Goal: Task Accomplishment & Management: Manage account settings

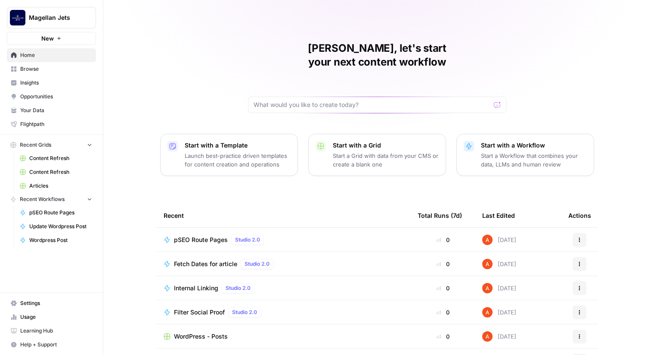
click at [60, 18] on span "Magellan Jets" at bounding box center [55, 17] width 52 height 9
type input "borys"
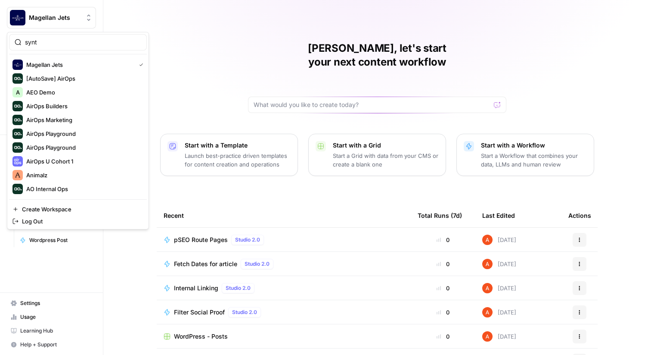
type input "synth"
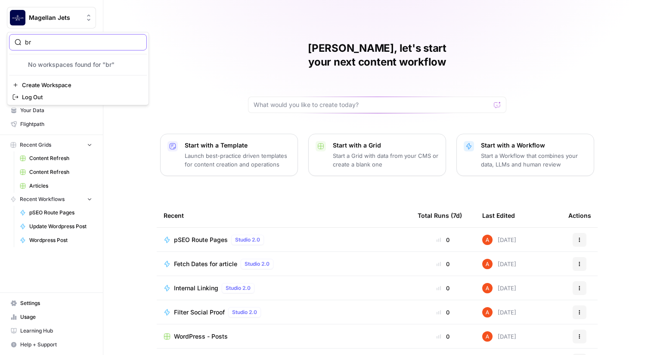
type input "b"
type input "guru"
click at [67, 64] on span "Guru" at bounding box center [83, 64] width 114 height 9
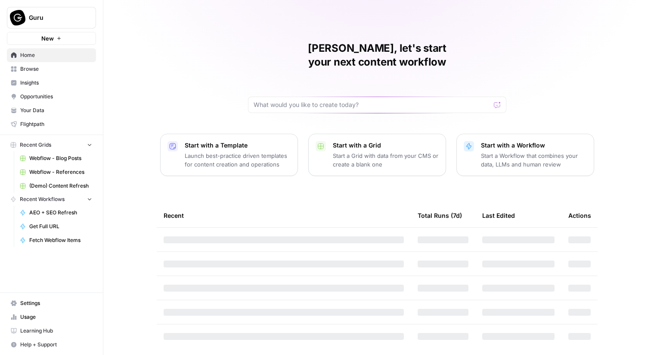
click at [74, 65] on link "Browse" at bounding box center [51, 69] width 89 height 14
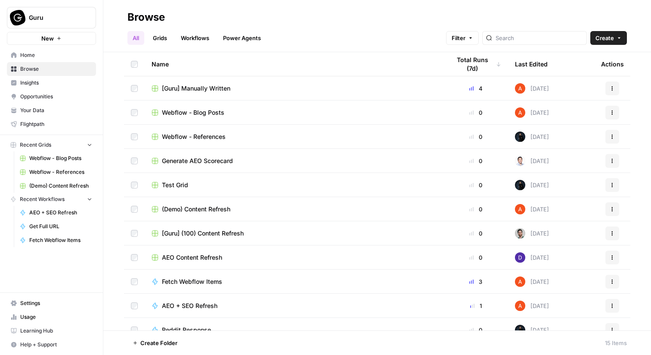
click at [159, 38] on link "Grids" at bounding box center [160, 38] width 25 height 14
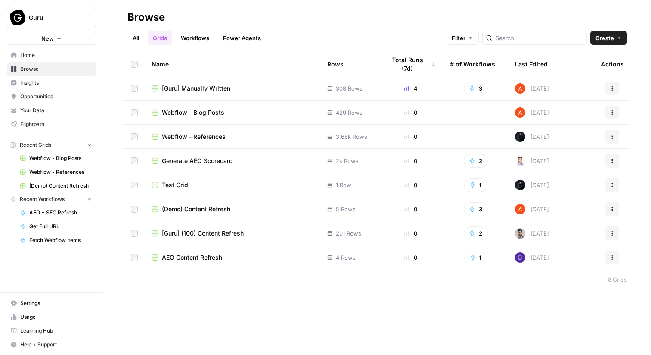
click at [186, 83] on td "[Guru] Manually Written" at bounding box center [233, 88] width 176 height 24
click at [193, 87] on span "[Guru] Manually Written" at bounding box center [196, 88] width 69 height 9
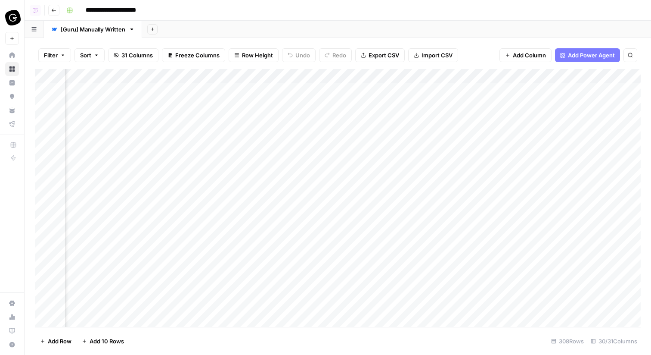
scroll to position [0, 1673]
click at [394, 80] on div "Add Column" at bounding box center [338, 198] width 606 height 258
click at [452, 39] on div "Filter Sort 31 Columns Freeze Columns Row Height Undo Redo Export CSV Import CS…" at bounding box center [338, 196] width 627 height 317
click at [550, 68] on div "Filter Sort 31 Columns Freeze Columns Row Height Undo Redo Export CSV Import CS…" at bounding box center [338, 55] width 606 height 28
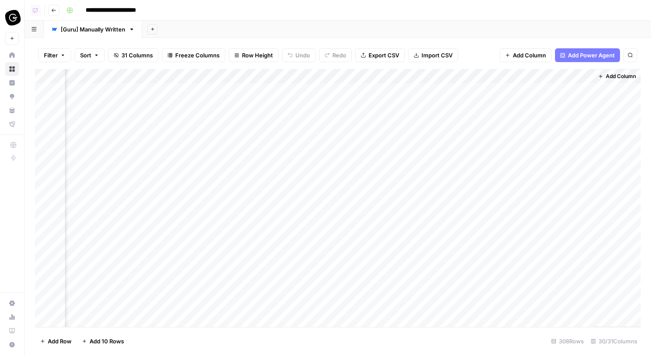
click at [552, 79] on div "Add Column" at bounding box center [338, 198] width 606 height 258
click at [553, 128] on span "Edit" at bounding box center [569, 129] width 75 height 9
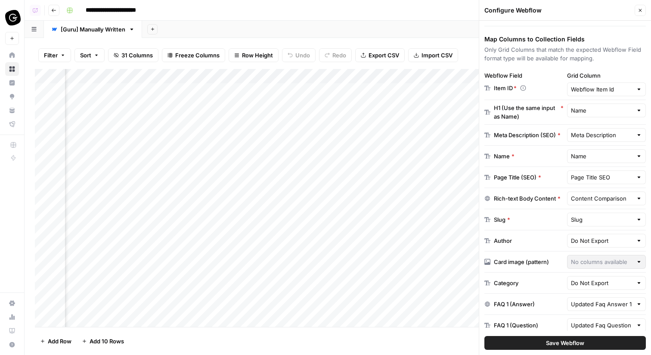
scroll to position [119, 0]
click at [582, 200] on input "text" at bounding box center [602, 197] width 62 height 9
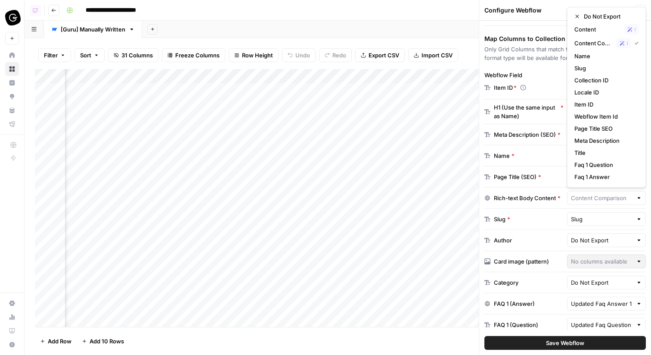
scroll to position [0, 0]
type input "Content Comparison"
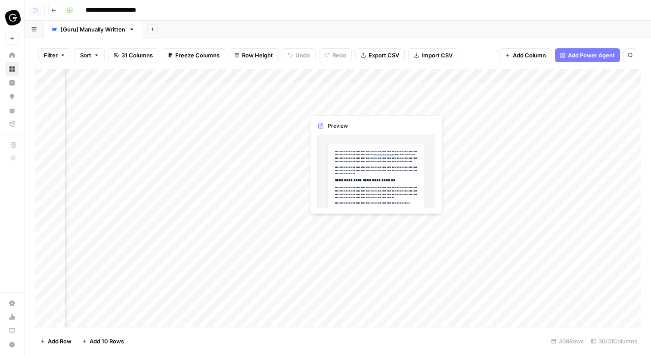
scroll to position [0, 2066]
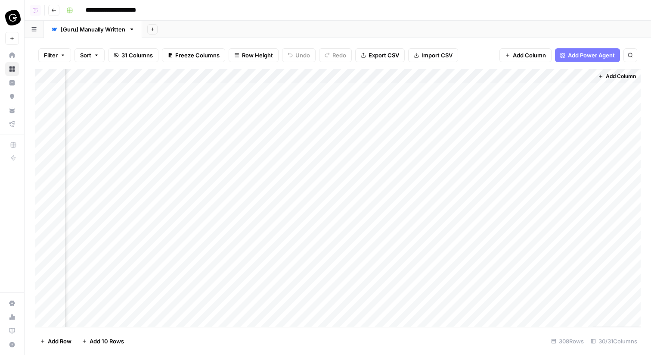
click at [543, 75] on div "Add Column" at bounding box center [338, 198] width 606 height 258
click at [559, 131] on span "Edit" at bounding box center [569, 129] width 75 height 9
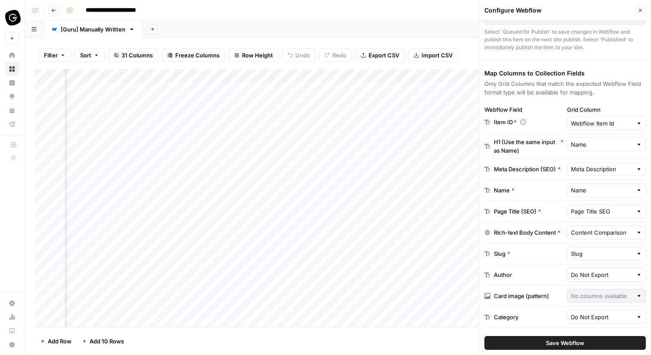
scroll to position [88, 0]
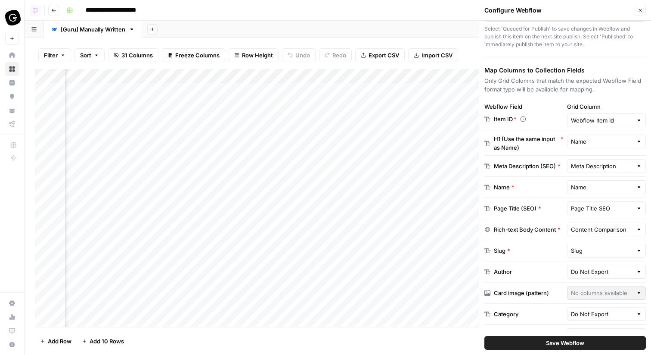
click at [641, 12] on icon "button" at bounding box center [640, 10] width 5 height 5
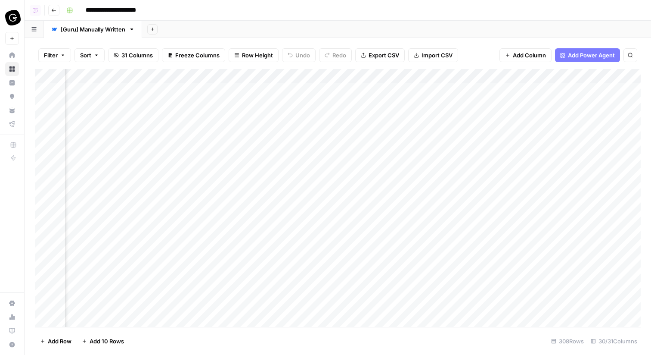
scroll to position [0, 1575]
click at [198, 76] on div "Add Column" at bounding box center [338, 198] width 606 height 258
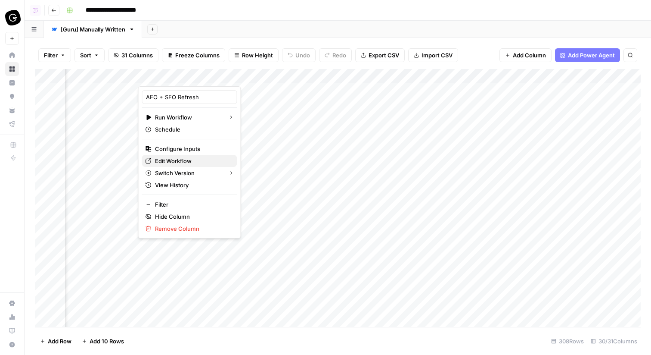
click at [192, 157] on span "Edit Workflow" at bounding box center [192, 160] width 75 height 9
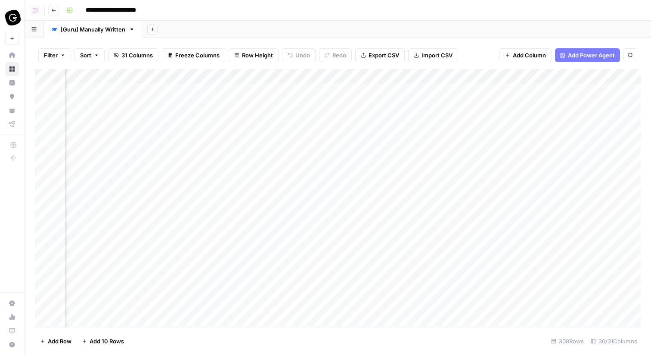
scroll to position [0, 1584]
click at [212, 90] on div "Add Column" at bounding box center [338, 198] width 606 height 258
click at [213, 103] on div "Add Column" at bounding box center [338, 198] width 606 height 258
click at [214, 119] on div "Add Column" at bounding box center [338, 198] width 606 height 258
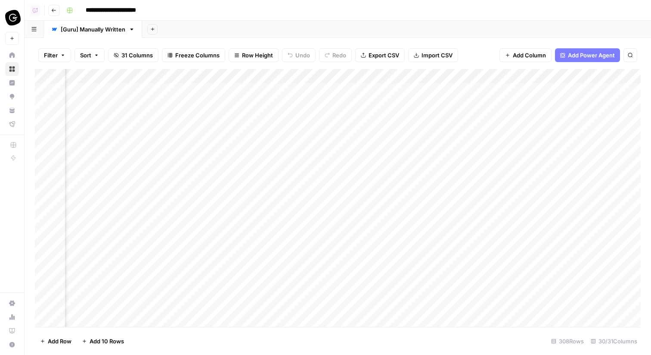
click at [374, 78] on div "Add Column" at bounding box center [338, 198] width 606 height 258
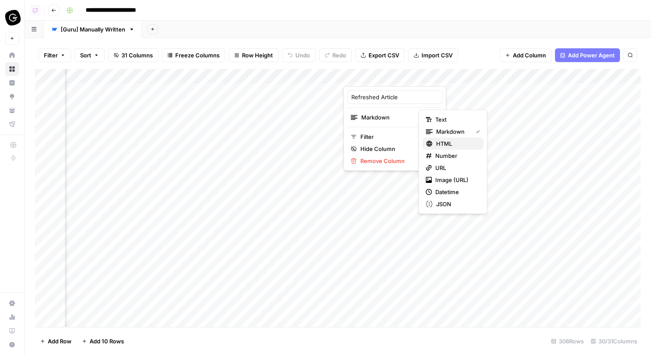
click at [435, 142] on div "HTML" at bounding box center [453, 143] width 54 height 9
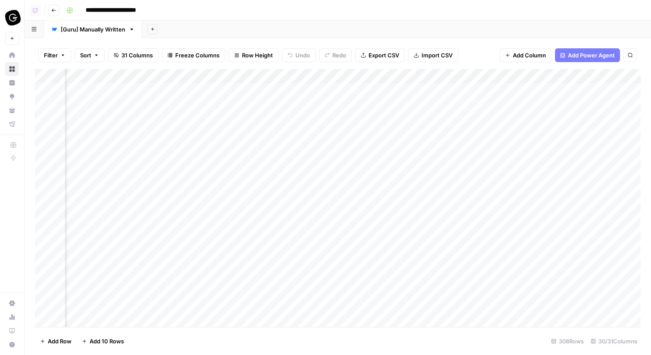
scroll to position [0, 2066]
click at [555, 75] on div "Add Column" at bounding box center [338, 198] width 606 height 258
click at [553, 125] on span "Edit" at bounding box center [569, 129] width 75 height 9
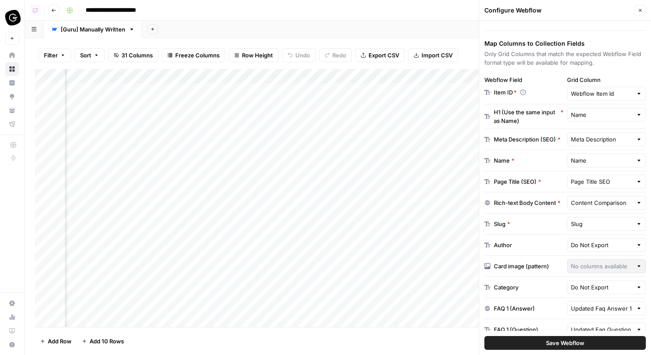
scroll to position [118, 0]
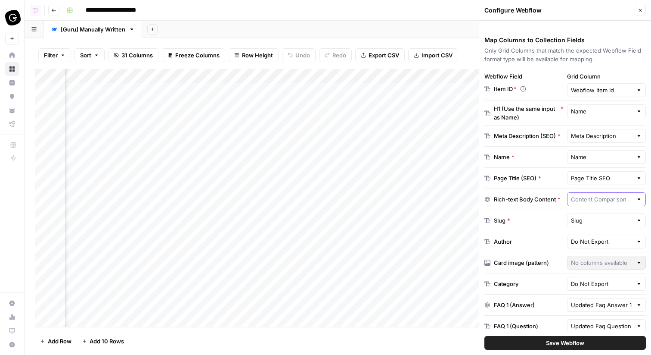
click at [589, 195] on input "text" at bounding box center [602, 199] width 62 height 9
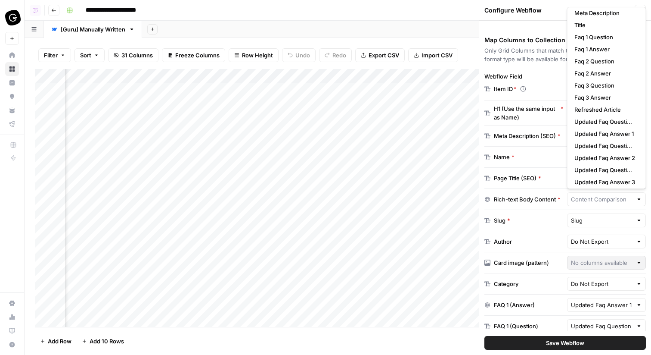
scroll to position [131, 0]
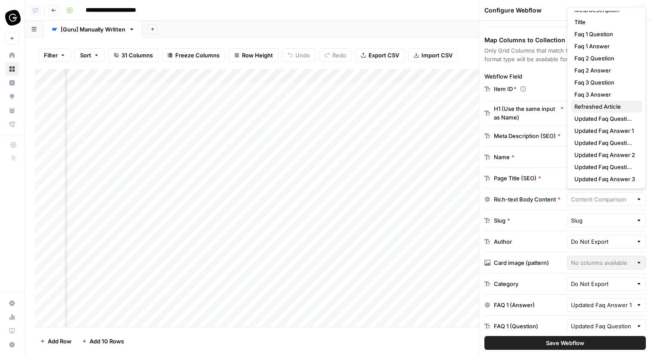
click at [601, 107] on span "Refreshed Article" at bounding box center [605, 106] width 61 height 9
type input "Refreshed Article"
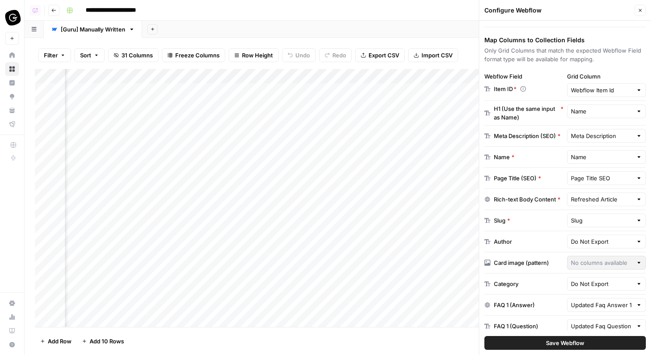
click at [572, 345] on span "Save Webflow" at bounding box center [565, 342] width 38 height 9
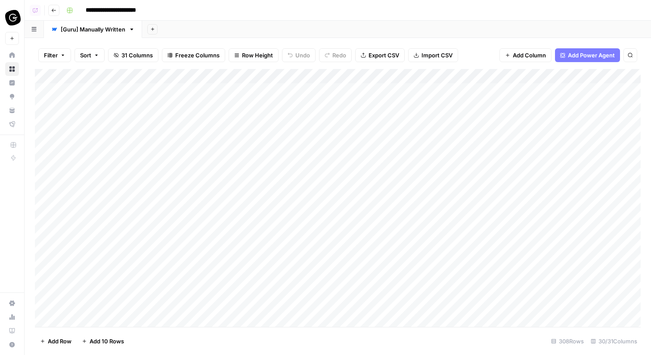
click at [53, 9] on icon "button" at bounding box center [53, 10] width 5 height 5
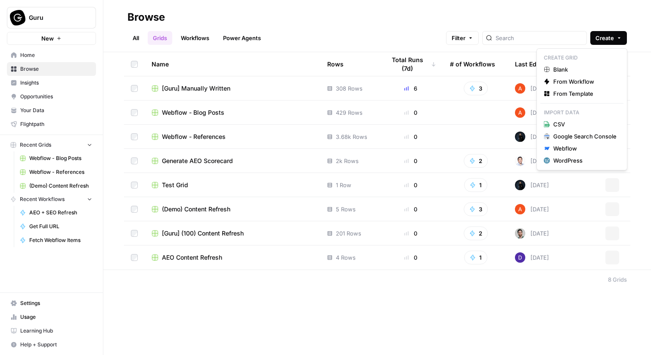
click at [605, 40] on span "Create" at bounding box center [605, 38] width 19 height 9
click at [573, 151] on div "Webflow" at bounding box center [585, 148] width 63 height 9
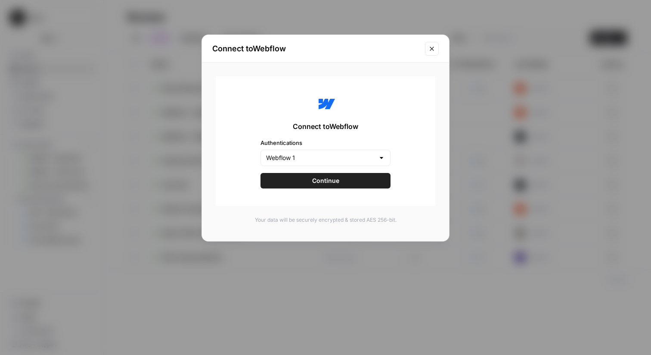
click at [323, 182] on span "Continue" at bounding box center [325, 180] width 27 height 9
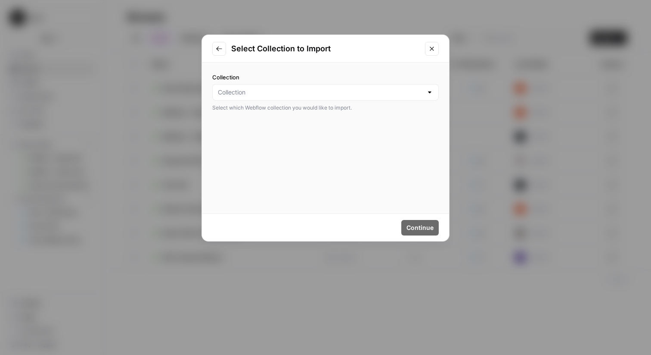
click at [324, 97] on div at bounding box center [325, 92] width 227 height 16
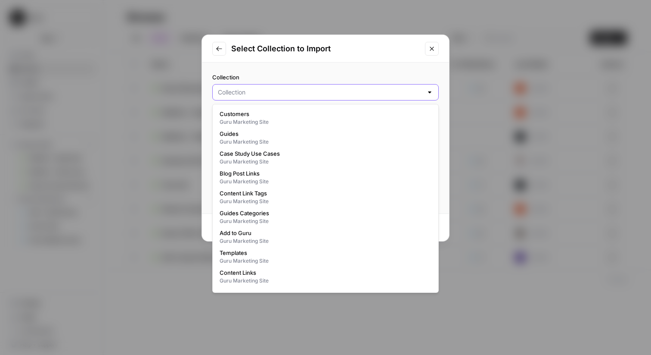
click at [304, 90] on input "Collection" at bounding box center [320, 92] width 205 height 9
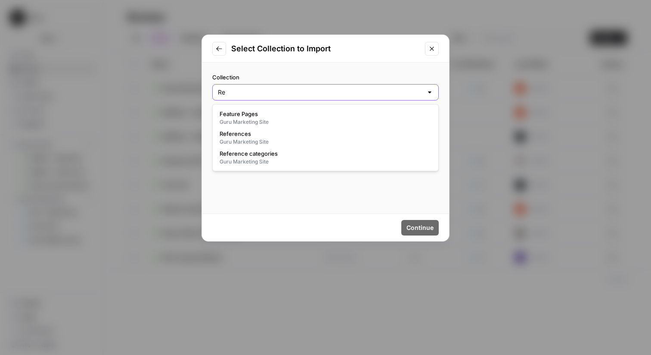
type input "R"
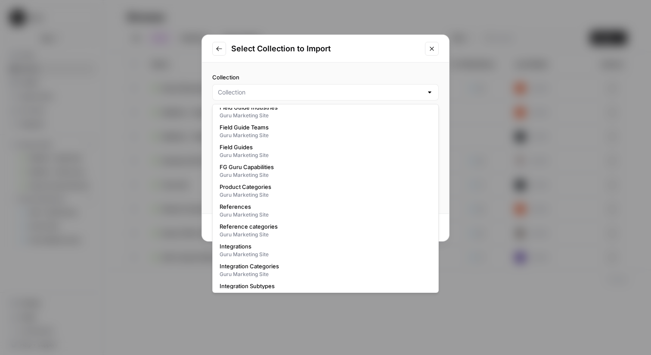
scroll to position [394, 0]
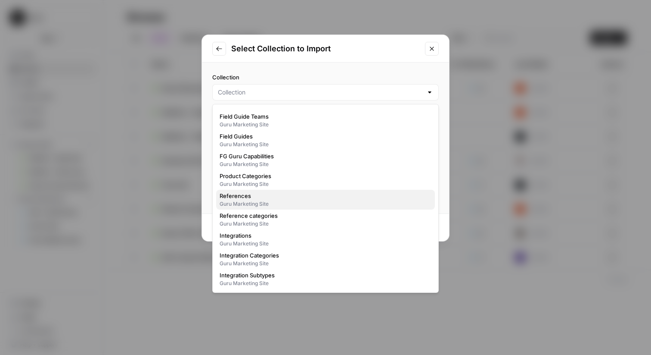
click at [285, 204] on div "Guru Marketing Site" at bounding box center [326, 204] width 212 height 8
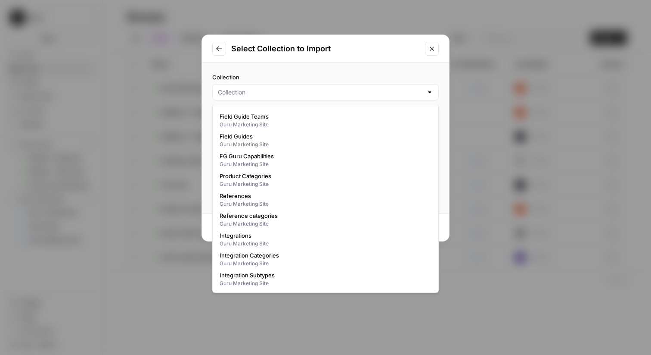
type input "References"
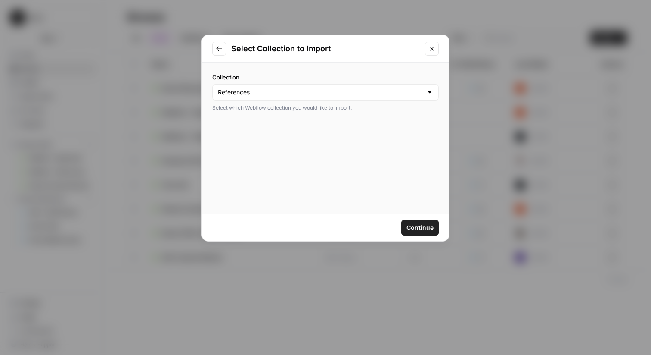
click at [414, 226] on span "Continue" at bounding box center [420, 227] width 27 height 9
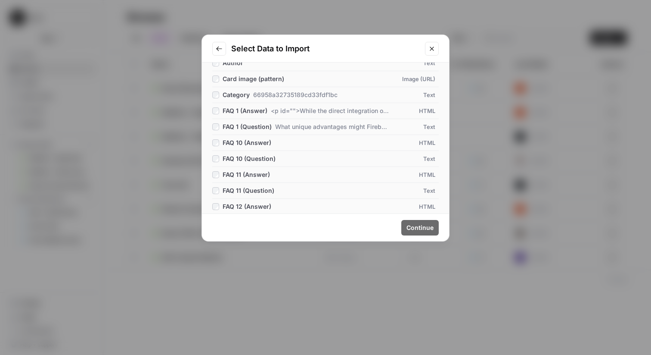
scroll to position [0, 0]
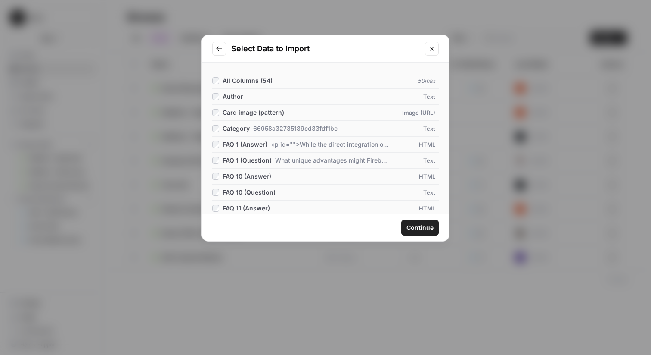
click at [416, 223] on span "Continue" at bounding box center [420, 227] width 27 height 9
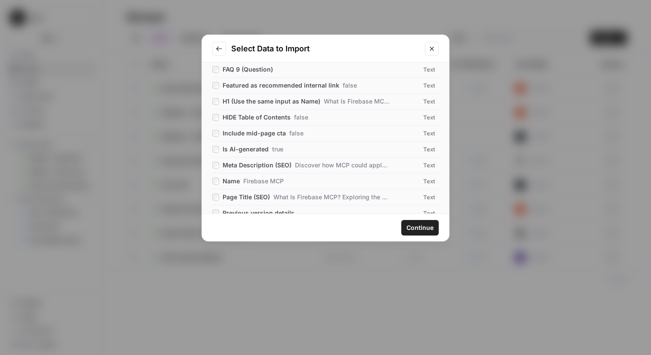
scroll to position [698, 0]
click at [216, 136] on div "Include mid-page cta false" at bounding box center [257, 132] width 91 height 9
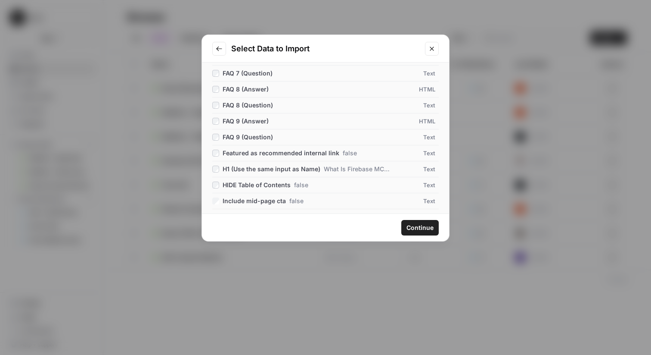
scroll to position [615, 0]
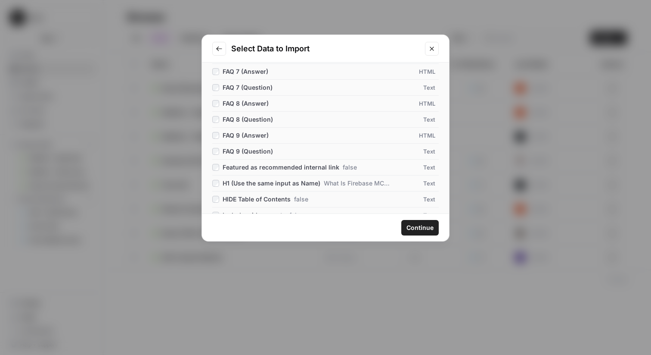
click at [424, 227] on span "Continue" at bounding box center [420, 227] width 27 height 9
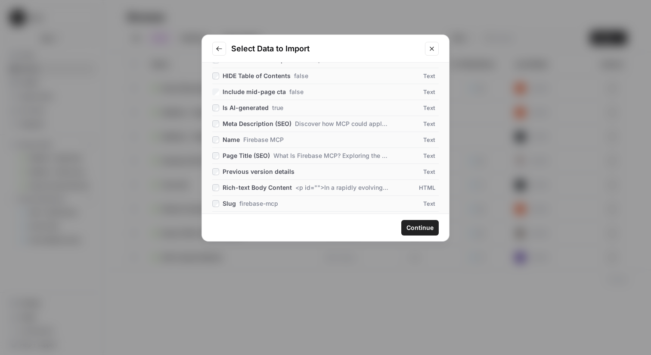
scroll to position [747, 0]
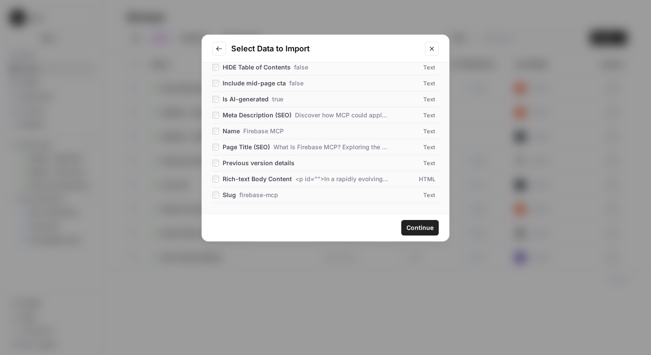
click at [219, 162] on div "Previous version details" at bounding box center [255, 163] width 86 height 9
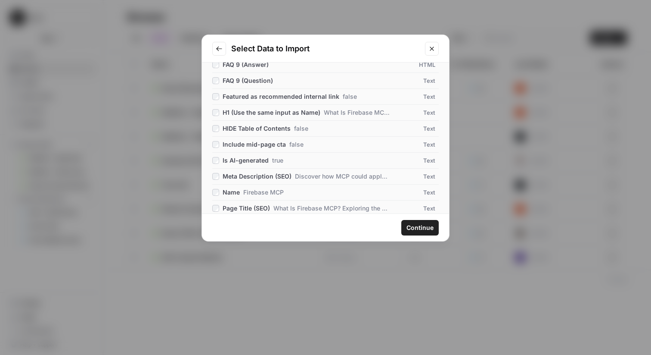
scroll to position [683, 0]
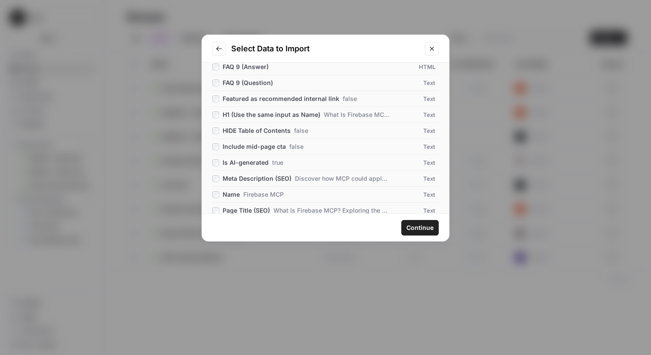
click at [421, 227] on span "Continue" at bounding box center [420, 227] width 27 height 9
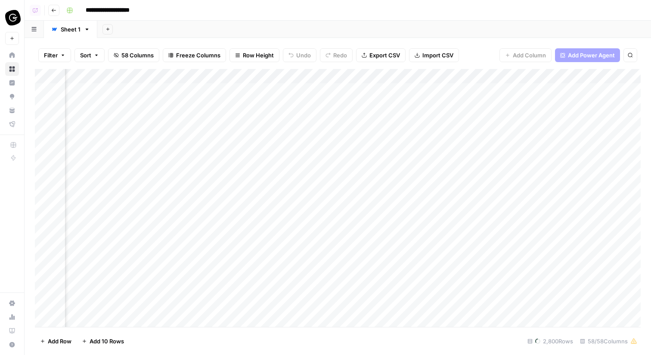
scroll to position [0, 3195]
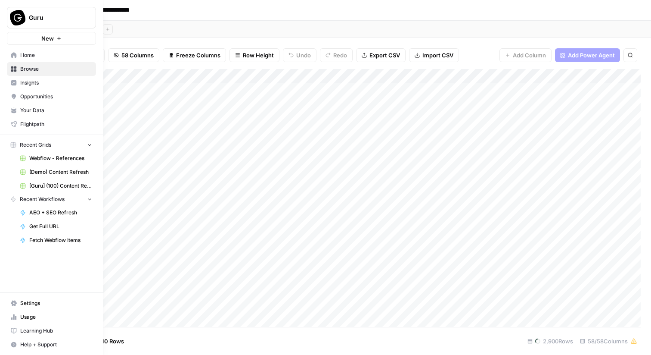
click at [8, 51] on link "Home" at bounding box center [51, 55] width 89 height 14
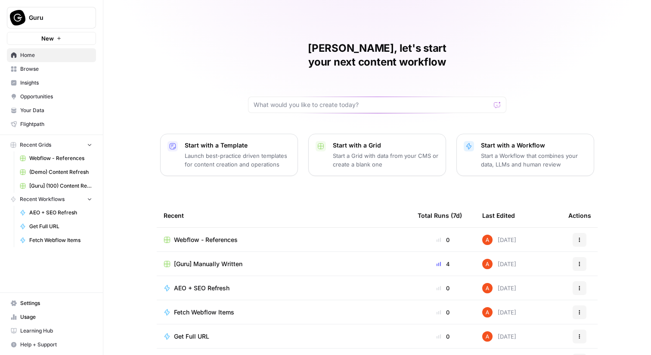
scroll to position [42, 0]
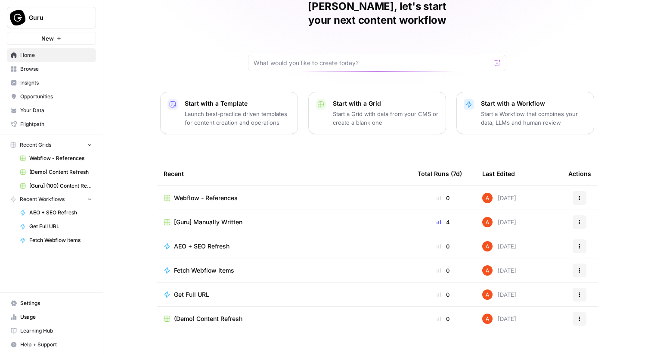
click at [227, 266] on span "Fetch Webflow Items" at bounding box center [204, 270] width 60 height 9
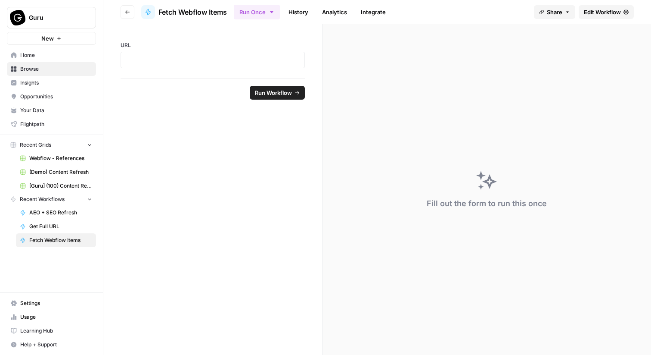
click at [617, 11] on span "Edit Workflow" at bounding box center [602, 12] width 37 height 9
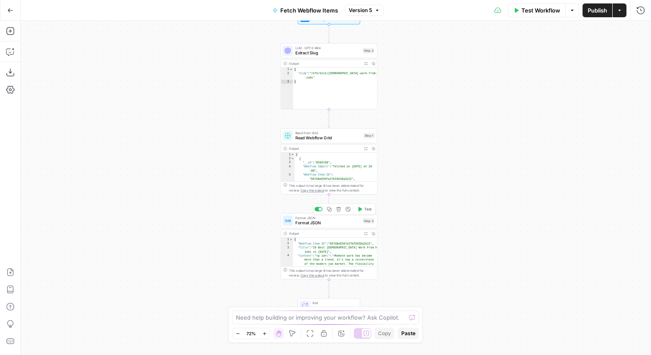
click at [344, 226] on div "Format JSON Format JSON Step 3 Copy step Delete step Add Note Test" at bounding box center [329, 220] width 97 height 15
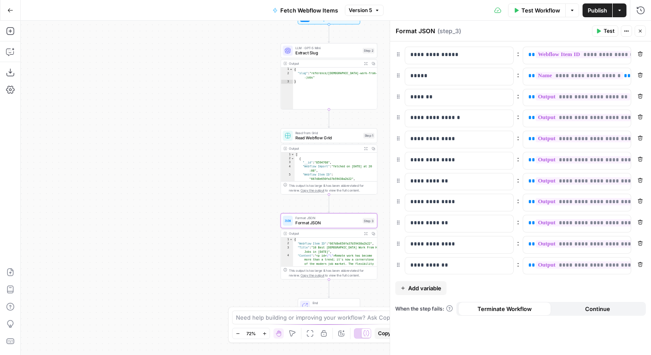
click at [324, 131] on span "Read from Grid" at bounding box center [328, 132] width 65 height 5
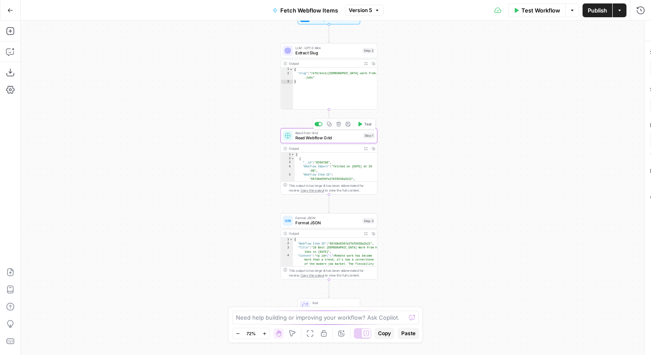
type input "Webflow - References"
type input "Reference Library"
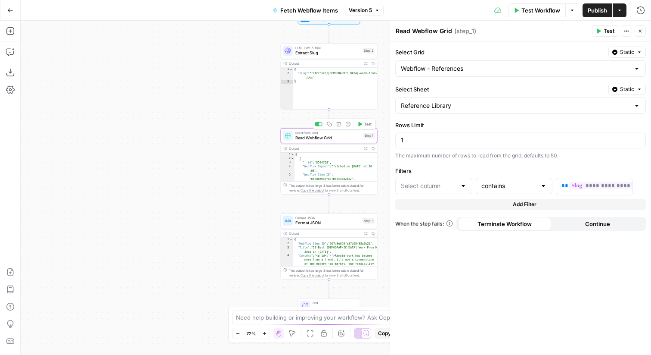
type input "Full URL"
click at [364, 145] on button "Expand Output" at bounding box center [365, 148] width 7 height 7
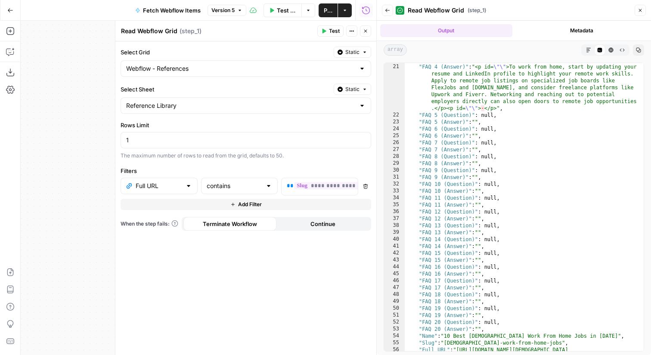
scroll to position [1571, 0]
click at [641, 11] on icon "button" at bounding box center [640, 10] width 3 height 3
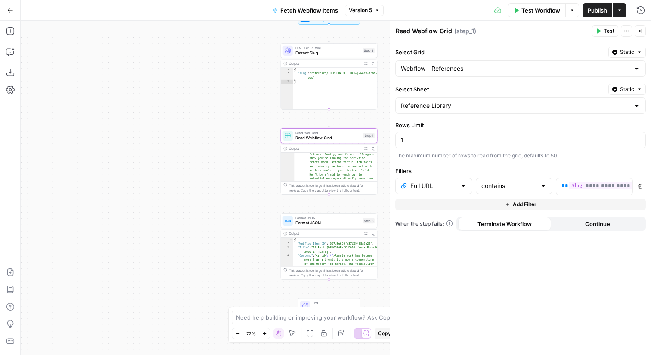
click at [340, 221] on span "Format JSON" at bounding box center [328, 223] width 65 height 6
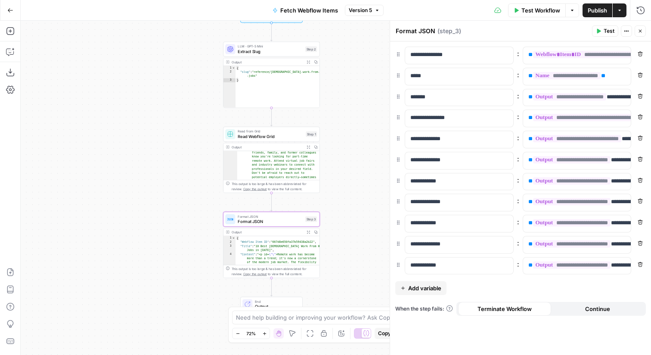
click at [421, 289] on span "Add variable" at bounding box center [424, 287] width 33 height 9
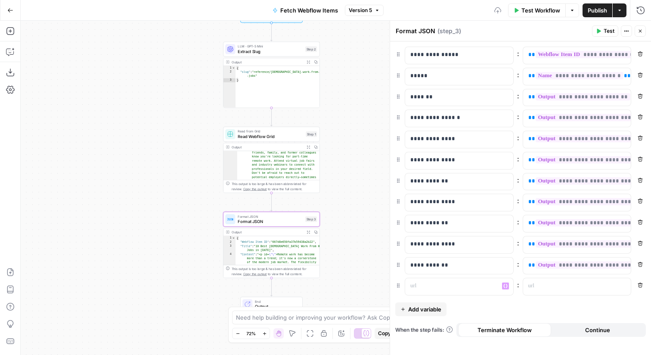
click at [424, 302] on div "**********" at bounding box center [520, 197] width 261 height 313
click at [427, 312] on span "Add variable" at bounding box center [424, 309] width 33 height 9
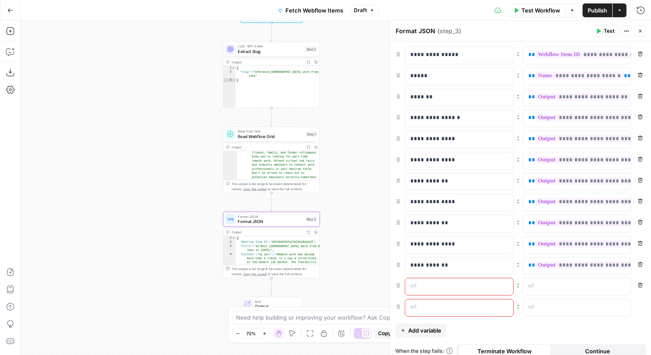
scroll to position [8, 0]
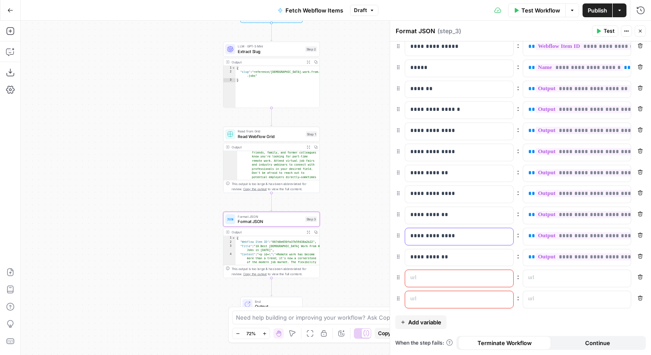
click at [446, 235] on p "**********" at bounding box center [460, 235] width 98 height 9
click at [429, 272] on div at bounding box center [452, 278] width 94 height 17
paste div
click at [426, 276] on p "**********" at bounding box center [453, 277] width 84 height 9
click at [429, 254] on p "**********" at bounding box center [453, 256] width 84 height 9
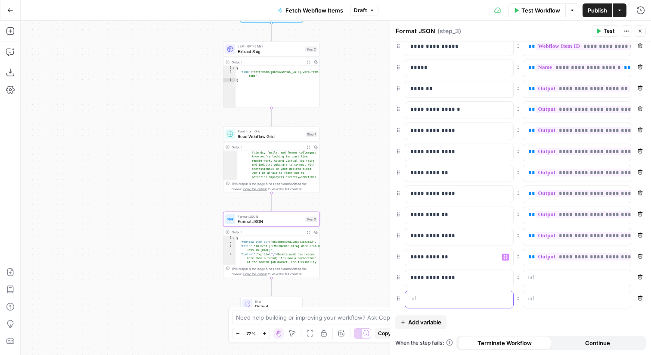
click at [436, 300] on p at bounding box center [453, 298] width 84 height 9
paste div
click at [425, 299] on p "**********" at bounding box center [453, 298] width 84 height 9
click at [436, 321] on span "Add variable" at bounding box center [424, 322] width 33 height 9
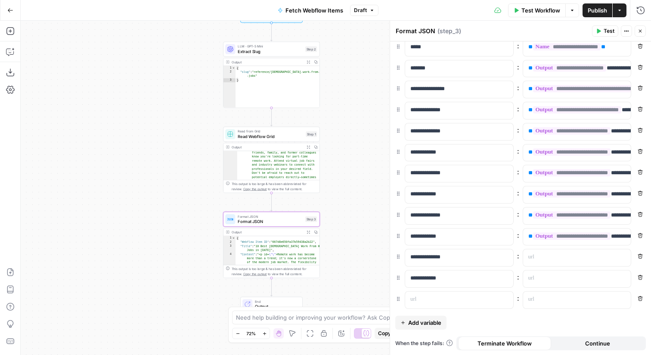
click at [431, 325] on span "Add variable" at bounding box center [424, 322] width 33 height 9
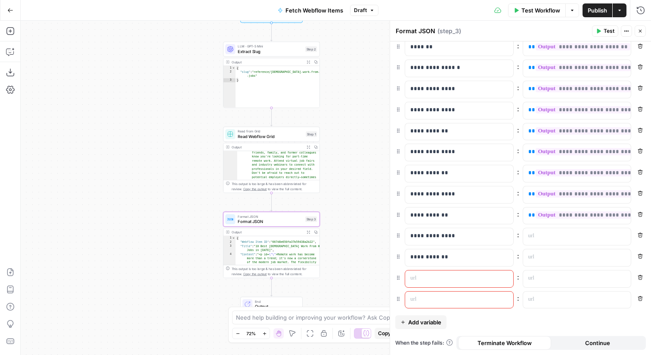
click at [423, 324] on span "Add variable" at bounding box center [424, 322] width 33 height 9
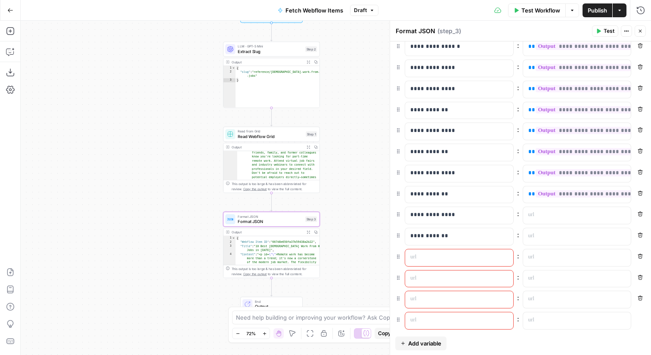
scroll to position [92, 0]
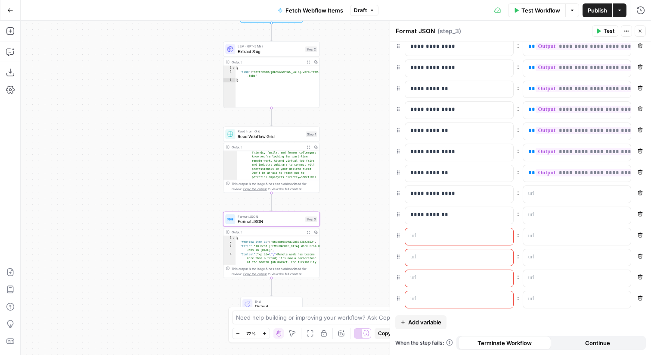
click at [423, 324] on span "Add variable" at bounding box center [424, 322] width 33 height 9
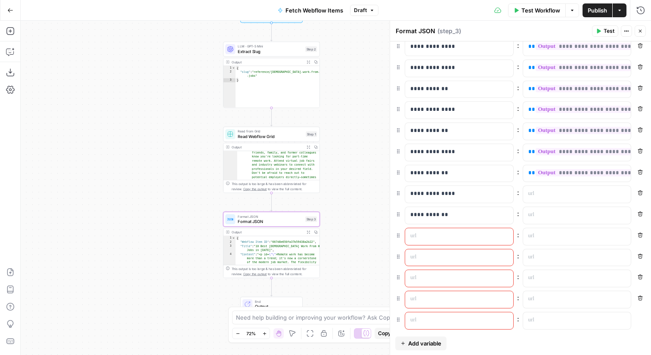
scroll to position [113, 0]
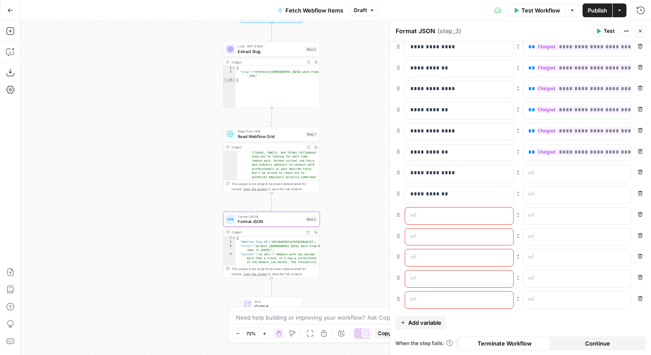
click at [425, 317] on button "Add variable" at bounding box center [421, 322] width 51 height 14
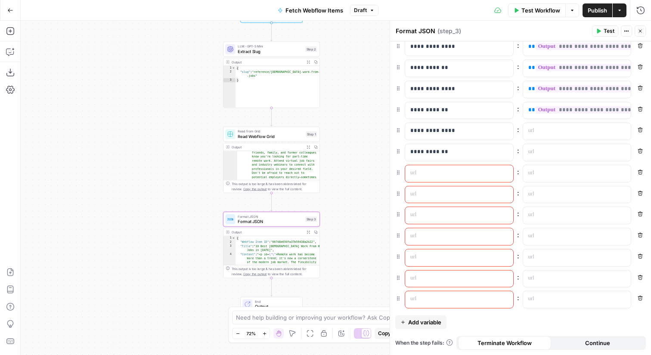
click at [425, 317] on button "Add variable" at bounding box center [421, 322] width 51 height 14
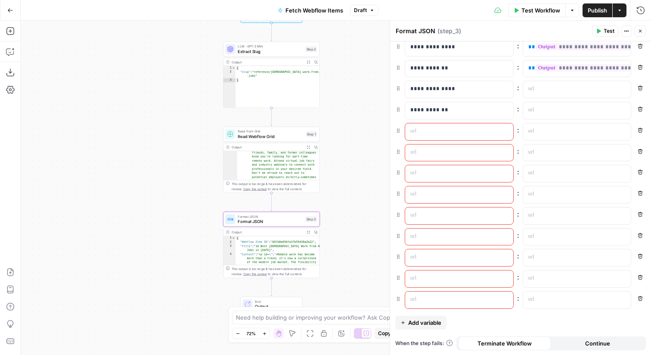
click at [425, 317] on button "Add variable" at bounding box center [421, 322] width 51 height 14
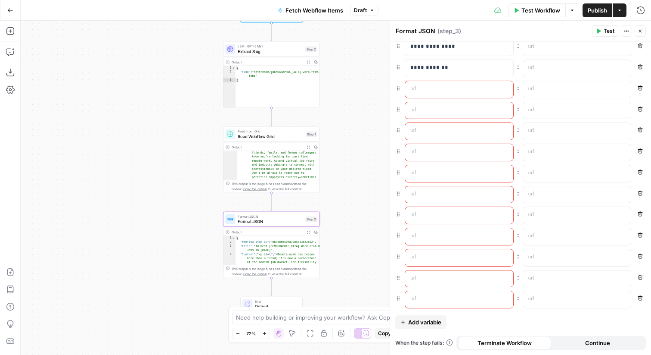
click at [425, 317] on button "Add variable" at bounding box center [421, 322] width 51 height 14
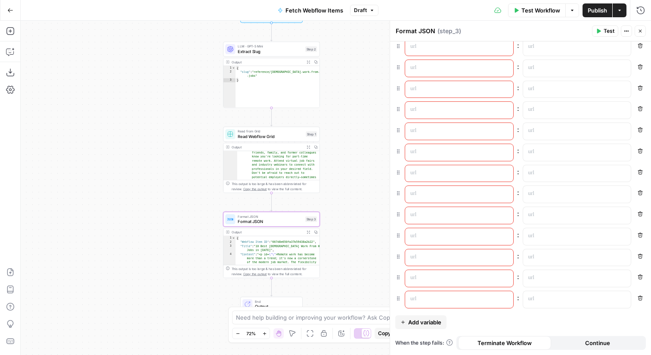
click at [425, 317] on button "Add variable" at bounding box center [421, 322] width 51 height 14
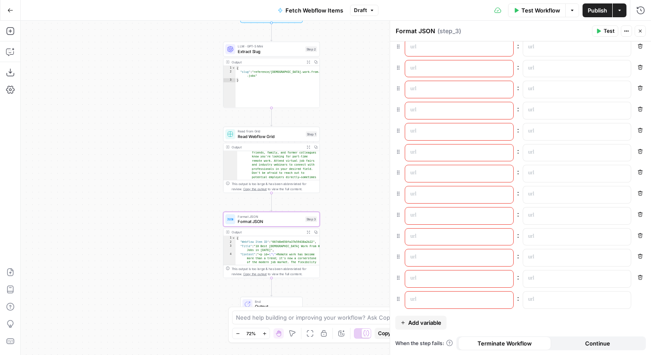
click at [425, 317] on button "Add variable" at bounding box center [421, 322] width 51 height 14
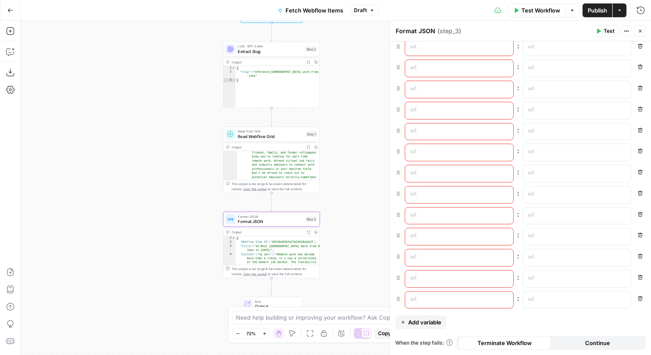
click at [425, 317] on button "Add variable" at bounding box center [421, 322] width 51 height 14
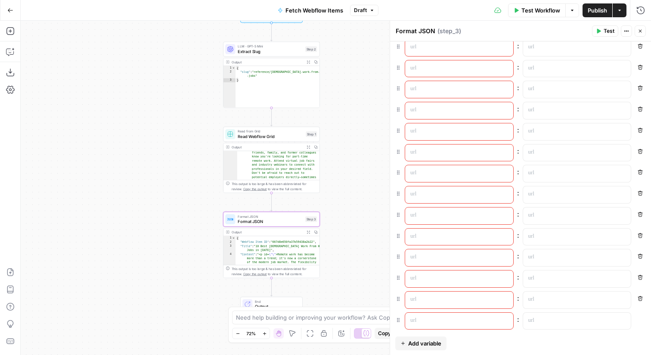
scroll to position [638, 0]
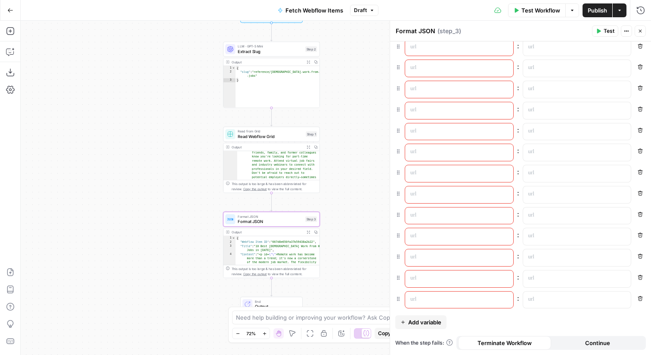
click at [425, 317] on button "Add variable" at bounding box center [421, 322] width 51 height 14
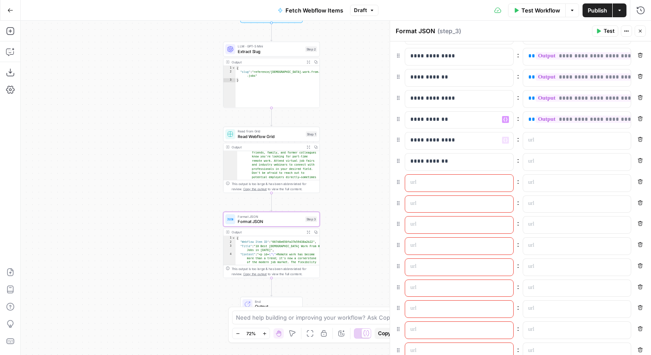
scroll to position [198, 0]
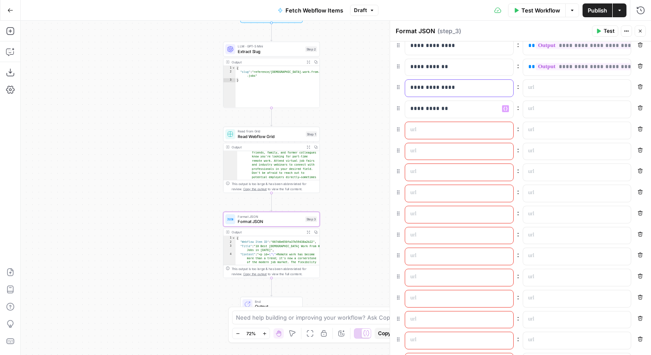
click at [446, 86] on p "**********" at bounding box center [460, 87] width 98 height 9
click at [440, 126] on p at bounding box center [453, 129] width 84 height 9
click at [442, 108] on p "**********" at bounding box center [460, 108] width 98 height 9
click at [433, 152] on p at bounding box center [453, 150] width 84 height 9
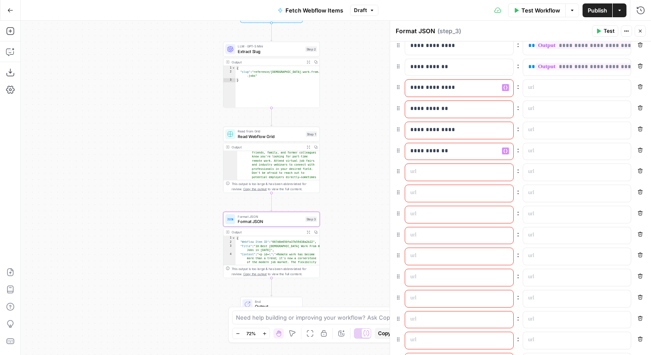
click at [443, 91] on p "**********" at bounding box center [460, 87] width 98 height 9
click at [442, 171] on p at bounding box center [453, 171] width 84 height 9
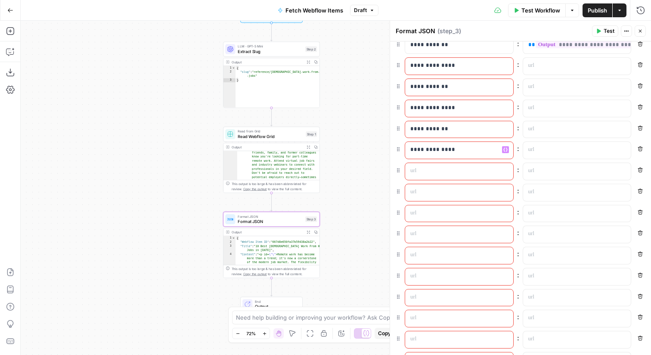
scroll to position [232, 0]
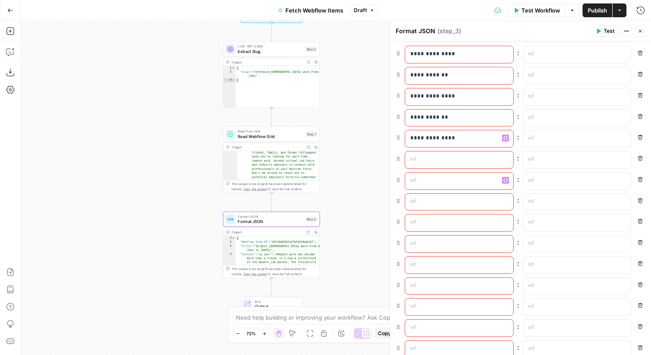
click at [436, 174] on div at bounding box center [452, 180] width 94 height 17
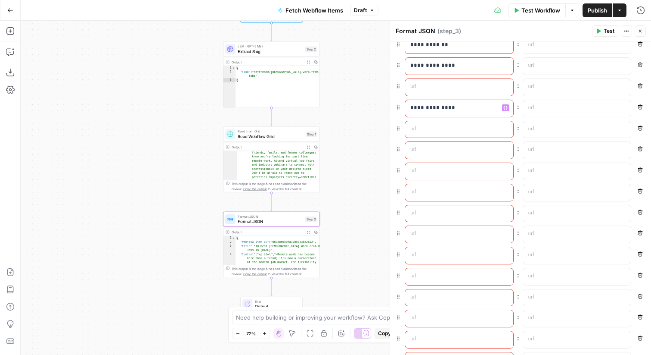
scroll to position [331, 0]
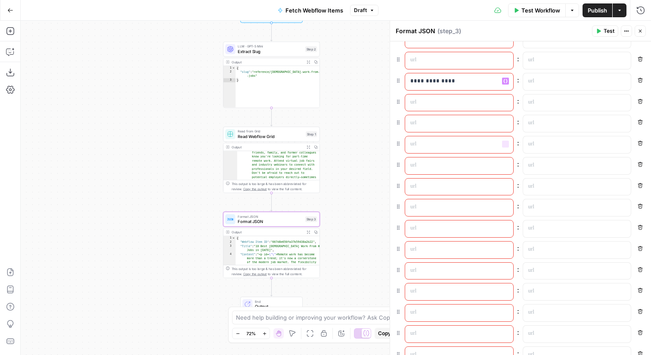
click at [441, 126] on p at bounding box center [453, 122] width 84 height 9
click at [433, 166] on p at bounding box center [453, 165] width 84 height 9
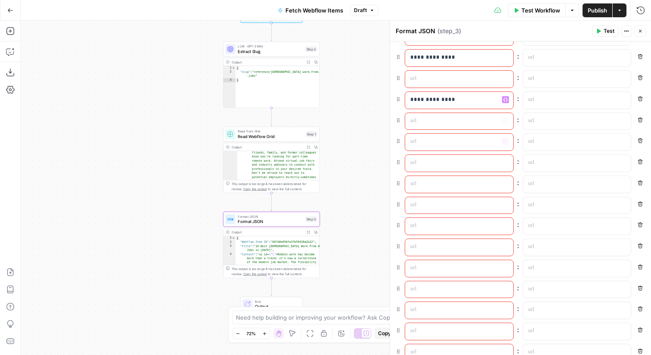
scroll to position [441, 0]
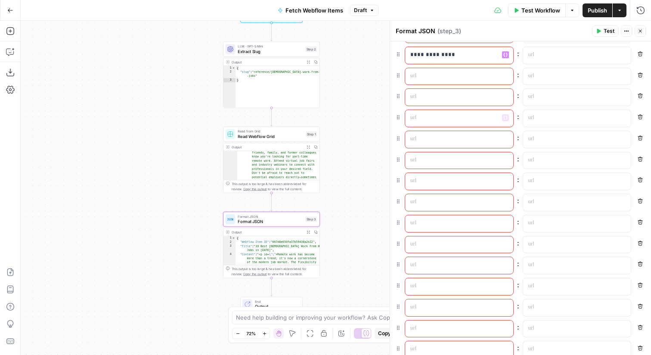
click at [448, 95] on p at bounding box center [453, 96] width 84 height 9
click at [438, 138] on p at bounding box center [453, 138] width 84 height 9
click at [438, 178] on p at bounding box center [453, 180] width 84 height 9
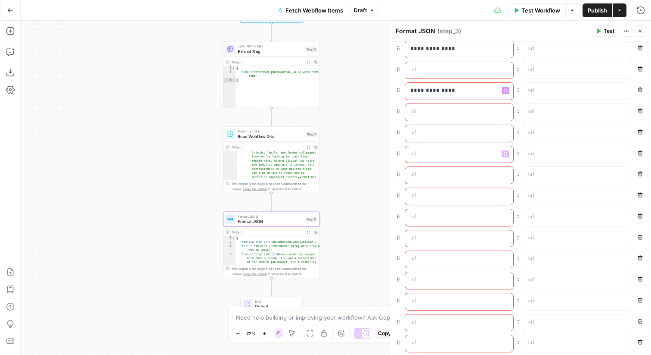
click at [440, 131] on p at bounding box center [453, 132] width 84 height 9
click at [435, 175] on p at bounding box center [453, 174] width 84 height 9
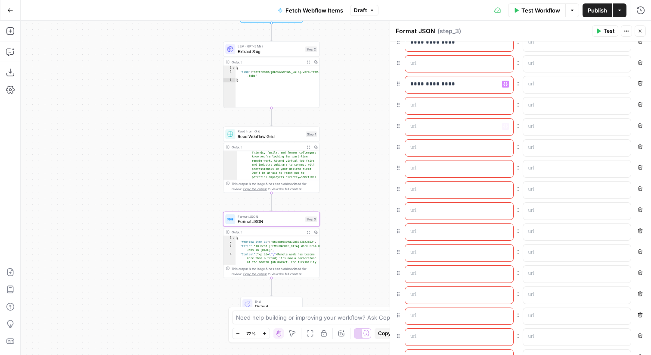
scroll to position [626, 0]
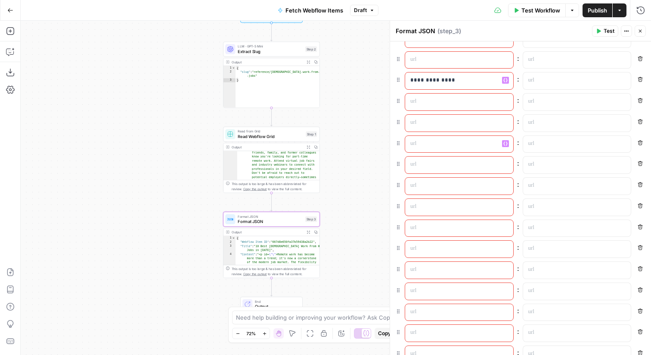
click at [433, 123] on p at bounding box center [453, 122] width 84 height 9
click at [432, 171] on div at bounding box center [452, 164] width 94 height 17
click at [436, 209] on p at bounding box center [453, 206] width 84 height 9
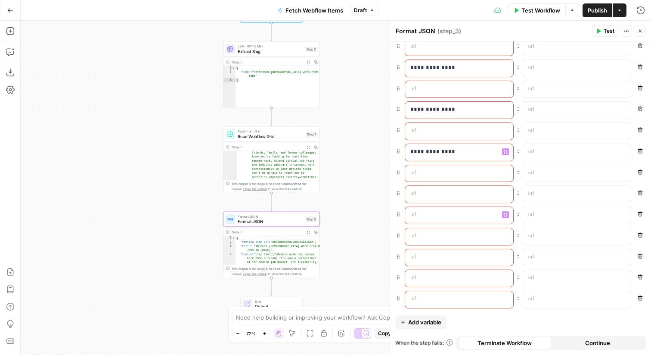
click at [438, 196] on p at bounding box center [453, 193] width 84 height 9
click at [443, 234] on p at bounding box center [453, 235] width 84 height 9
click at [445, 275] on p at bounding box center [453, 277] width 84 height 9
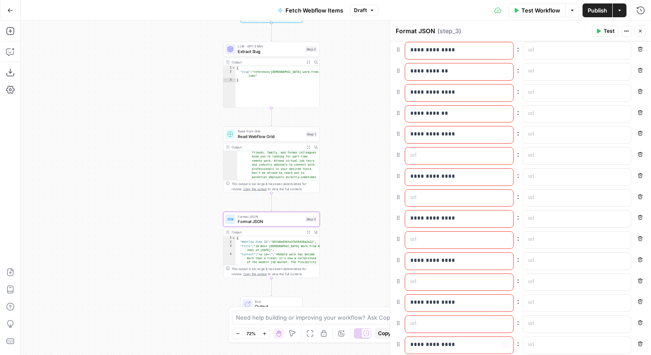
scroll to position [210, 0]
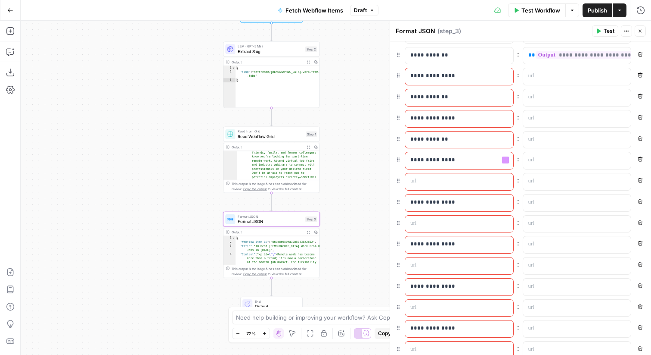
click at [456, 142] on p "**********" at bounding box center [460, 139] width 98 height 9
click at [442, 181] on p at bounding box center [453, 181] width 84 height 9
click at [444, 222] on p at bounding box center [453, 223] width 84 height 9
click at [444, 265] on p at bounding box center [453, 265] width 84 height 9
click at [443, 303] on p at bounding box center [453, 307] width 84 height 9
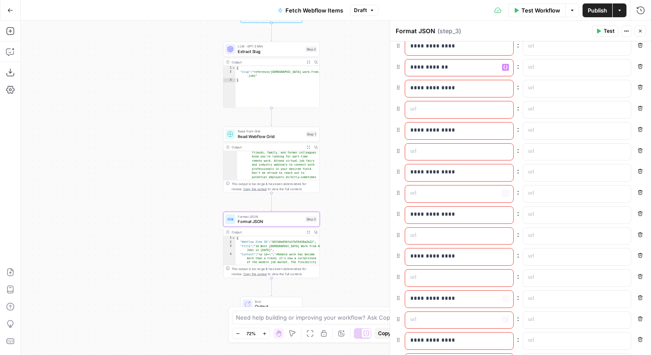
scroll to position [460, 0]
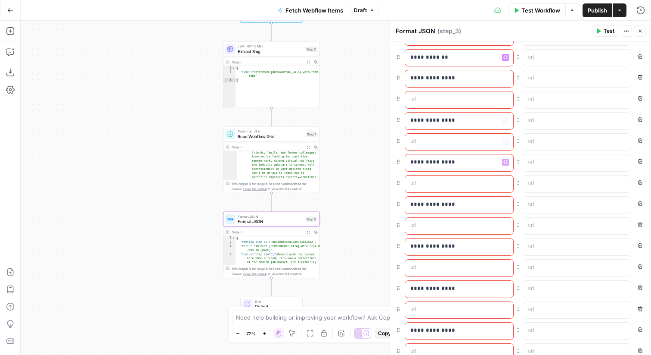
click at [448, 100] on p at bounding box center [453, 99] width 84 height 9
click at [446, 134] on div at bounding box center [452, 142] width 94 height 17
click at [446, 184] on p at bounding box center [453, 183] width 84 height 9
click at [439, 223] on p at bounding box center [453, 225] width 84 height 9
click at [436, 268] on p at bounding box center [453, 267] width 84 height 9
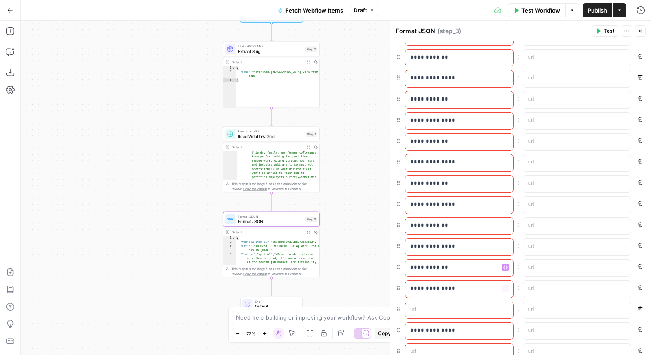
click at [440, 308] on p at bounding box center [453, 309] width 84 height 9
click at [440, 349] on p at bounding box center [453, 351] width 84 height 9
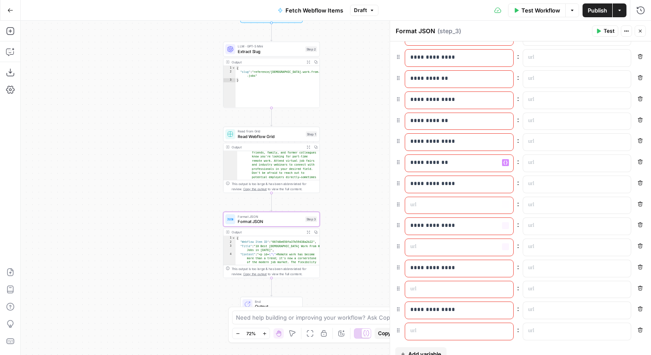
scroll to position [680, 0]
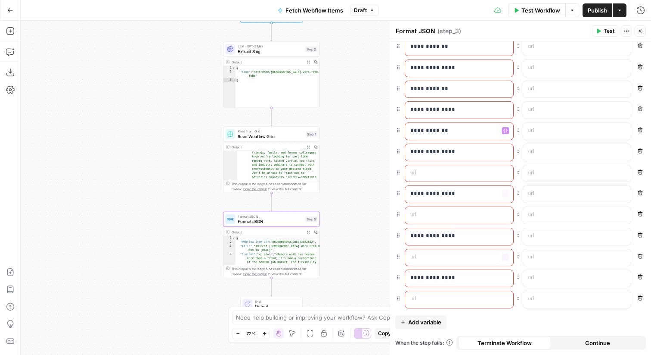
click at [464, 177] on p at bounding box center [453, 172] width 84 height 9
click at [458, 210] on div at bounding box center [452, 215] width 94 height 17
click at [451, 255] on p at bounding box center [453, 256] width 84 height 9
click at [452, 304] on div at bounding box center [452, 299] width 94 height 17
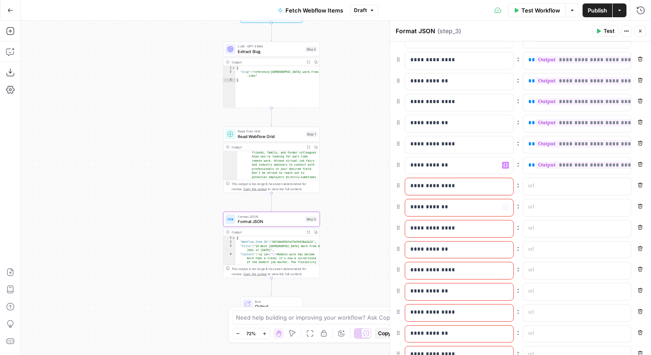
scroll to position [145, 0]
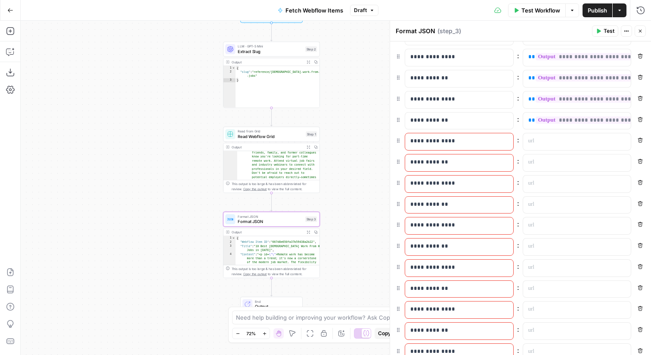
click at [425, 141] on p "**********" at bounding box center [460, 141] width 98 height 9
click at [426, 160] on p "**********" at bounding box center [460, 162] width 98 height 9
click at [426, 179] on p "**********" at bounding box center [460, 183] width 98 height 9
click at [426, 203] on p "**********" at bounding box center [460, 204] width 98 height 9
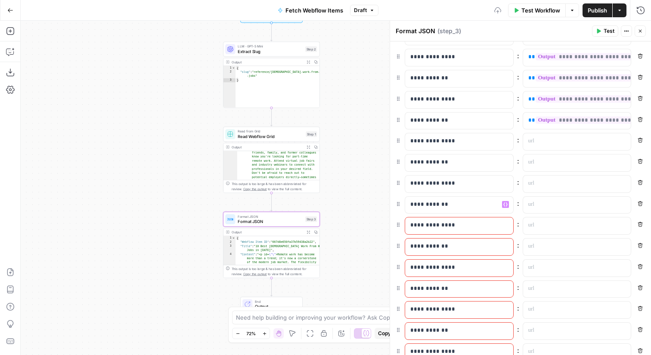
click at [426, 222] on p "**********" at bounding box center [460, 225] width 98 height 9
click at [425, 245] on p "**********" at bounding box center [460, 246] width 98 height 9
click at [424, 271] on div "**********" at bounding box center [452, 267] width 94 height 17
click at [425, 267] on p "**********" at bounding box center [453, 267] width 84 height 9
click at [425, 289] on p "**********" at bounding box center [460, 288] width 98 height 9
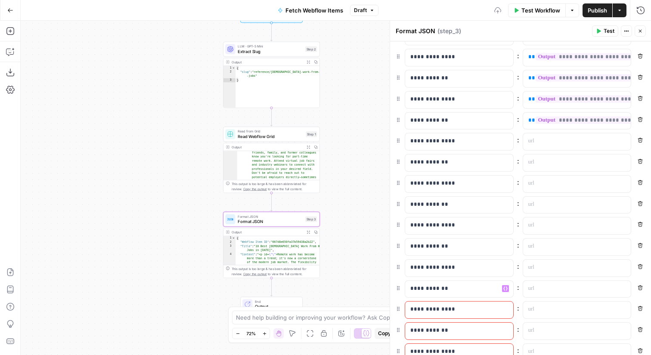
click at [425, 308] on p "**********" at bounding box center [460, 309] width 98 height 9
click at [426, 329] on p "**********" at bounding box center [453, 330] width 84 height 9
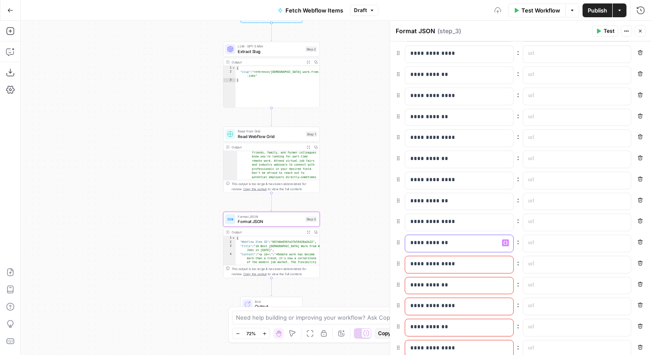
scroll to position [292, 0]
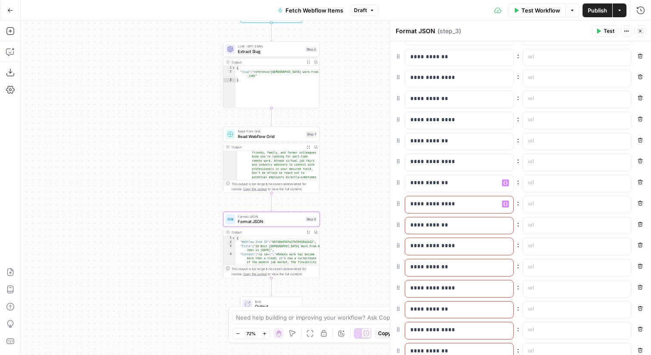
click at [426, 203] on p "**********" at bounding box center [460, 203] width 98 height 9
click at [426, 221] on p "**********" at bounding box center [460, 225] width 98 height 9
click at [426, 242] on p "**********" at bounding box center [460, 245] width 98 height 9
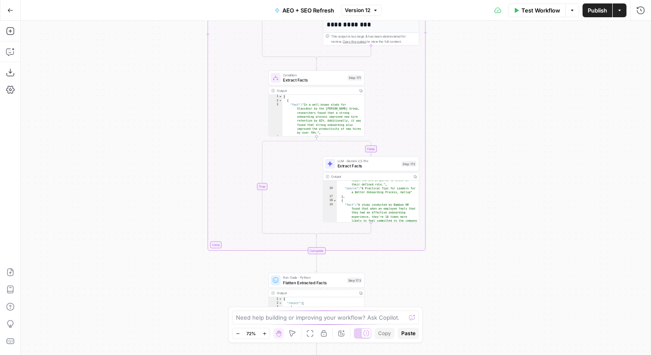
scroll to position [193, 0]
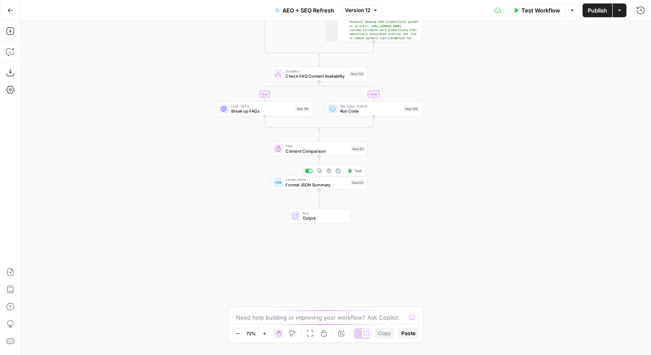
click at [346, 180] on span "Format JSON" at bounding box center [317, 179] width 62 height 5
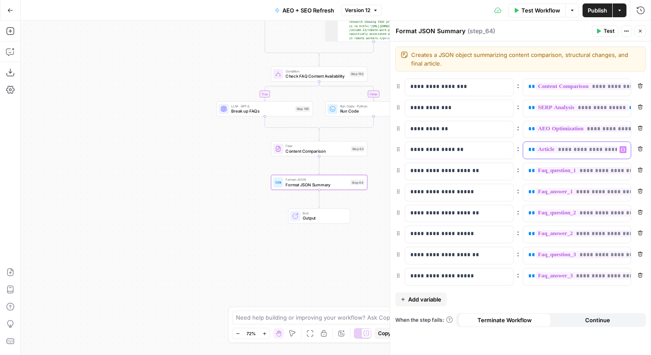
click at [532, 149] on span "**" at bounding box center [532, 149] width 7 height 6
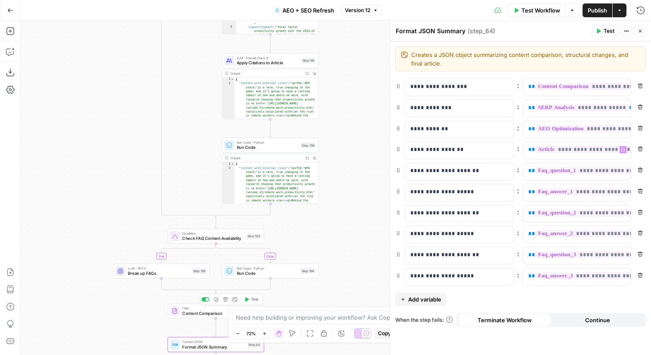
click at [175, 315] on div at bounding box center [175, 310] width 10 height 10
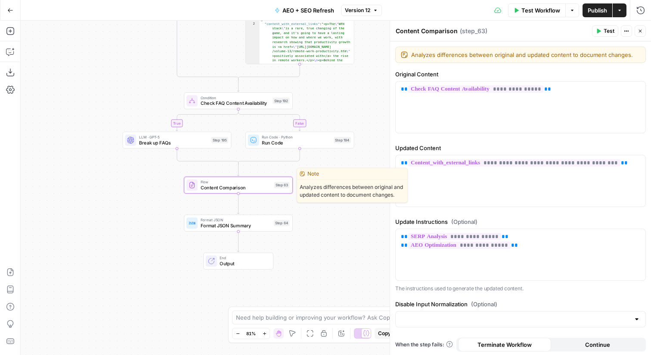
click at [203, 191] on div "Flow Content Comparison Step 63 Copy step Delete step Edit Note Test" at bounding box center [238, 185] width 109 height 17
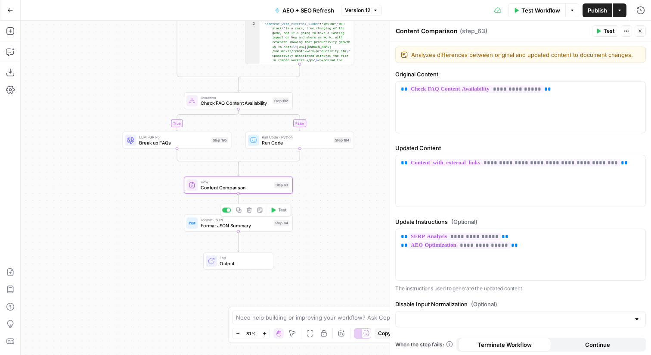
click at [231, 227] on span "Format JSON Summary" at bounding box center [236, 225] width 71 height 7
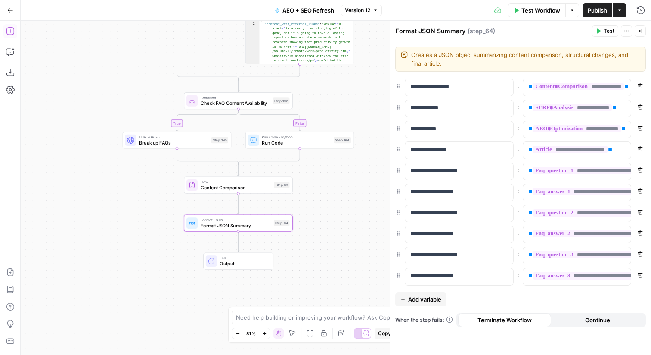
click at [12, 34] on icon "button" at bounding box center [10, 31] width 8 height 8
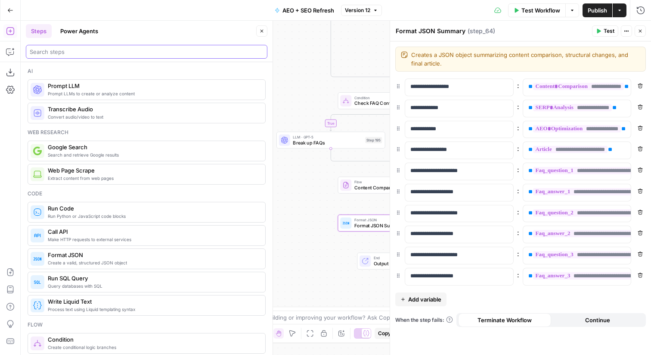
click at [126, 53] on input "search" at bounding box center [147, 51] width 234 height 9
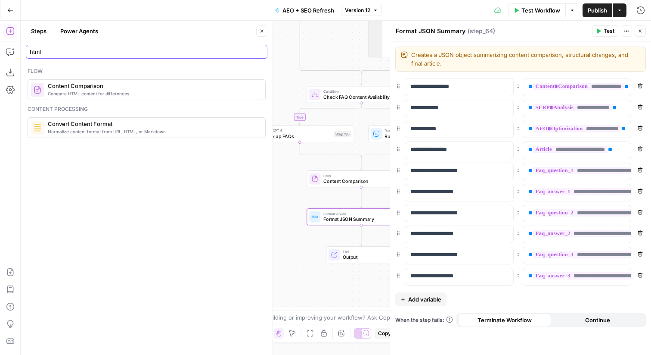
type input "html"
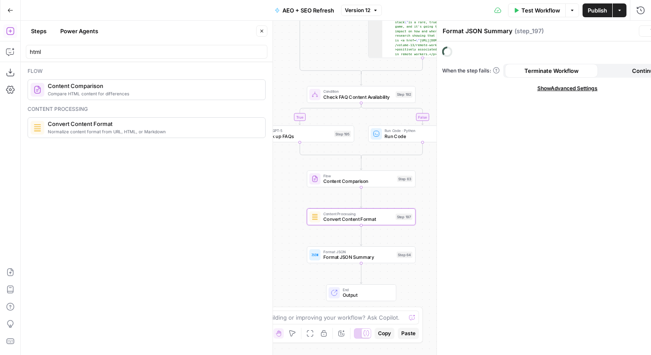
type textarea "Convert Content Format"
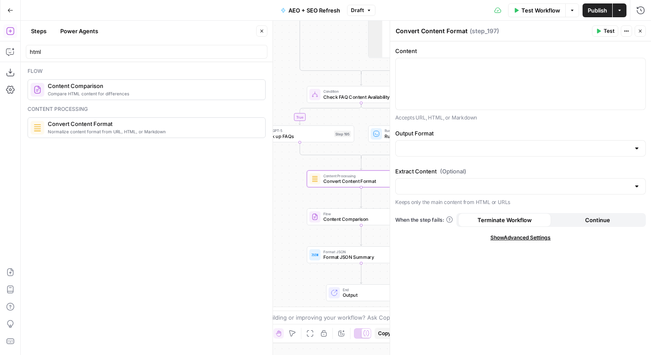
click at [640, 36] on button "Close" at bounding box center [640, 30] width 11 height 11
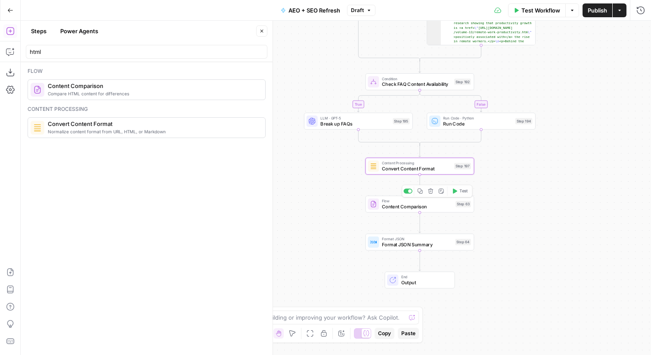
click at [463, 238] on div "Format JSON Format JSON Summary Step 64 Copy step Delete step Edit Note Test" at bounding box center [419, 242] width 103 height 12
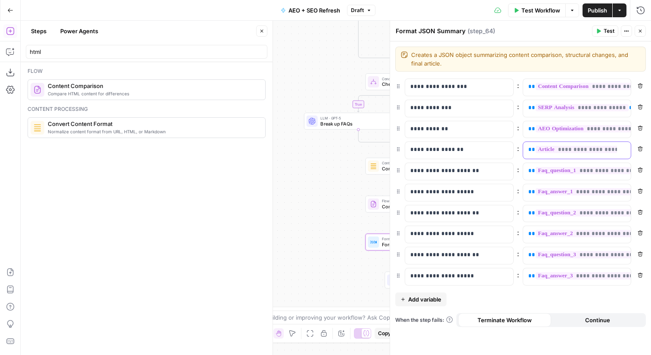
click at [530, 151] on span "**" at bounding box center [532, 149] width 7 height 6
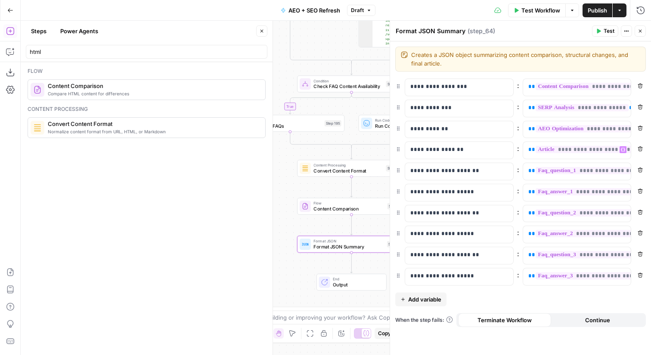
click at [333, 172] on span "Convert Content Format" at bounding box center [348, 170] width 69 height 7
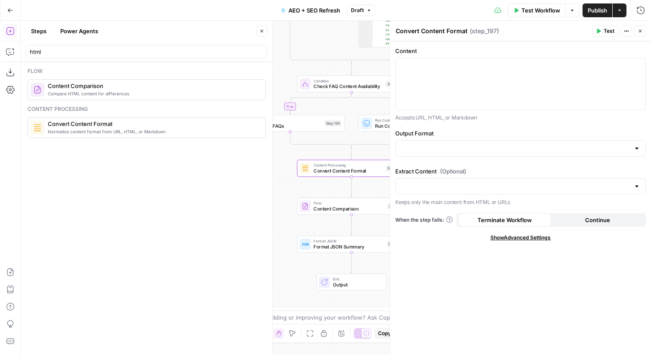
click at [410, 34] on textarea "Convert Content Format" at bounding box center [432, 31] width 72 height 9
type textarea "Final HTML Article"
click at [470, 58] on div at bounding box center [521, 83] width 250 height 51
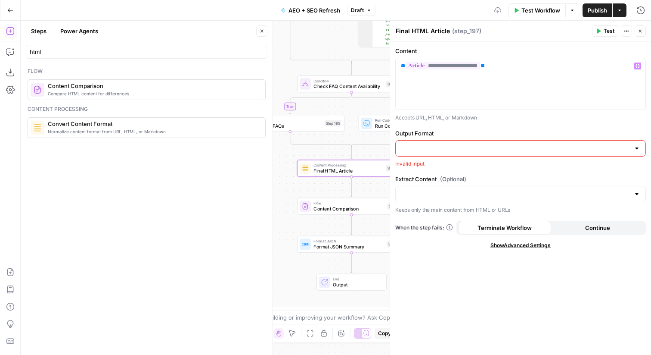
click at [460, 146] on input "Output Format" at bounding box center [515, 148] width 229 height 9
click at [458, 174] on button "HTML" at bounding box center [520, 170] width 243 height 12
type input "HTML"
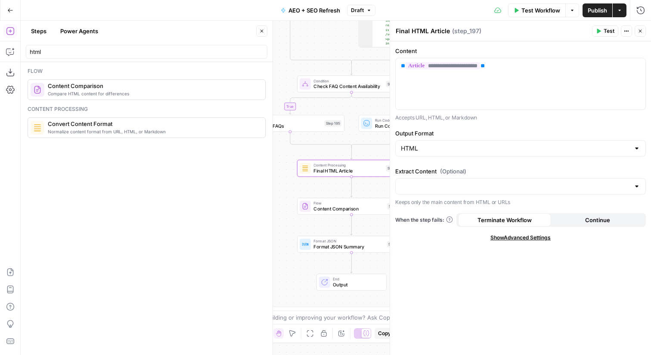
click at [641, 32] on icon "button" at bounding box center [640, 30] width 5 height 5
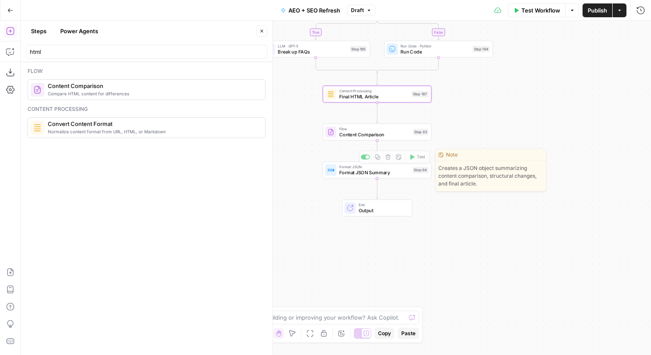
click at [405, 130] on span "Flow" at bounding box center [375, 129] width 71 height 6
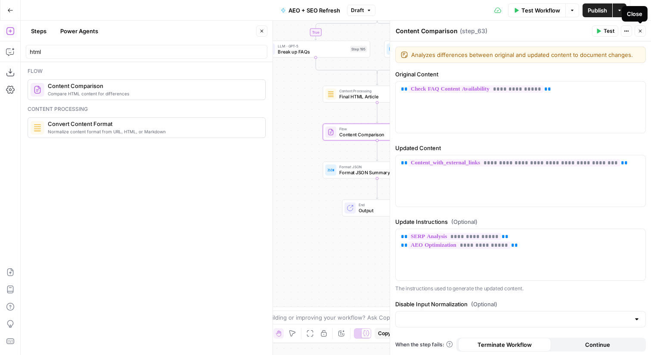
click at [643, 34] on button "Close" at bounding box center [640, 30] width 11 height 11
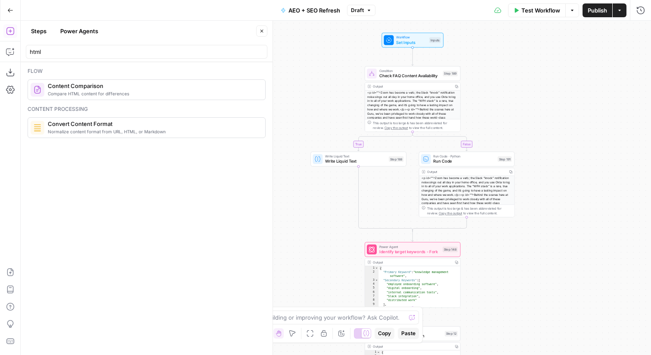
scroll to position [53, 0]
click at [390, 163] on div "Write Liquid Text Write Liquid Text Step 188 Copy step Delete step Add Note Test" at bounding box center [358, 158] width 91 height 10
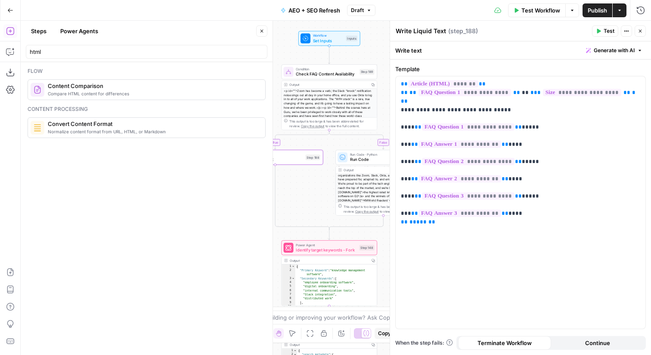
click at [358, 157] on span "Run Code" at bounding box center [381, 159] width 62 height 6
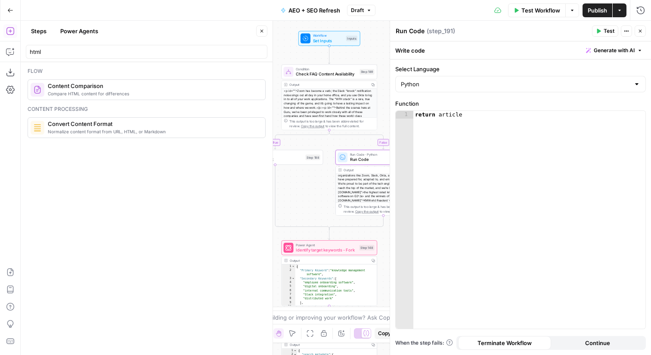
click at [639, 28] on button "Close" at bounding box center [640, 30] width 11 height 11
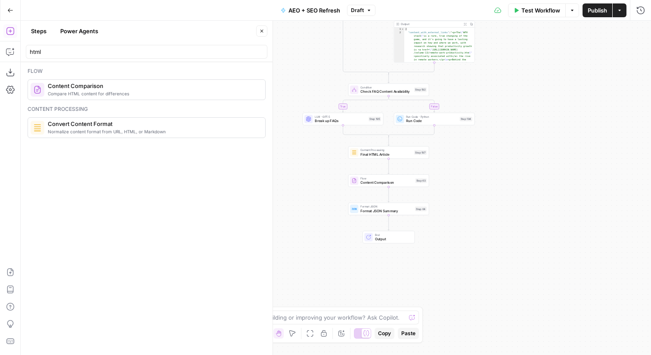
click at [419, 153] on div "Step 197" at bounding box center [420, 152] width 12 height 5
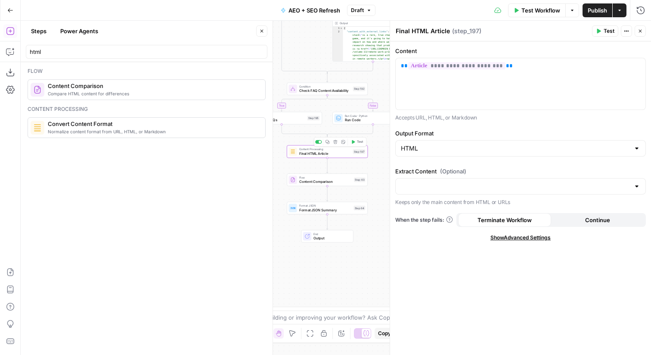
click at [358, 140] on span "Test" at bounding box center [360, 142] width 6 height 5
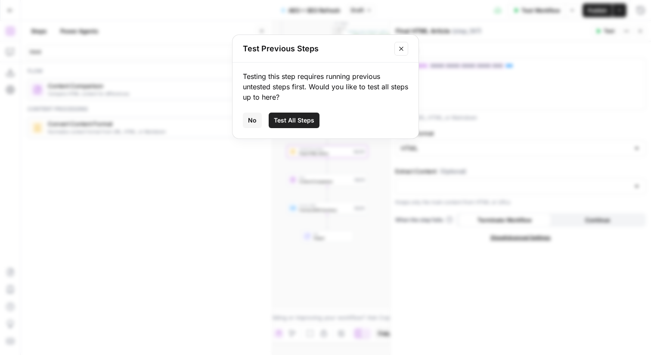
click at [300, 119] on span "Test All Steps" at bounding box center [294, 120] width 40 height 9
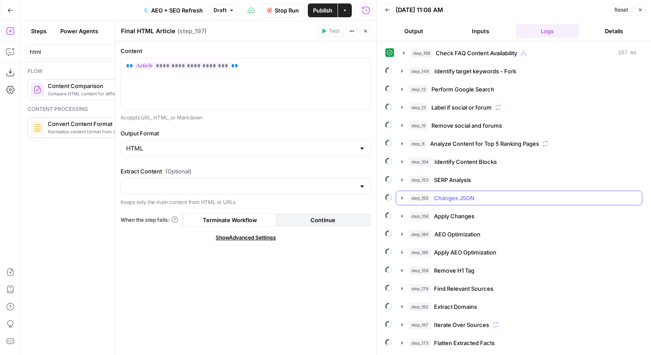
scroll to position [51, 0]
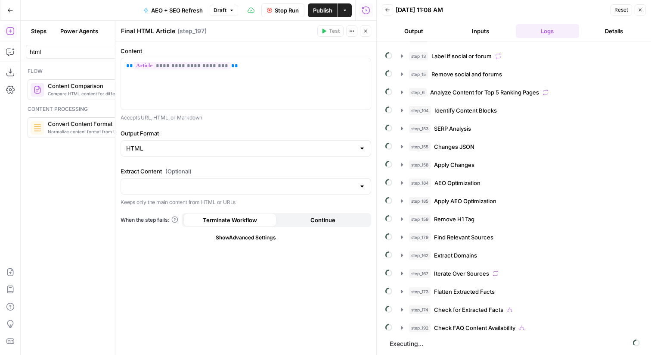
click at [287, 11] on span "Stop Run" at bounding box center [287, 10] width 24 height 9
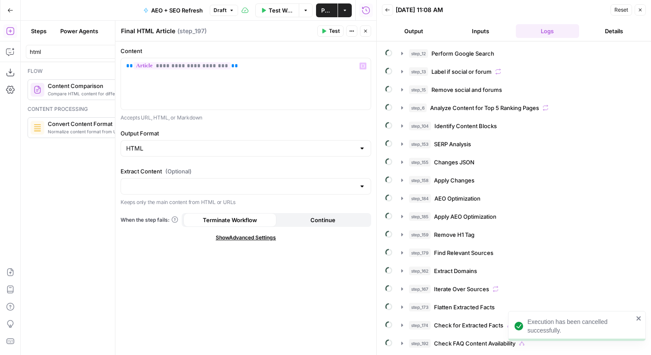
scroll to position [36, 0]
click at [364, 32] on icon "button" at bounding box center [365, 30] width 5 height 5
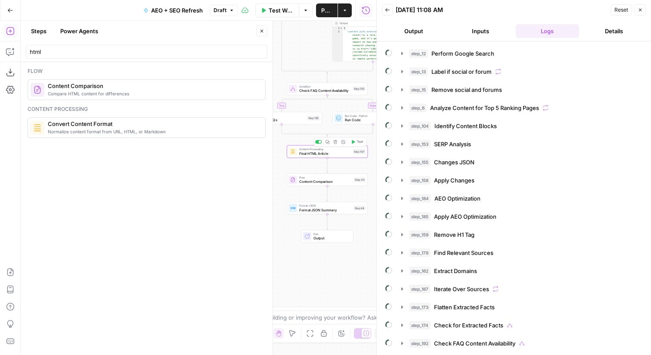
click at [357, 154] on div "Content Processing Final HTML Article Step 197 Copy step Delete step Add Note T…" at bounding box center [327, 151] width 77 height 9
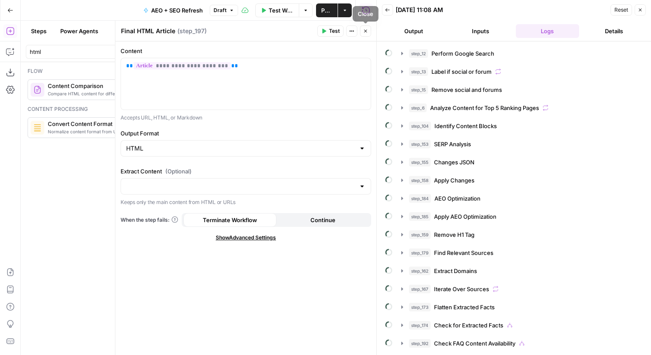
click at [365, 31] on icon "button" at bounding box center [365, 30] width 5 height 5
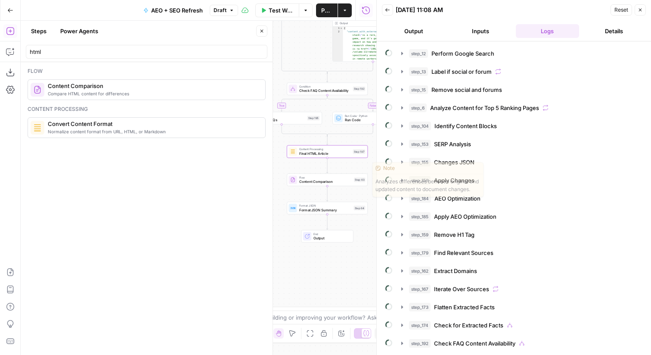
click at [358, 178] on div "Step 63" at bounding box center [360, 179] width 12 height 5
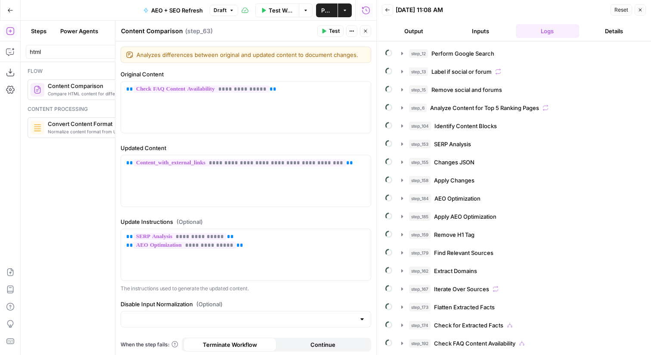
click at [364, 34] on button "Close" at bounding box center [365, 30] width 11 height 11
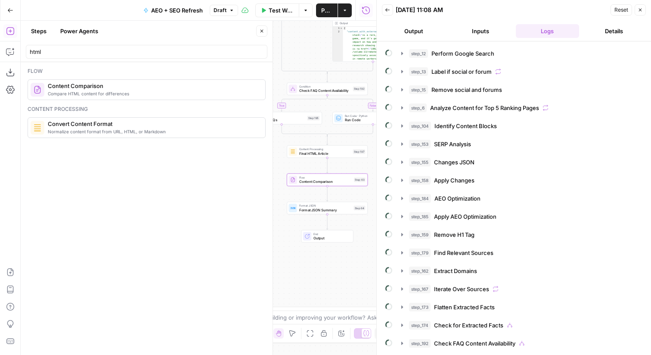
click at [260, 28] on button "Close" at bounding box center [261, 30] width 11 height 11
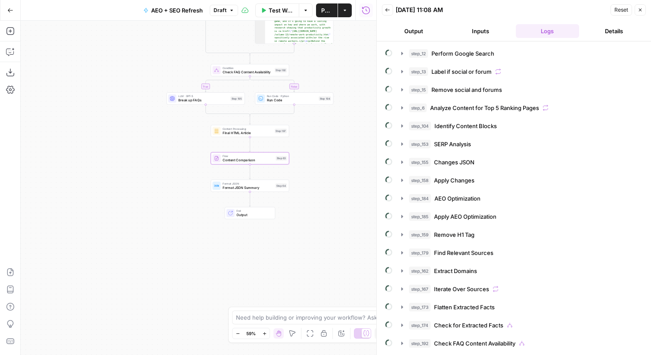
click at [224, 158] on span "Content Comparison" at bounding box center [248, 159] width 51 height 5
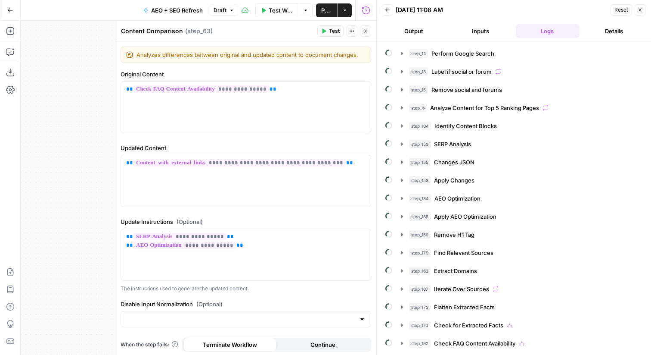
click at [642, 8] on icon "button" at bounding box center [640, 9] width 5 height 5
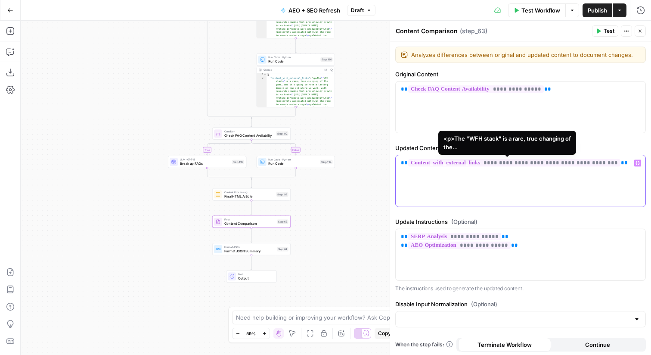
drag, startPoint x: 605, startPoint y: 167, endPoint x: 505, endPoint y: 164, distance: 100.0
click at [505, 164] on div "**********" at bounding box center [521, 180] width 250 height 51
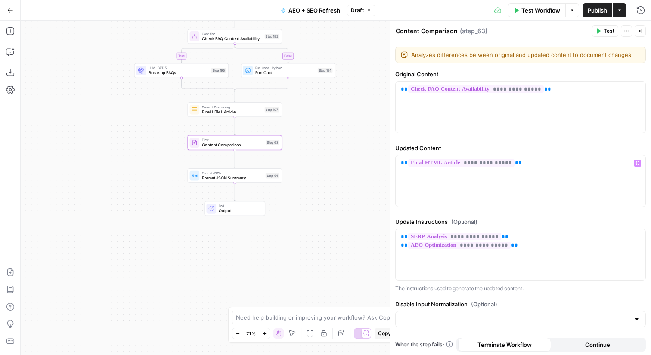
click at [275, 114] on div "Content Processing Final HTML Article Step 197 Copy step Delete step Add Note T…" at bounding box center [235, 109] width 90 height 10
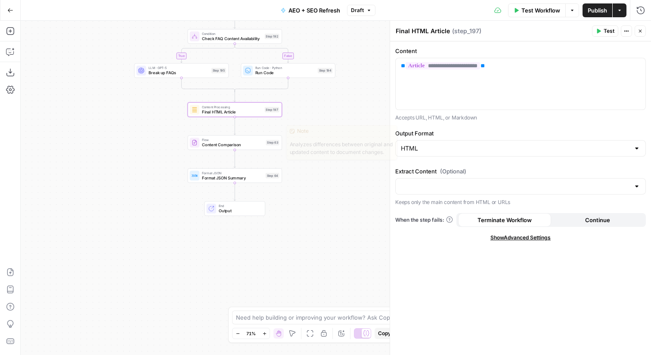
click at [264, 143] on div "Flow Content Comparison Step 63 Copy step Delete step Edit Note Test" at bounding box center [235, 142] width 90 height 10
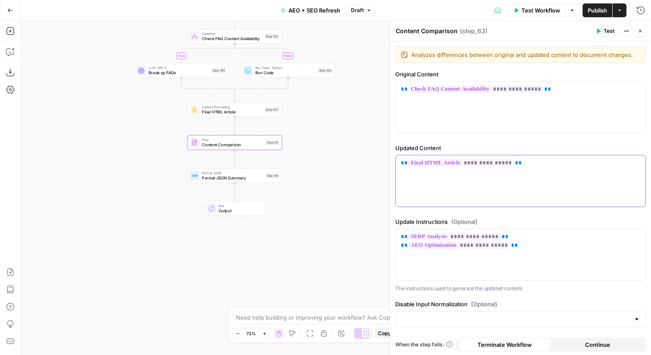
click at [509, 187] on div "**********" at bounding box center [521, 180] width 250 height 51
click at [273, 178] on div "Step 64" at bounding box center [273, 176] width 14 height 6
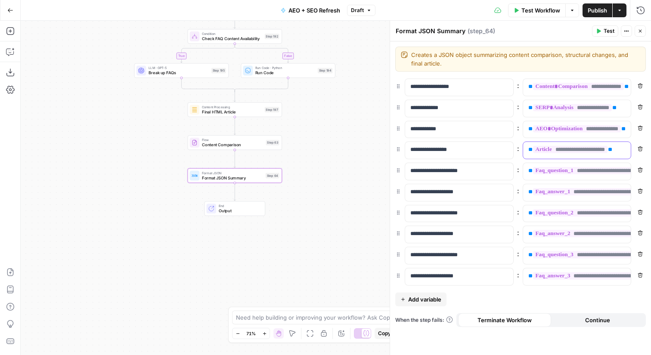
click at [529, 149] on span "**" at bounding box center [531, 149] width 4 height 6
click at [640, 32] on icon "button" at bounding box center [640, 30] width 5 height 5
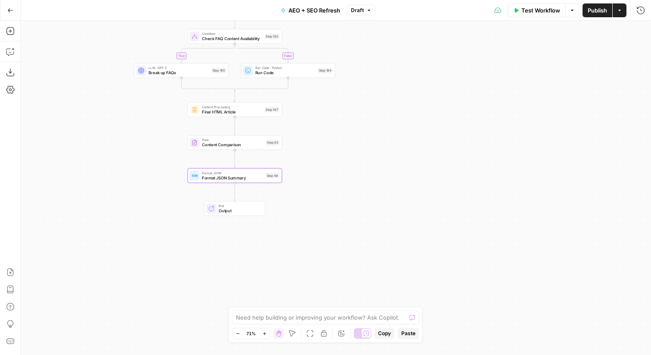
click at [594, 12] on span "Publish" at bounding box center [597, 10] width 19 height 9
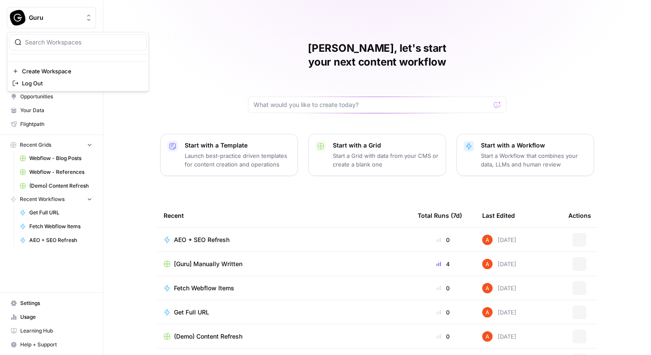
click at [56, 21] on span "Guru" at bounding box center [55, 17] width 52 height 9
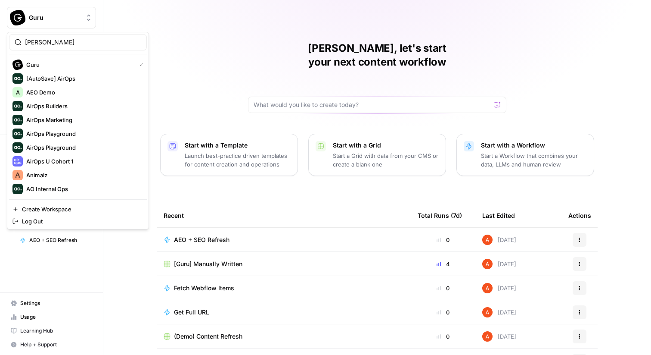
type input "Elmi"
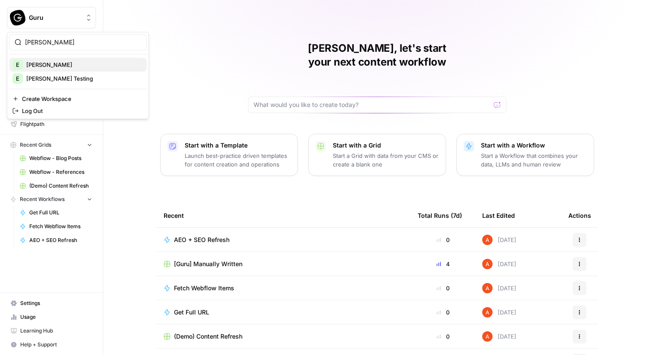
click at [62, 65] on span "[PERSON_NAME]" at bounding box center [83, 64] width 114 height 9
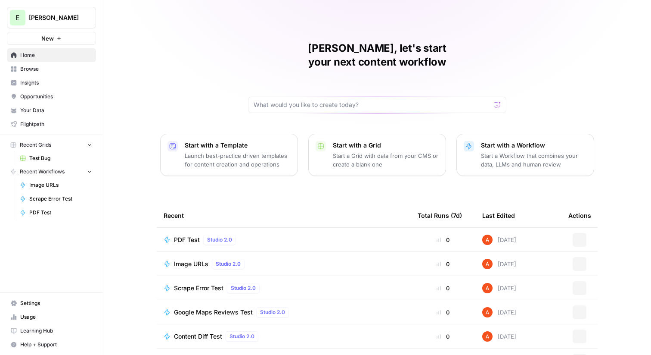
click at [194, 235] on span "PDF Test" at bounding box center [187, 239] width 26 height 9
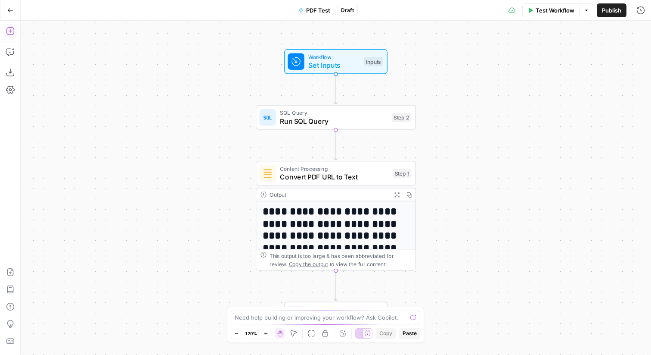
click at [12, 33] on icon "button" at bounding box center [10, 31] width 9 height 9
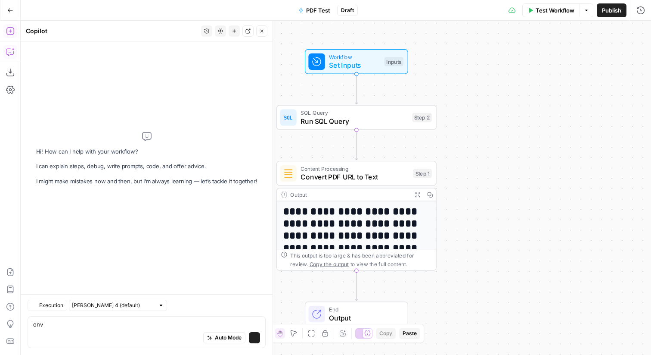
type textarea "onve"
click at [9, 30] on icon "button" at bounding box center [10, 31] width 9 height 9
type textarea "nv"
click at [8, 29] on icon "button" at bounding box center [10, 31] width 9 height 9
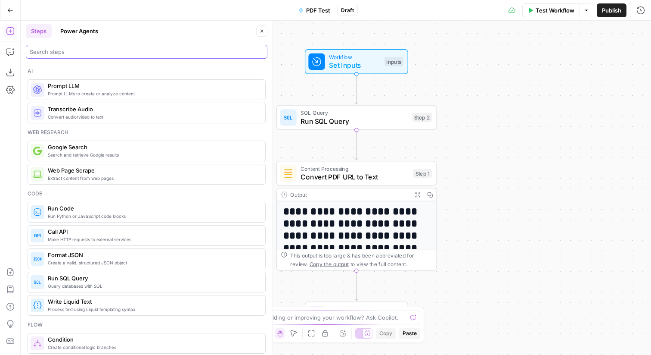
click at [47, 52] on input "search" at bounding box center [147, 51] width 234 height 9
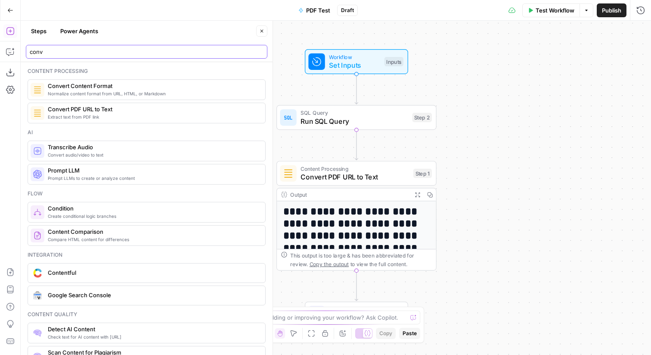
type input "conv"
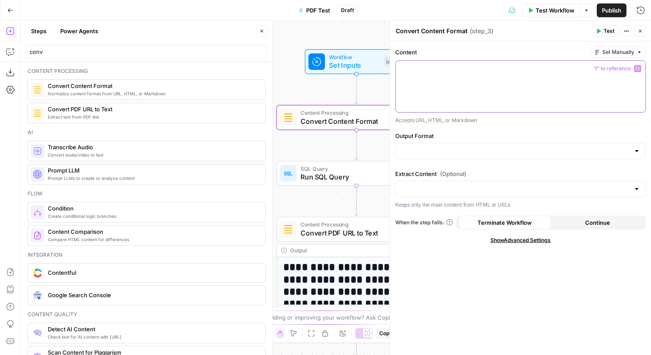
click at [476, 77] on div at bounding box center [521, 86] width 250 height 51
click at [459, 152] on input "Output Format" at bounding box center [515, 150] width 229 height 9
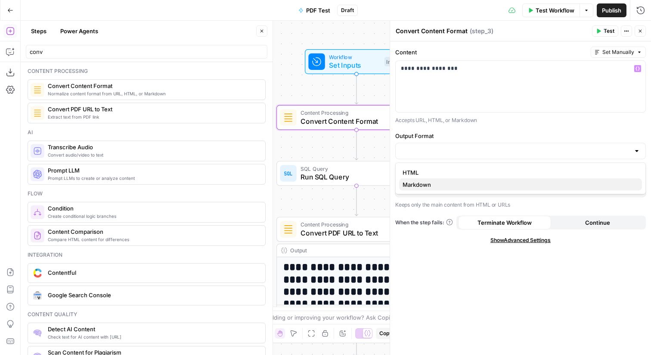
click at [449, 181] on span "Markdown" at bounding box center [519, 184] width 233 height 9
type input "Markdown"
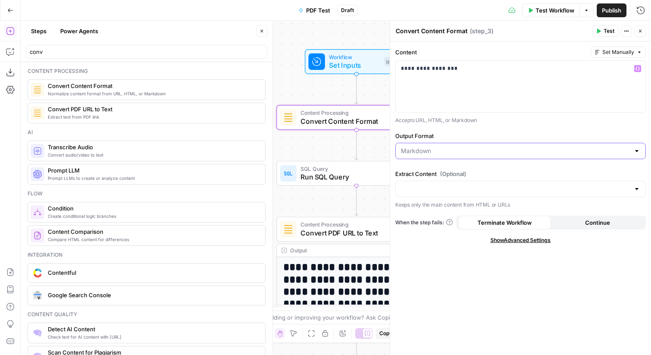
click at [448, 149] on input "Output Format" at bounding box center [515, 150] width 229 height 9
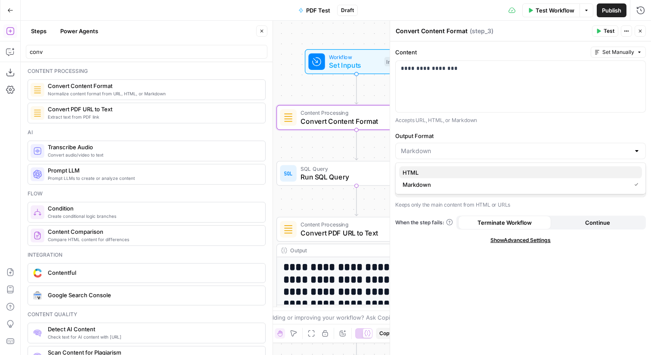
click at [442, 172] on span "HTML" at bounding box center [519, 172] width 233 height 9
type input "HTML"
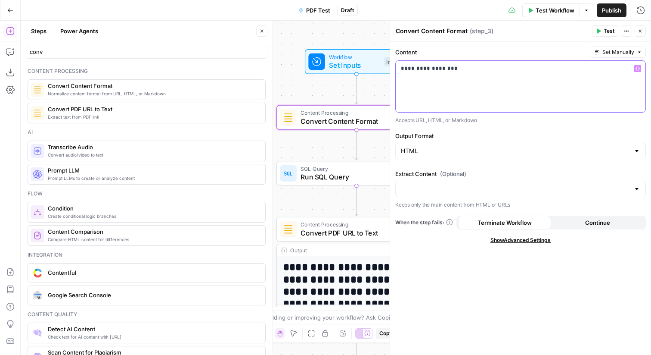
drag, startPoint x: 412, startPoint y: 70, endPoint x: 442, endPoint y: 70, distance: 29.7
click at [442, 70] on p "**********" at bounding box center [521, 68] width 240 height 9
click at [611, 34] on span "Test" at bounding box center [609, 31] width 11 height 8
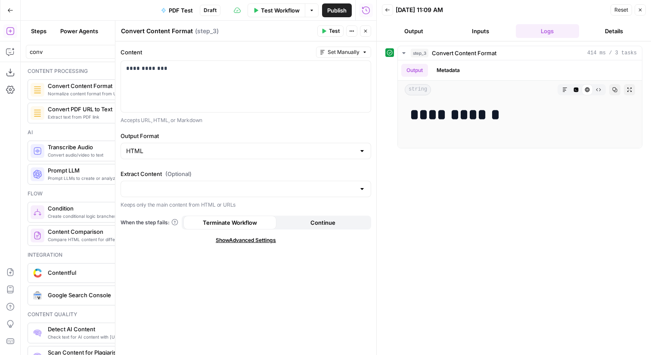
click at [367, 31] on icon "button" at bounding box center [365, 30] width 5 height 5
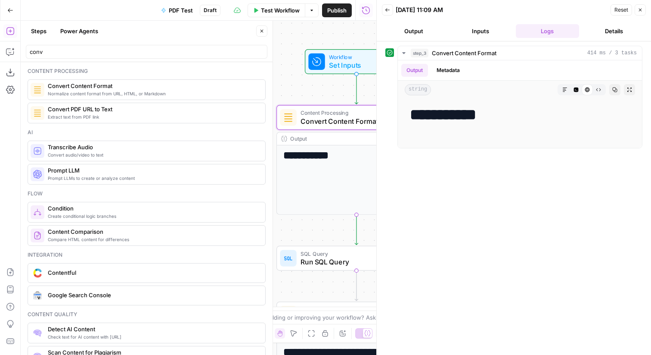
click at [40, 56] on div "conv" at bounding box center [147, 52] width 242 height 14
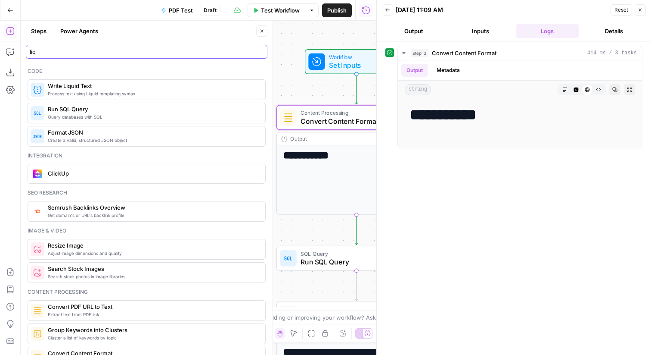
type input "liq"
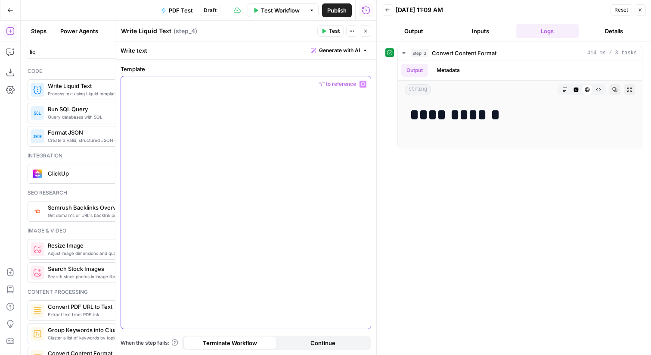
click at [232, 111] on div at bounding box center [246, 202] width 250 height 252
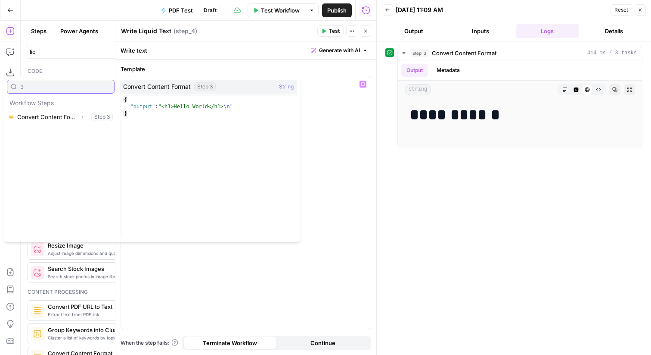
type input "3"
click at [83, 117] on icon "button" at bounding box center [82, 116] width 5 height 5
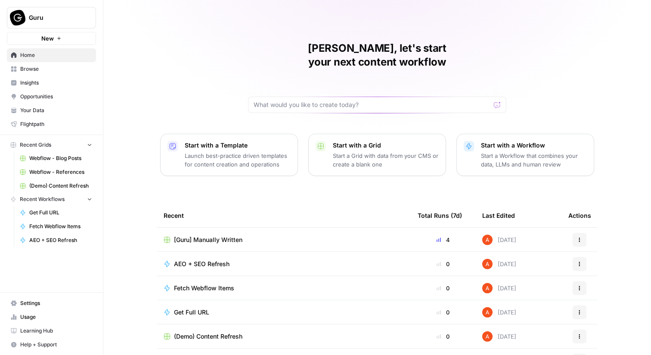
click at [201, 235] on span "[Guru] Manually Written" at bounding box center [208, 239] width 69 height 9
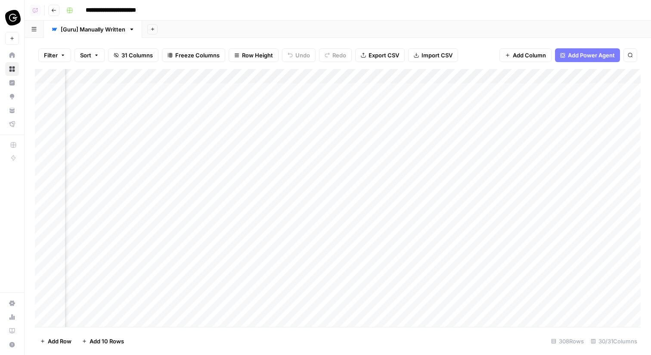
scroll to position [0, 2066]
click at [531, 82] on div "Add Column" at bounding box center [338, 198] width 606 height 258
click at [553, 132] on span "Edit" at bounding box center [569, 129] width 75 height 9
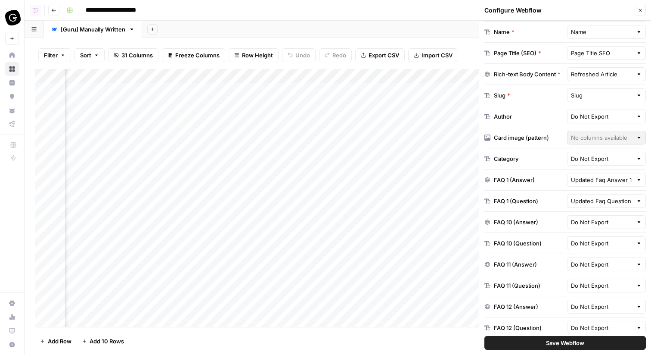
scroll to position [213, 0]
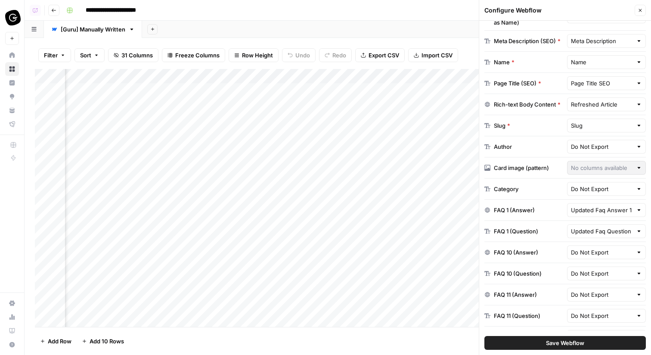
click at [641, 6] on button "Close" at bounding box center [640, 10] width 11 height 11
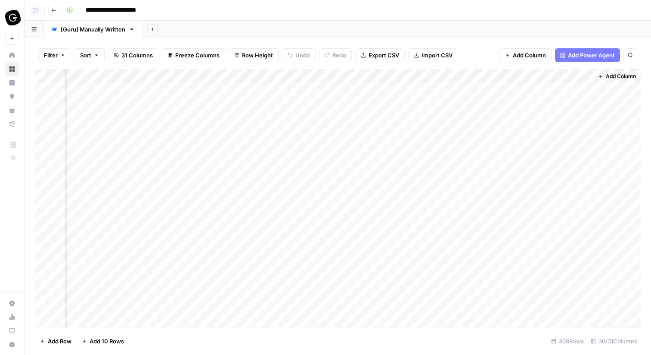
click at [52, 8] on icon "button" at bounding box center [53, 10] width 5 height 5
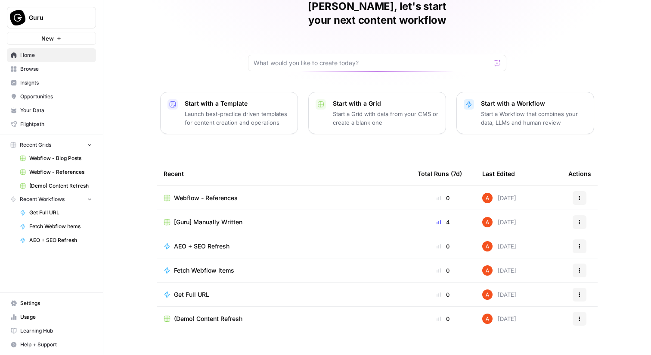
scroll to position [40, 0]
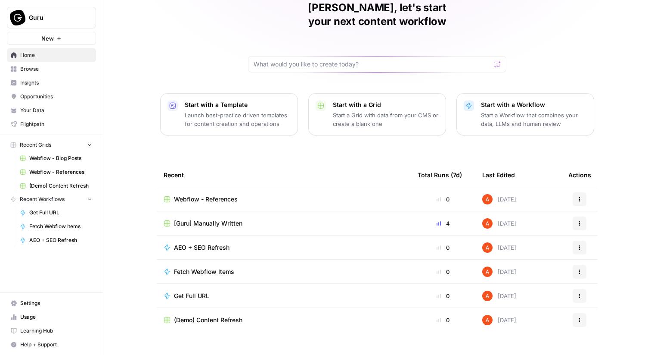
click at [72, 66] on span "Browse" at bounding box center [56, 69] width 72 height 8
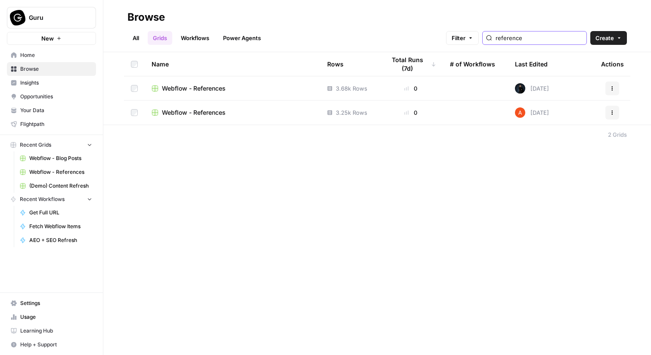
type input "reference"
click at [214, 86] on span "Webflow - References" at bounding box center [194, 88] width 64 height 9
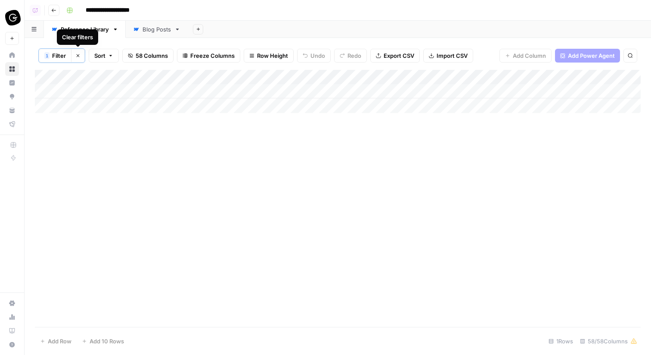
click at [79, 56] on icon "button" at bounding box center [77, 55] width 5 height 5
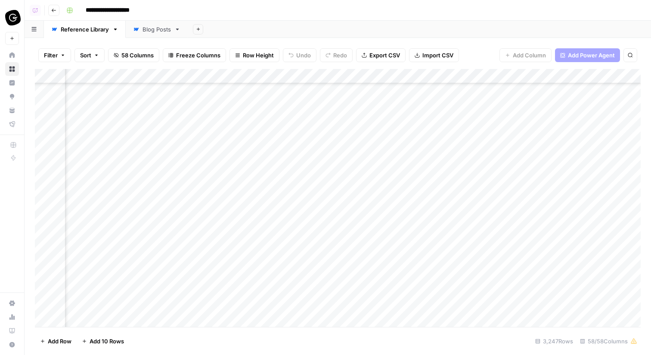
scroll to position [23583, 2073]
click at [428, 128] on div "Add Column" at bounding box center [338, 198] width 606 height 258
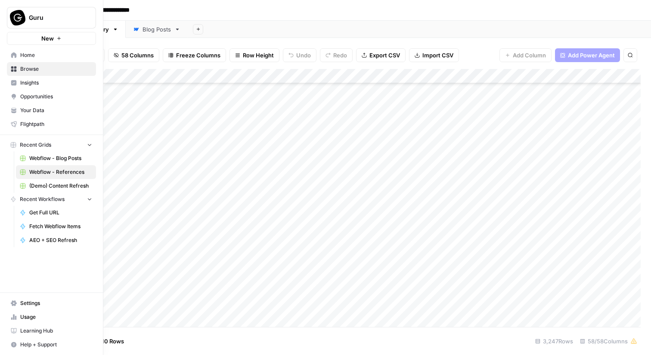
click at [38, 302] on span "Settings" at bounding box center [56, 303] width 72 height 8
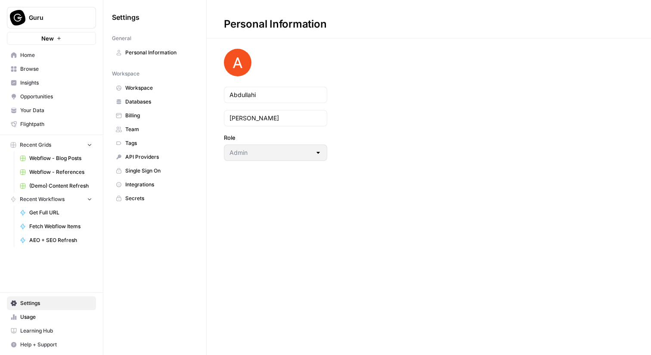
click at [151, 90] on span "Workspace" at bounding box center [159, 88] width 69 height 8
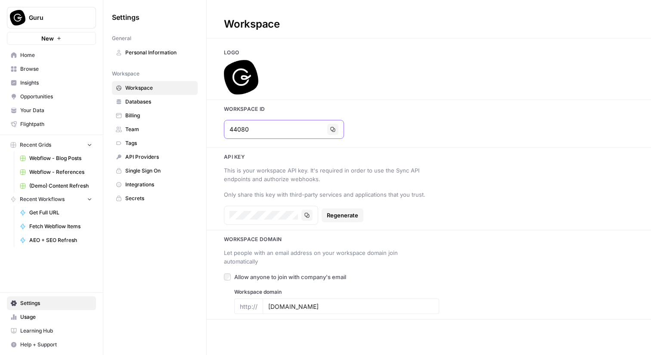
click at [330, 128] on icon "button" at bounding box center [332, 129] width 5 height 5
click at [32, 23] on button "Guru" at bounding box center [51, 18] width 89 height 22
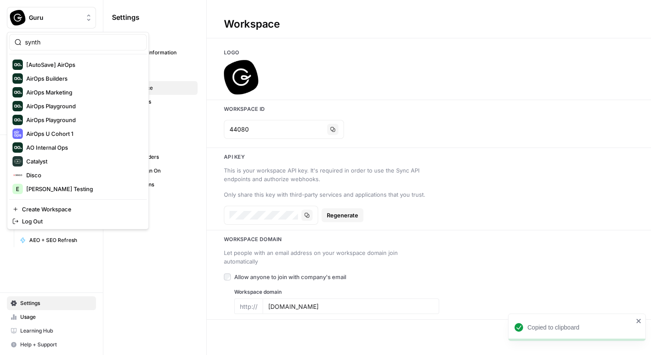
type input "synth"
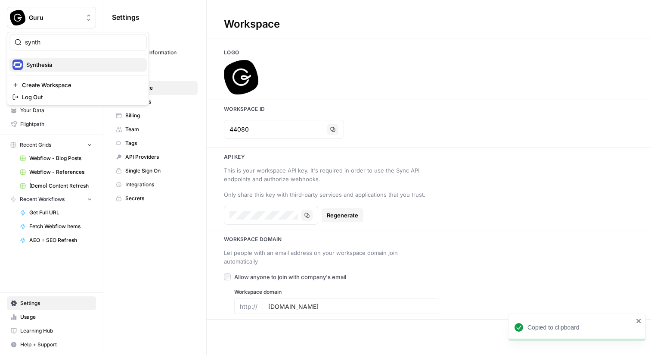
click at [35, 68] on span "Synthesia" at bounding box center [83, 64] width 114 height 9
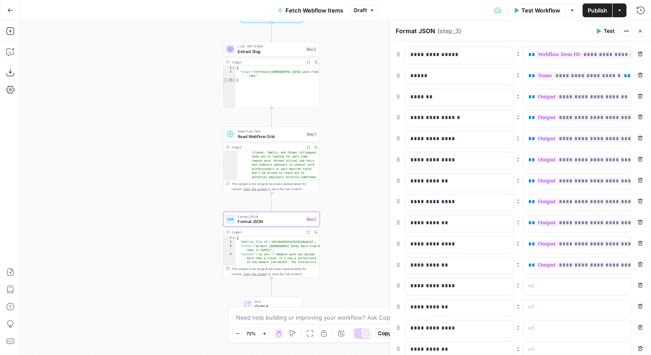
scroll to position [673, 0]
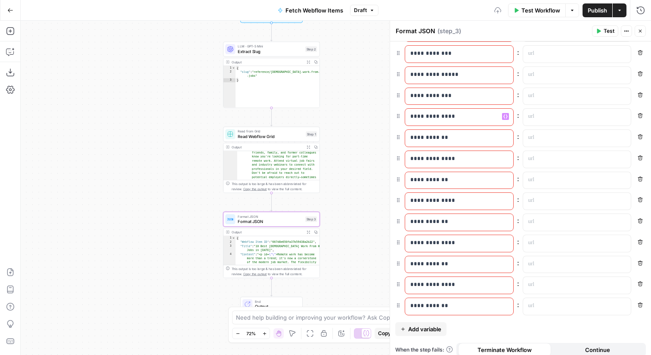
click at [424, 116] on p "**********" at bounding box center [460, 116] width 98 height 9
click at [424, 134] on p "**********" at bounding box center [460, 137] width 98 height 9
click at [424, 134] on p "**********" at bounding box center [453, 137] width 84 height 9
click at [424, 157] on p "**********" at bounding box center [460, 158] width 98 height 9
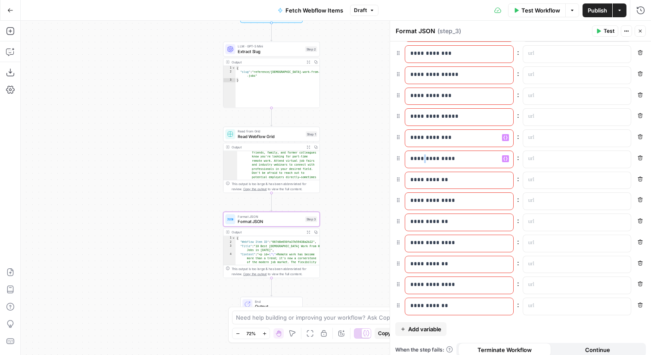
click at [424, 157] on p "**********" at bounding box center [453, 158] width 84 height 9
click at [424, 176] on p "**********" at bounding box center [460, 179] width 98 height 9
click at [424, 176] on p "**********" at bounding box center [453, 179] width 84 height 9
click at [424, 202] on p "**********" at bounding box center [460, 200] width 98 height 9
click at [424, 202] on p "**********" at bounding box center [453, 200] width 84 height 9
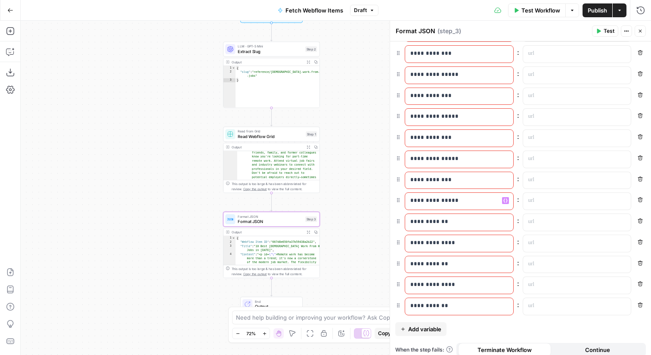
click at [424, 222] on p "**********" at bounding box center [460, 221] width 98 height 9
click at [424, 222] on p "**********" at bounding box center [453, 221] width 84 height 9
click at [424, 242] on p "**********" at bounding box center [460, 242] width 98 height 9
click at [424, 242] on p "**********" at bounding box center [453, 242] width 84 height 9
click at [424, 263] on p "**********" at bounding box center [453, 263] width 84 height 9
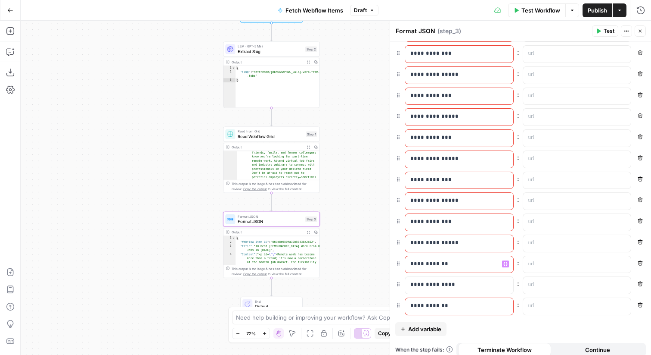
click at [424, 263] on p "**********" at bounding box center [453, 263] width 84 height 9
click at [424, 286] on p "**********" at bounding box center [460, 284] width 98 height 9
click at [424, 286] on p "**********" at bounding box center [453, 284] width 84 height 9
click at [424, 302] on p "**********" at bounding box center [460, 305] width 98 height 9
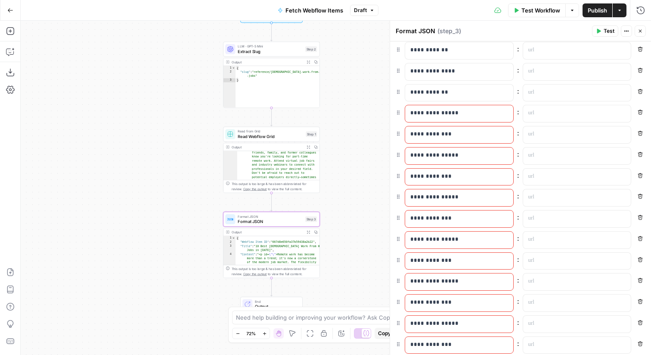
scroll to position [415, 0]
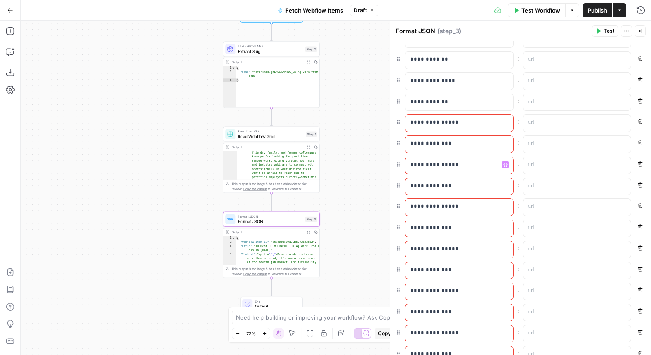
click at [428, 161] on p "**********" at bounding box center [460, 164] width 98 height 9
click at [428, 188] on p "**********" at bounding box center [460, 185] width 98 height 9
click at [429, 206] on p "**********" at bounding box center [460, 206] width 98 height 9
click at [428, 230] on p "**********" at bounding box center [460, 227] width 98 height 9
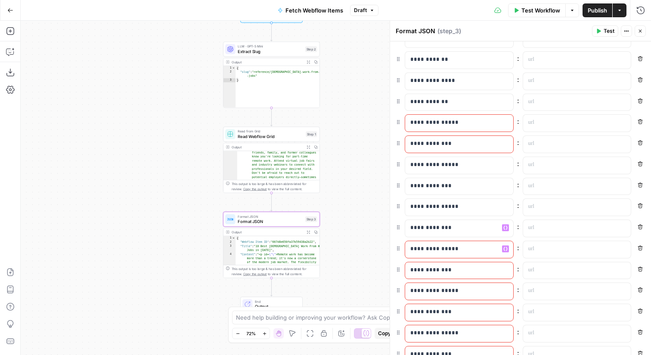
click at [428, 249] on p "**********" at bounding box center [460, 248] width 98 height 9
click at [427, 266] on p "**********" at bounding box center [453, 269] width 84 height 9
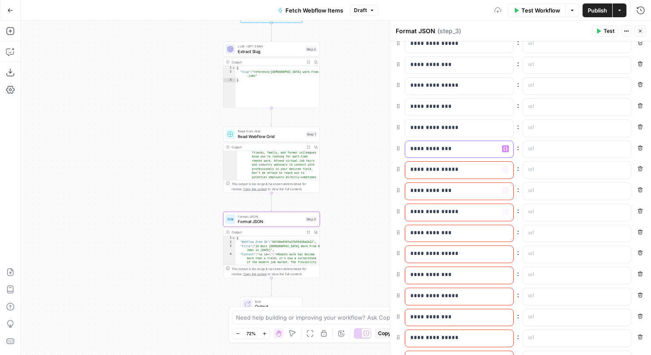
scroll to position [553, 0]
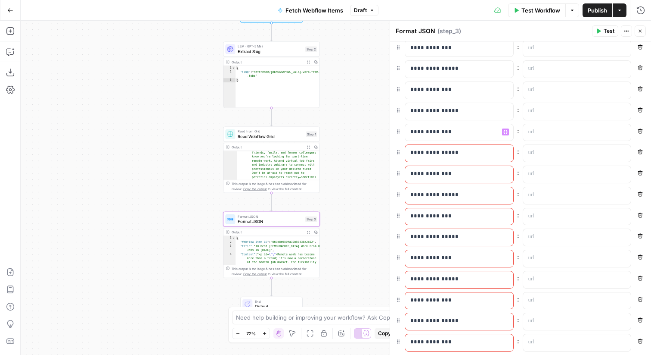
click at [427, 152] on p "**********" at bounding box center [460, 152] width 98 height 9
click at [428, 172] on p "**********" at bounding box center [460, 173] width 98 height 9
click at [427, 192] on p "**********" at bounding box center [460, 194] width 98 height 9
click at [428, 215] on p "**********" at bounding box center [460, 216] width 98 height 9
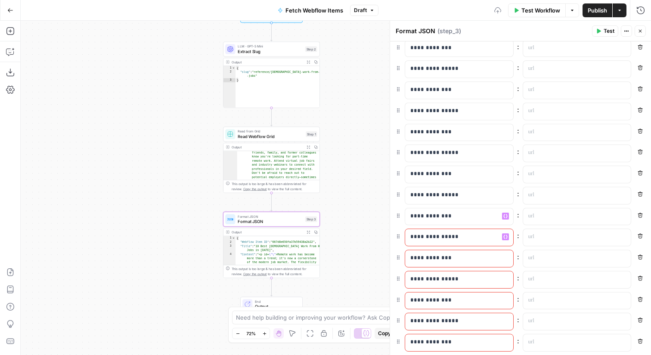
click at [429, 238] on p "**********" at bounding box center [460, 236] width 98 height 9
click at [428, 254] on p "**********" at bounding box center [460, 257] width 98 height 9
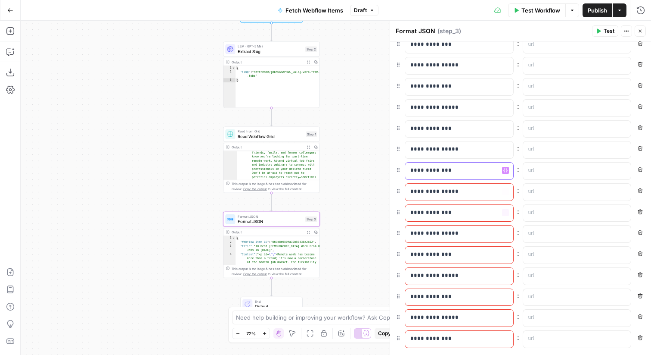
scroll to position [651, 0]
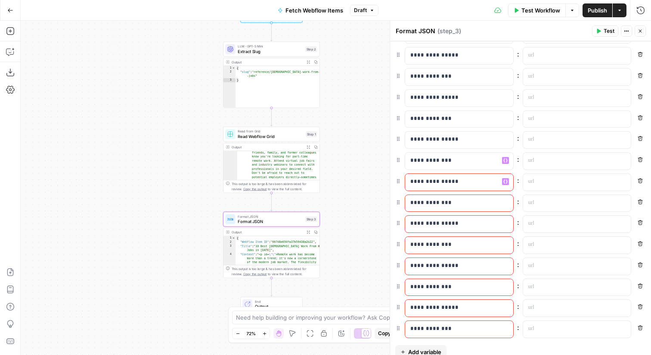
click at [428, 183] on p "**********" at bounding box center [460, 181] width 98 height 9
click at [427, 202] on p "**********" at bounding box center [453, 202] width 84 height 9
click at [428, 222] on p "**********" at bounding box center [460, 223] width 98 height 9
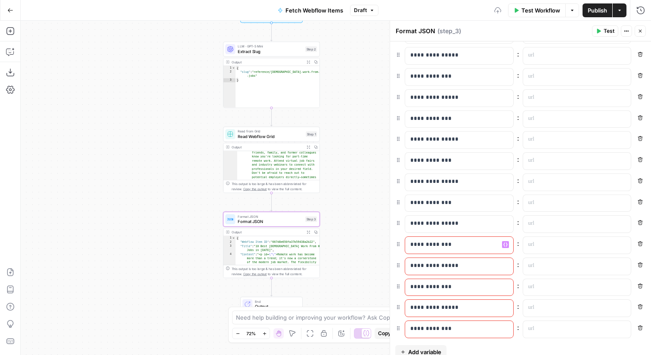
click at [428, 246] on p "**********" at bounding box center [453, 244] width 84 height 9
click at [428, 266] on p "**********" at bounding box center [460, 265] width 98 height 9
click at [427, 283] on p "**********" at bounding box center [460, 286] width 98 height 9
click at [426, 306] on p "**********" at bounding box center [453, 307] width 84 height 9
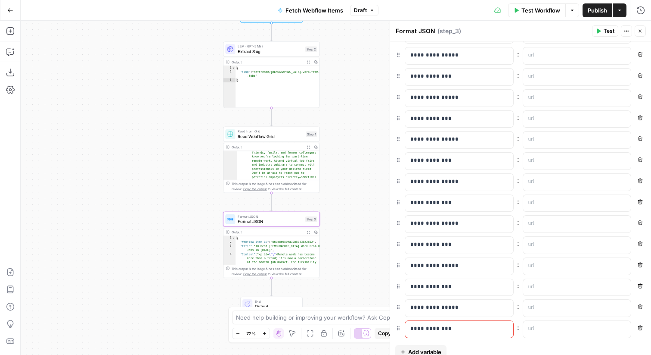
click at [426, 329] on p "**********" at bounding box center [460, 328] width 98 height 9
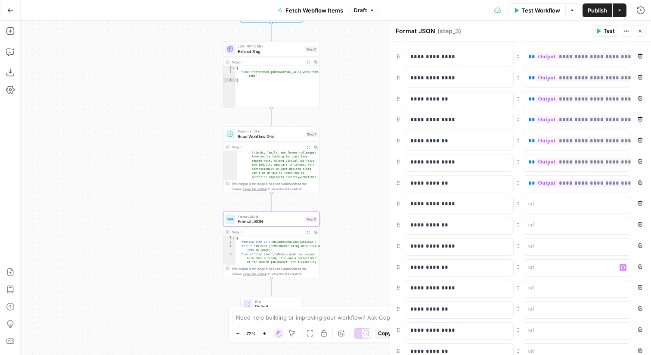
scroll to position [87, 0]
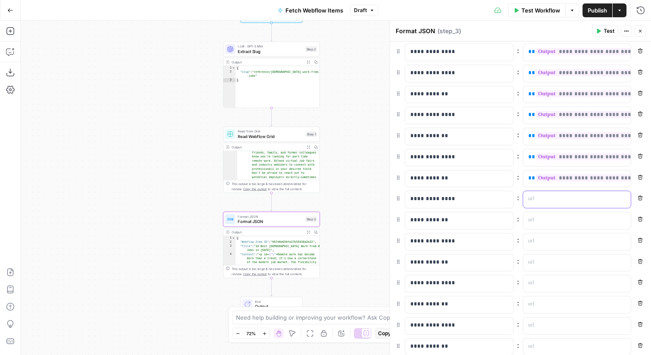
click at [559, 202] on p at bounding box center [571, 198] width 84 height 9
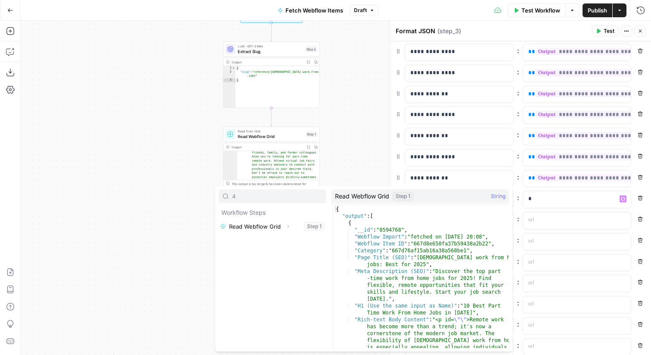
type input "4"
click at [284, 225] on button "Expand" at bounding box center [288, 226] width 11 height 11
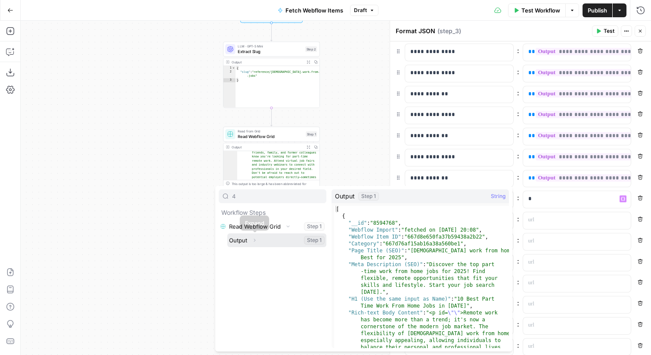
click at [255, 239] on icon "button" at bounding box center [254, 239] width 5 height 5
click at [255, 250] on button "Expand" at bounding box center [252, 253] width 11 height 11
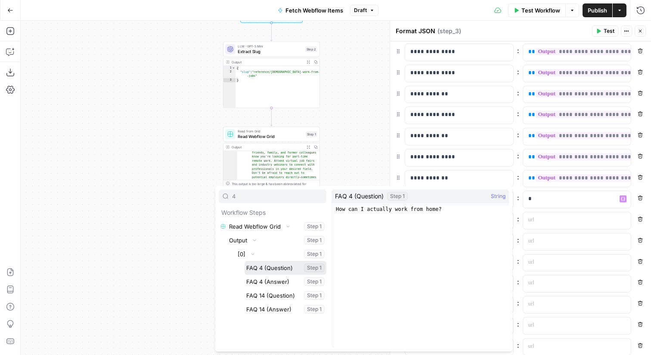
click at [271, 266] on button "Select variable FAQ 4 (Question)" at bounding box center [286, 268] width 82 height 14
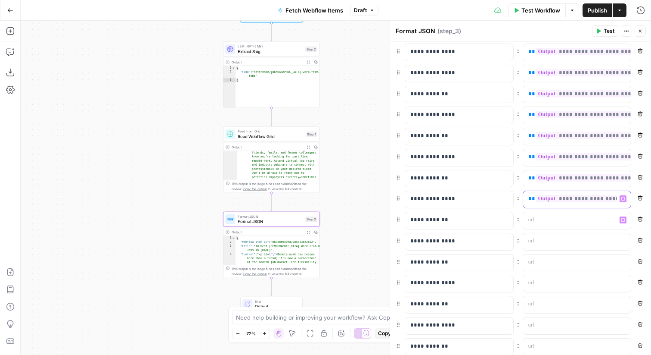
click at [529, 202] on p "**********" at bounding box center [571, 198] width 84 height 9
click at [640, 34] on button "Close" at bounding box center [640, 30] width 11 height 11
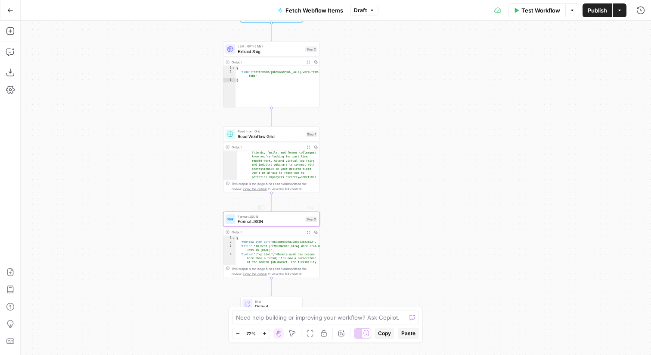
click at [282, 229] on div "Output" at bounding box center [267, 231] width 71 height 5
click at [279, 222] on span "Format JSON" at bounding box center [270, 221] width 65 height 6
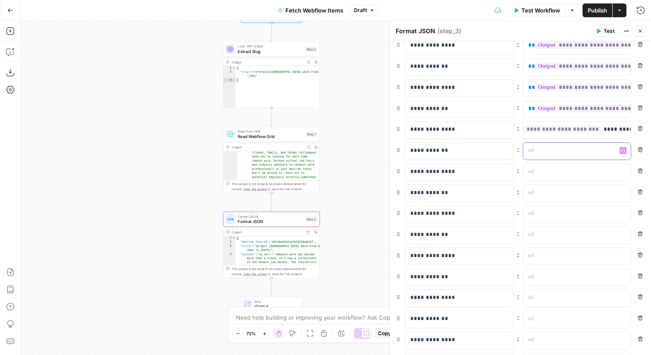
click at [625, 150] on icon "button" at bounding box center [623, 151] width 4 height 4
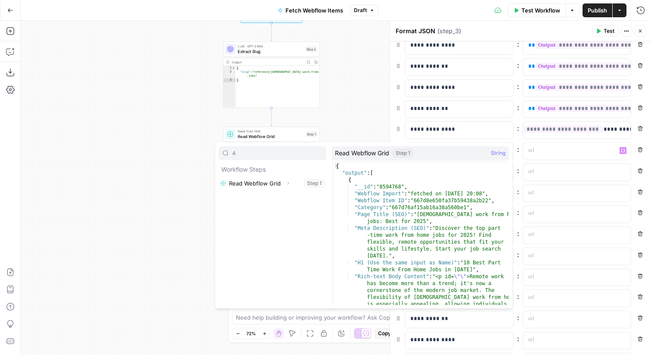
type input "4"
click at [288, 183] on icon "button" at bounding box center [288, 183] width 5 height 5
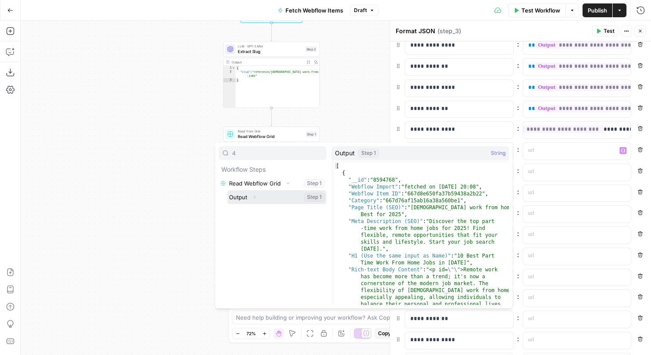
click at [252, 197] on button "Expand" at bounding box center [254, 196] width 11 height 11
click at [251, 209] on icon "button" at bounding box center [252, 210] width 5 height 5
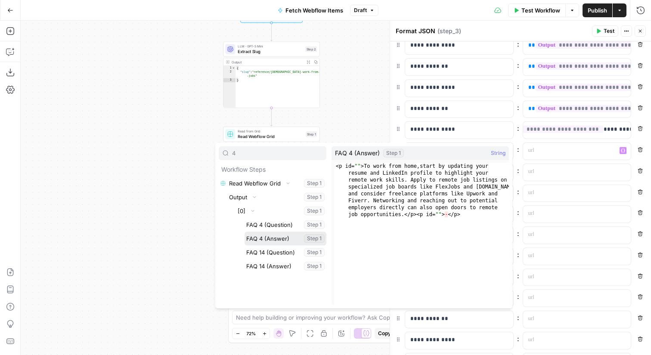
click at [273, 241] on button "Select variable FAQ 4 (Answer)" at bounding box center [286, 238] width 82 height 14
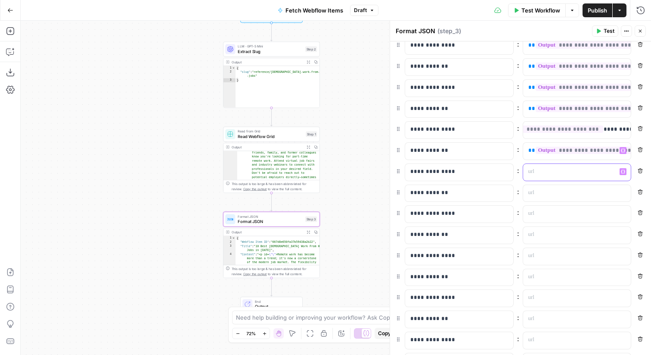
click at [620, 173] on button "Variables Menu" at bounding box center [623, 171] width 7 height 7
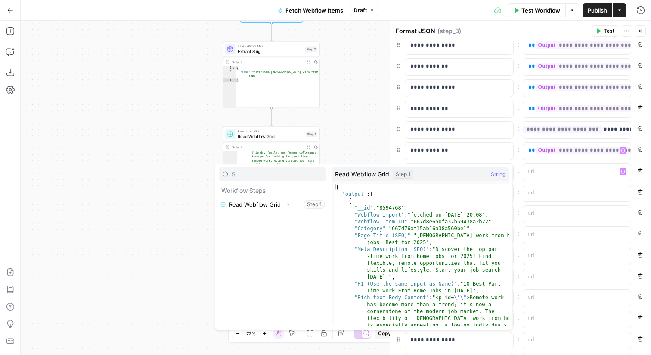
type input "5"
click at [290, 206] on button "Expand" at bounding box center [288, 204] width 11 height 11
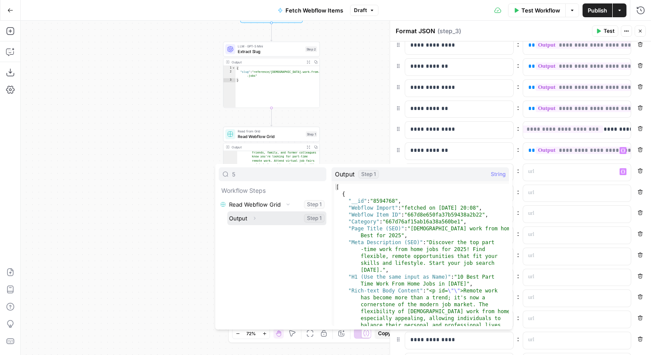
click at [255, 219] on icon "button" at bounding box center [254, 217] width 5 height 5
click at [254, 234] on icon "button" at bounding box center [252, 231] width 5 height 5
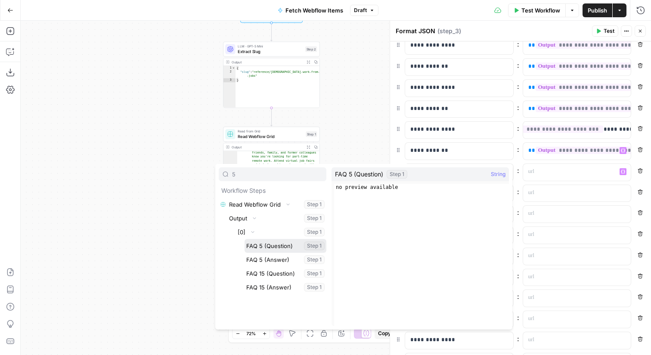
click at [265, 246] on button "Select variable FAQ 5 (Question)" at bounding box center [286, 246] width 82 height 14
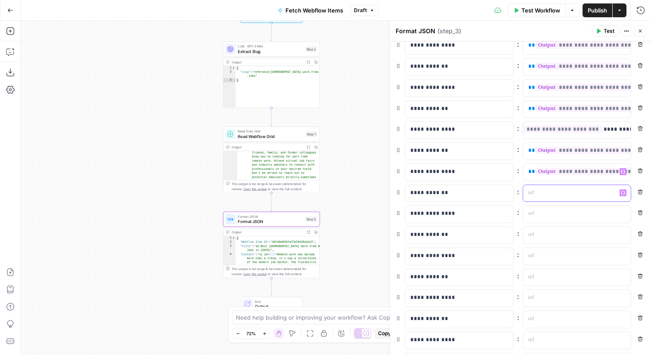
click at [625, 191] on icon "button" at bounding box center [623, 192] width 4 height 4
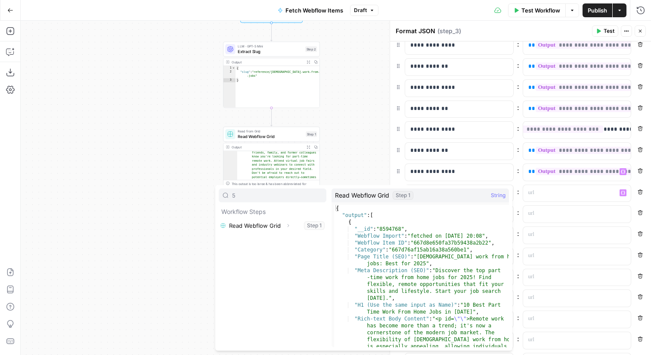
type input "5"
click at [286, 226] on icon "button" at bounding box center [288, 225] width 5 height 5
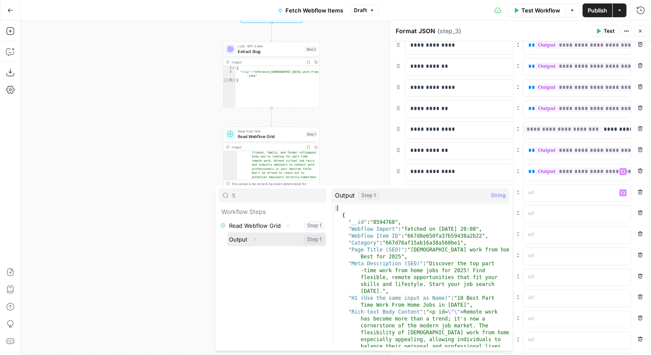
click at [259, 240] on button "Expand" at bounding box center [254, 239] width 11 height 11
click at [254, 253] on icon "button" at bounding box center [252, 252] width 5 height 5
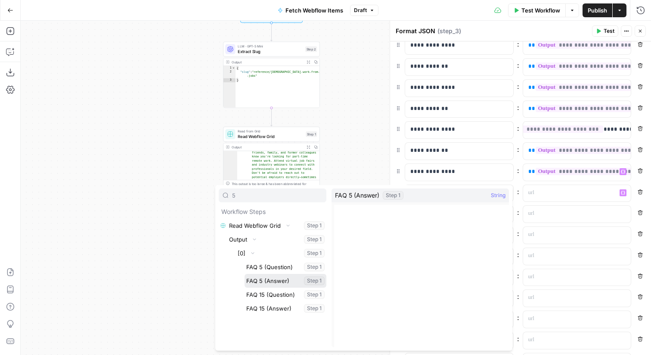
click at [270, 278] on button "Select variable FAQ 5 (Answer)" at bounding box center [286, 281] width 82 height 14
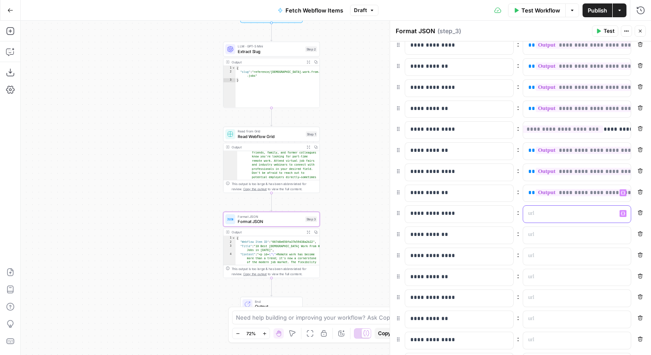
click at [623, 214] on icon "button" at bounding box center [623, 213] width 4 height 4
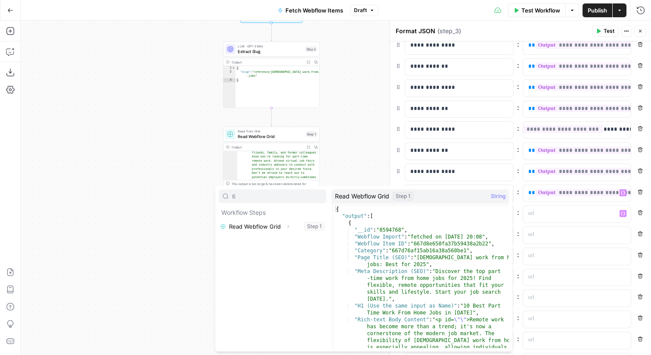
type input "6"
click at [292, 227] on button "Expand" at bounding box center [288, 226] width 11 height 11
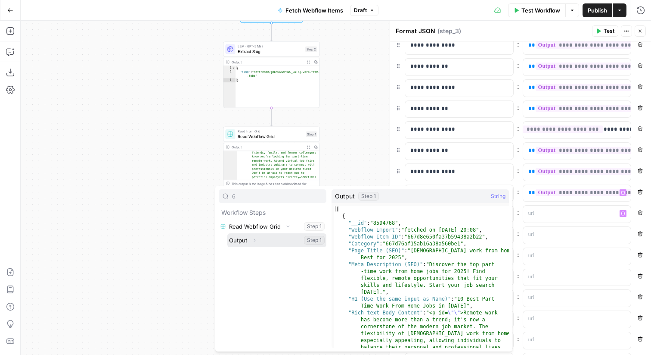
click at [264, 237] on button "Select variable Output" at bounding box center [276, 240] width 99 height 14
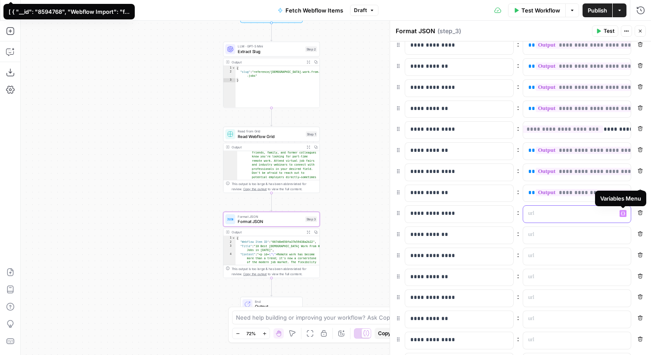
click at [623, 213] on icon "button" at bounding box center [623, 213] width 4 height 4
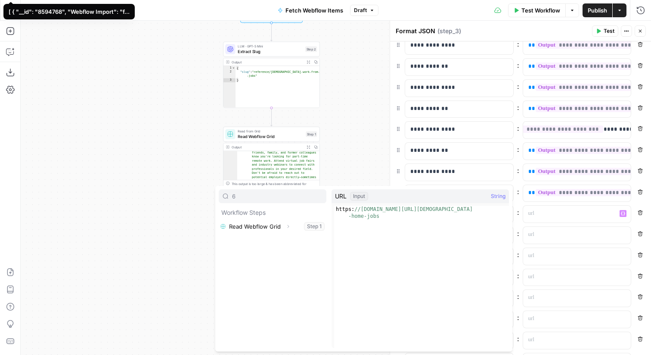
type input "6"
click at [292, 227] on button "Expand" at bounding box center [288, 226] width 11 height 11
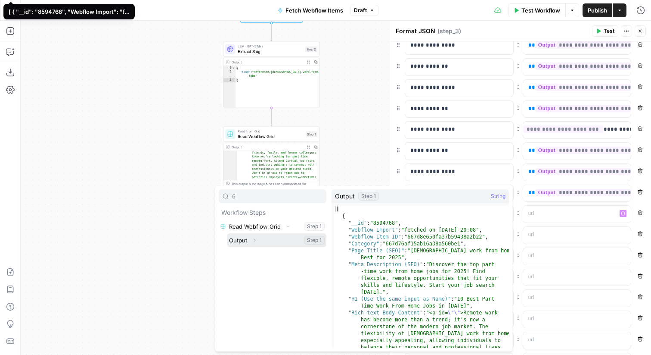
click at [261, 240] on button "Select variable Output" at bounding box center [276, 240] width 99 height 14
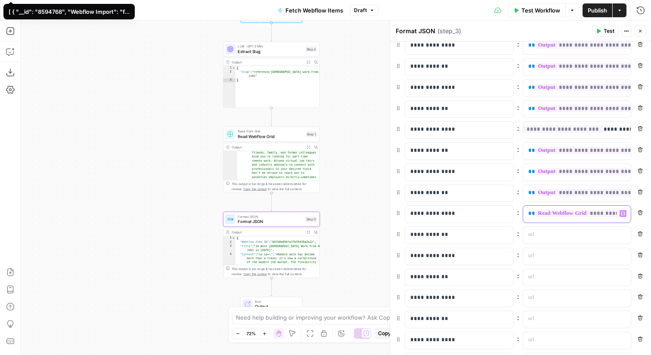
click at [530, 212] on span "**" at bounding box center [532, 213] width 7 height 6
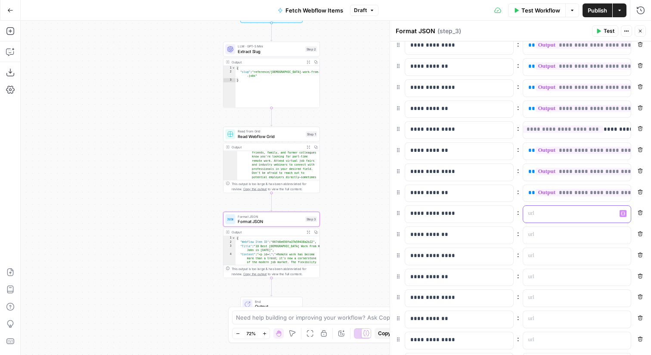
click at [623, 212] on icon "button" at bounding box center [623, 213] width 4 height 4
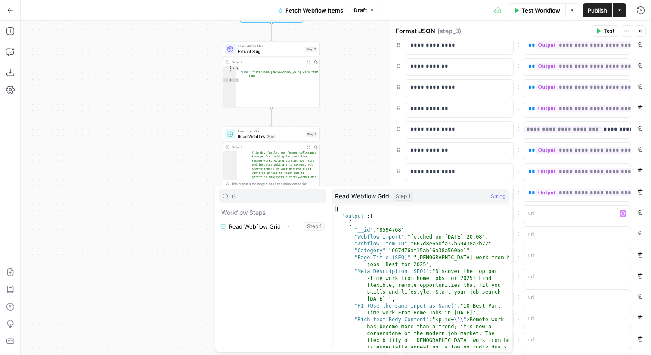
type input "6"
click at [286, 226] on icon "button" at bounding box center [288, 226] width 5 height 5
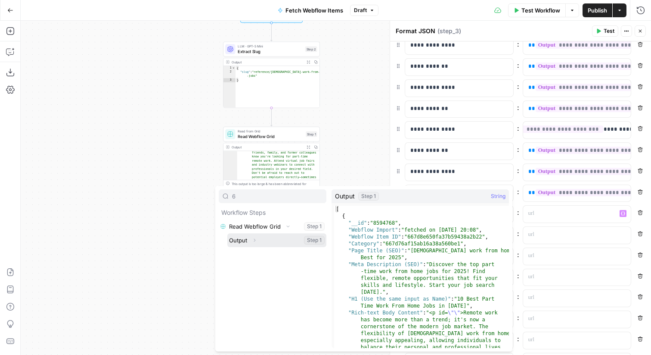
click at [256, 241] on icon "button" at bounding box center [254, 239] width 5 height 5
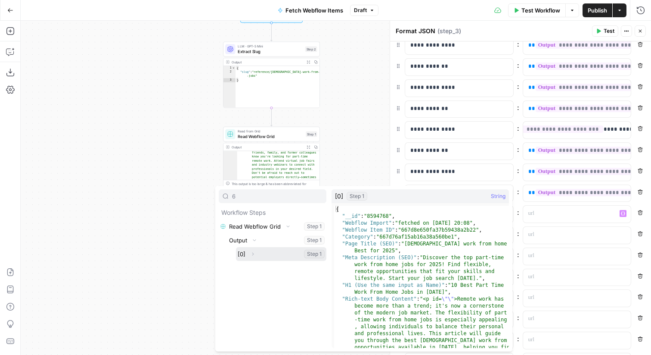
click at [255, 255] on button "Expand" at bounding box center [252, 253] width 11 height 11
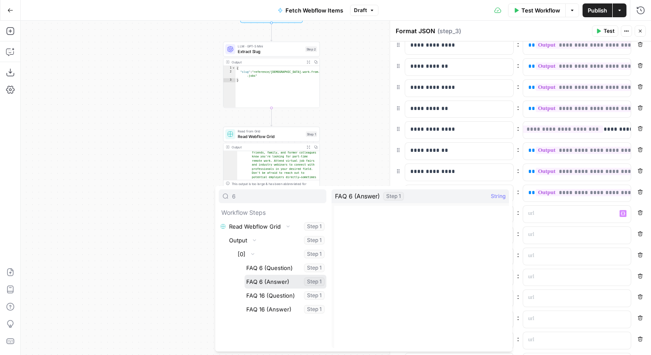
click at [260, 278] on button "Select variable FAQ 6 (Answer)" at bounding box center [286, 281] width 82 height 14
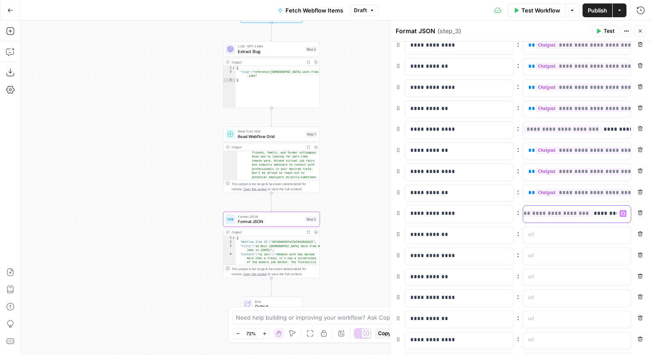
scroll to position [0, 0]
click at [553, 237] on p at bounding box center [571, 234] width 84 height 9
click at [624, 214] on icon "button" at bounding box center [623, 213] width 4 height 4
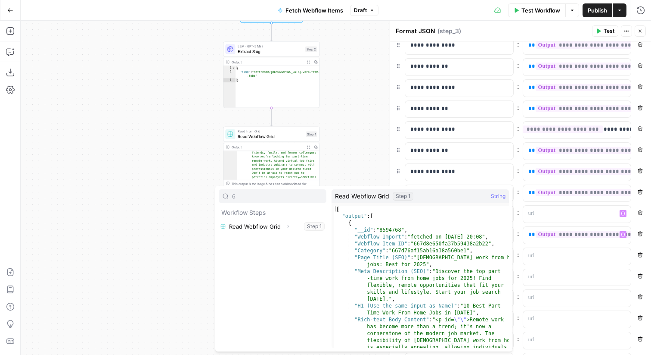
type input "6"
click at [288, 225] on icon "button" at bounding box center [289, 226] width 2 height 3
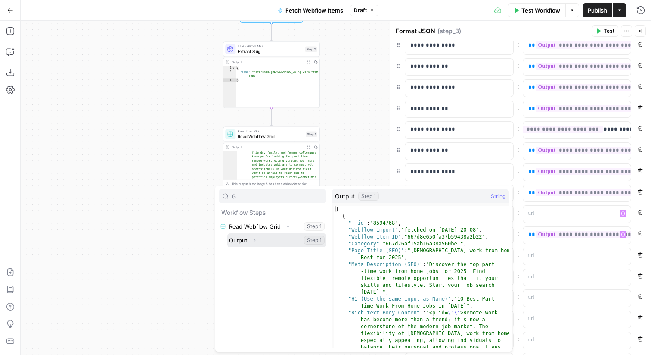
click at [255, 241] on icon "button" at bounding box center [254, 239] width 5 height 5
click at [252, 254] on icon "button" at bounding box center [252, 253] width 5 height 5
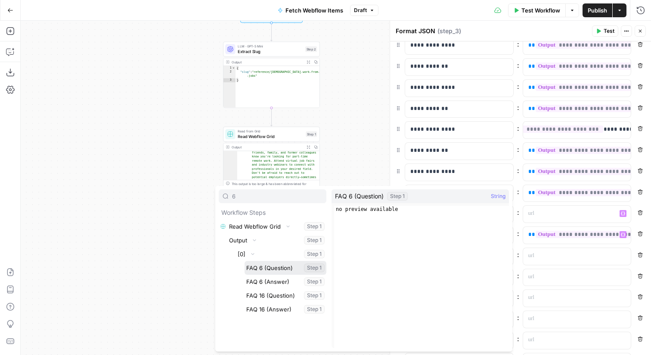
click at [274, 268] on button "Select variable FAQ 6 (Question)" at bounding box center [286, 268] width 82 height 14
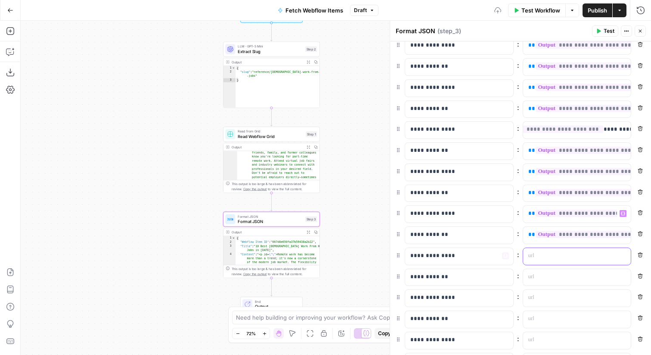
click at [552, 256] on p at bounding box center [571, 255] width 84 height 9
click at [624, 254] on icon "button" at bounding box center [623, 255] width 4 height 4
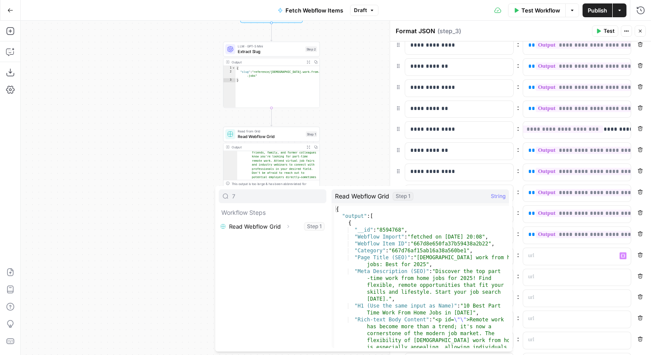
type input "7"
click at [286, 227] on icon "button" at bounding box center [288, 226] width 5 height 5
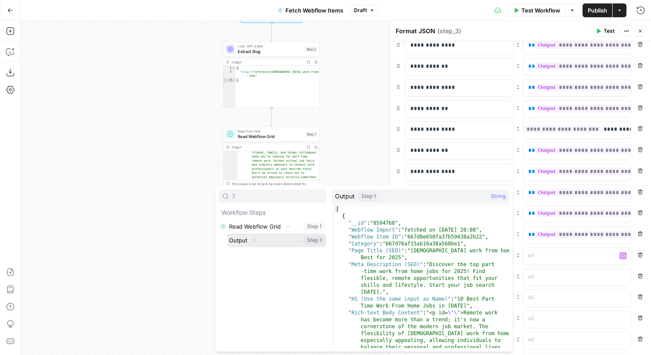
click at [257, 242] on button "Expand" at bounding box center [254, 239] width 11 height 11
click at [255, 256] on icon "button" at bounding box center [252, 253] width 5 height 5
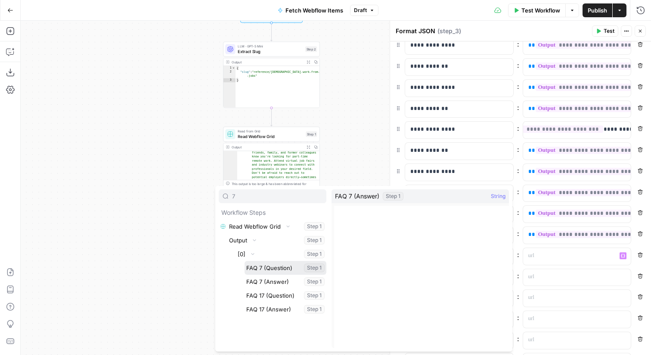
click at [262, 269] on button "Select variable FAQ 7 (Question)" at bounding box center [286, 268] width 82 height 14
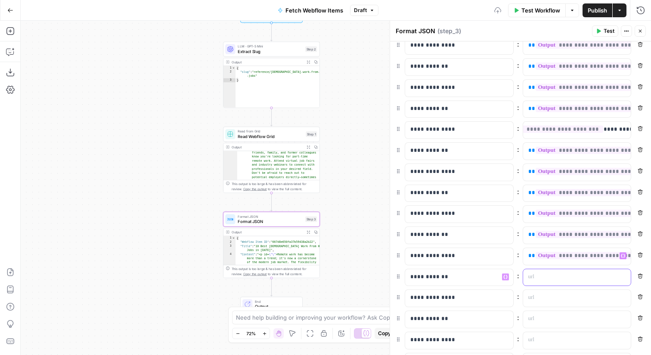
click at [542, 275] on p at bounding box center [571, 276] width 84 height 9
click at [622, 275] on icon "button" at bounding box center [623, 276] width 4 height 4
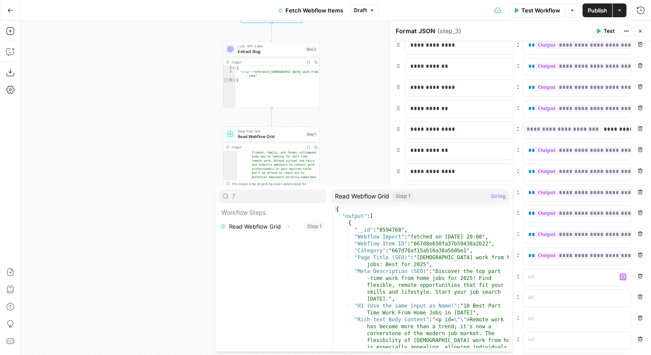
type input "7"
click at [287, 228] on icon "button" at bounding box center [288, 226] width 5 height 5
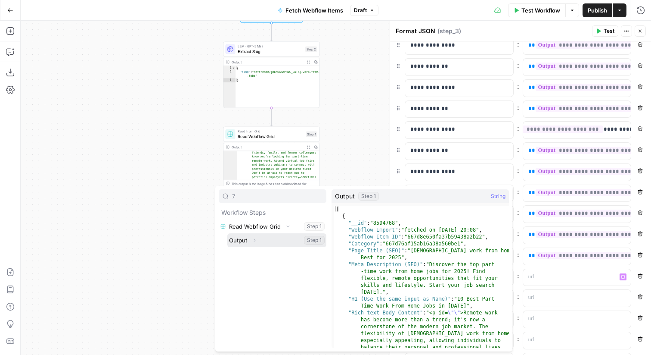
click at [257, 241] on button "Expand" at bounding box center [254, 239] width 11 height 11
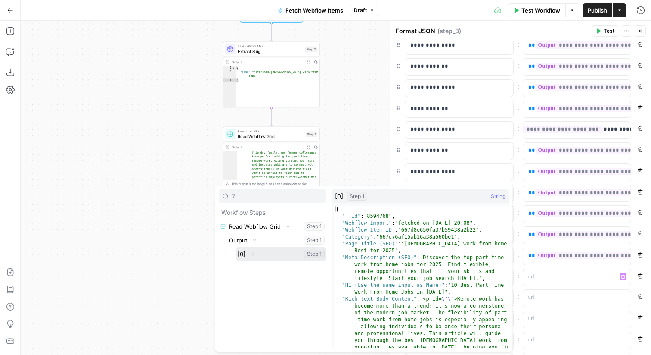
click at [255, 254] on span "Expand" at bounding box center [255, 254] width 0 height 0
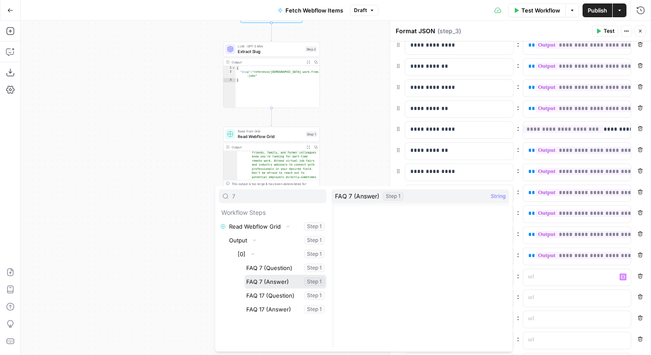
click at [275, 281] on button "Select variable FAQ 7 (Answer)" at bounding box center [286, 281] width 82 height 14
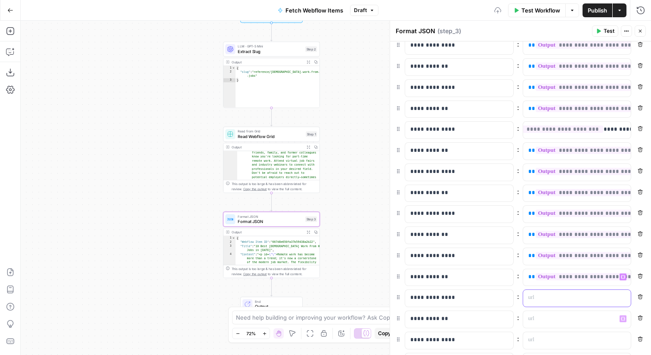
click at [556, 301] on p at bounding box center [571, 297] width 84 height 9
click at [619, 295] on div "“/” to reference Variables Menu" at bounding box center [577, 298] width 108 height 17
click at [623, 296] on icon "button" at bounding box center [623, 298] width 4 height 4
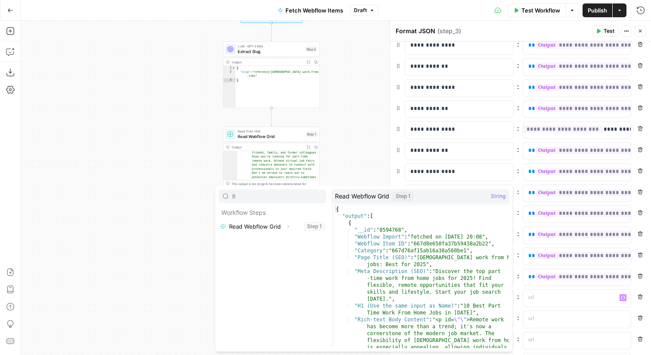
type input "8"
click at [286, 227] on icon "button" at bounding box center [288, 226] width 5 height 5
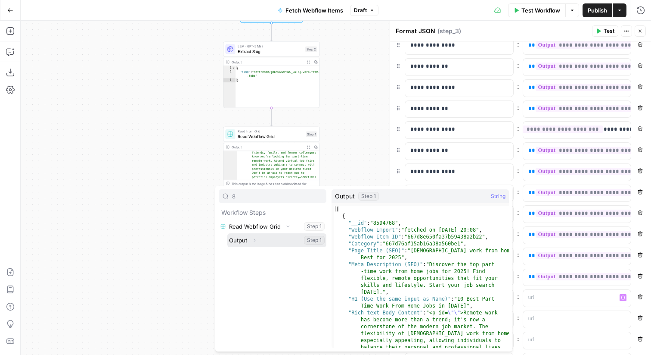
click at [266, 242] on button "Select variable Output" at bounding box center [276, 240] width 99 height 14
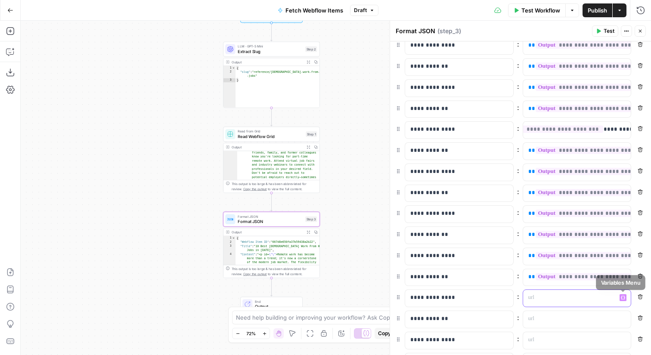
click at [625, 297] on icon "button" at bounding box center [623, 298] width 4 height 4
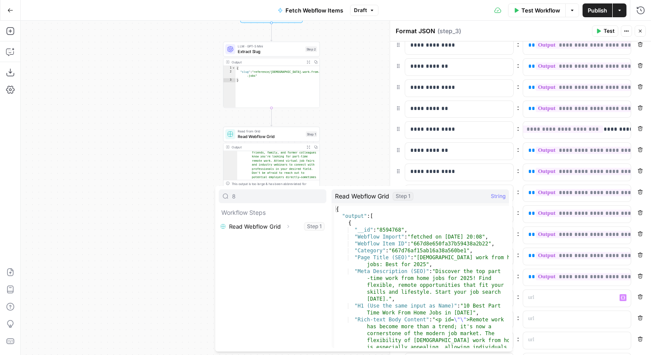
type input "8"
click at [288, 228] on icon "button" at bounding box center [288, 226] width 5 height 5
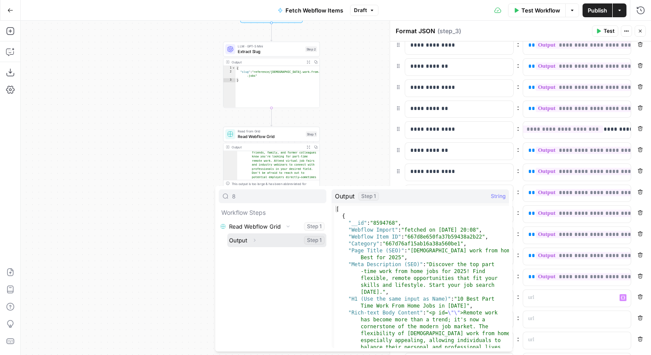
click at [257, 239] on button "Expand" at bounding box center [254, 239] width 11 height 11
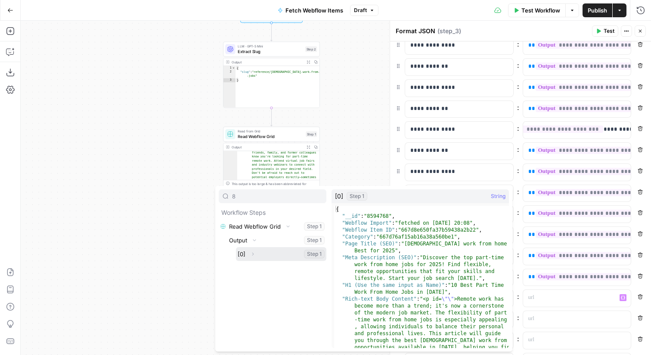
click at [253, 254] on icon "button" at bounding box center [252, 253] width 5 height 5
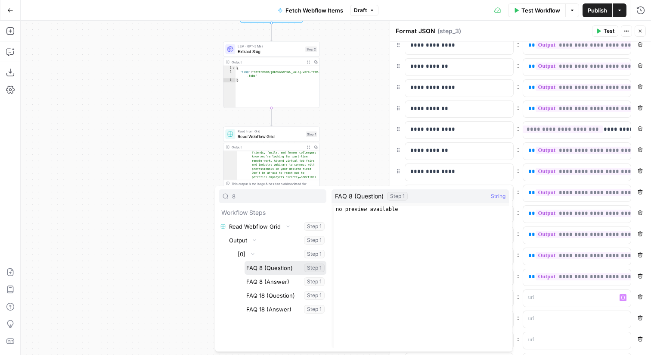
click at [262, 271] on button "Select variable FAQ 8 (Question)" at bounding box center [286, 268] width 82 height 14
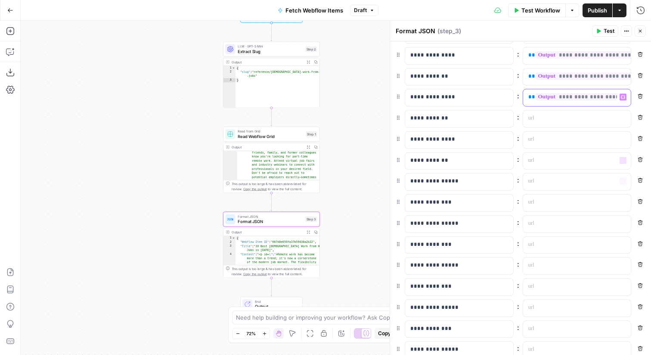
scroll to position [382, 0]
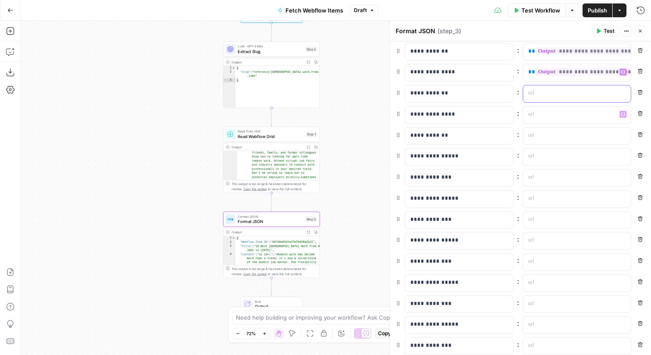
click at [624, 91] on icon "button" at bounding box center [623, 93] width 4 height 4
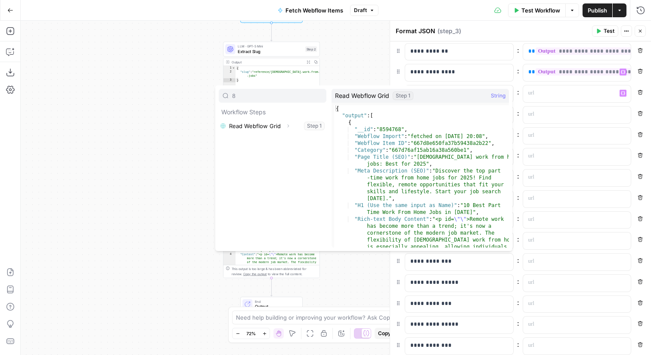
type input "8"
click at [290, 126] on icon "button" at bounding box center [288, 125] width 5 height 5
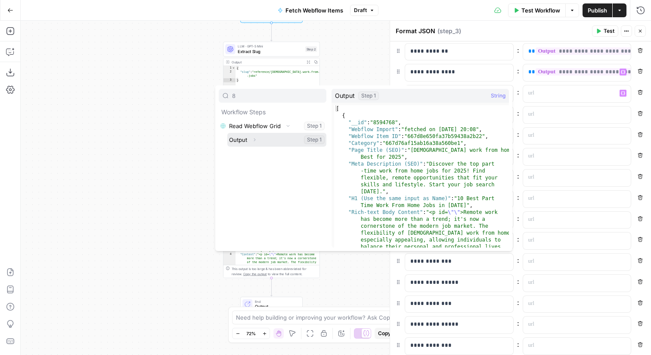
click at [255, 140] on icon "button" at bounding box center [254, 139] width 5 height 5
click at [254, 154] on icon "button" at bounding box center [252, 153] width 5 height 5
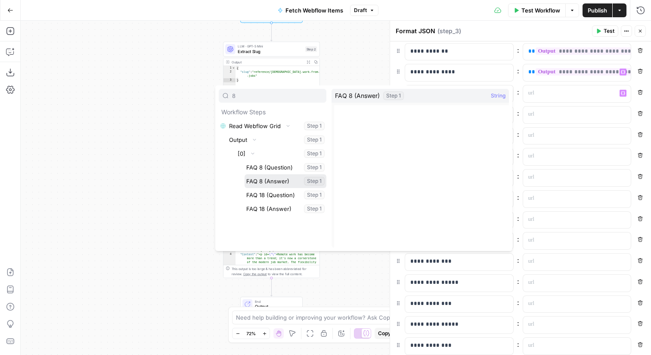
click at [271, 178] on button "Select variable FAQ 8 (Answer)" at bounding box center [286, 181] width 82 height 14
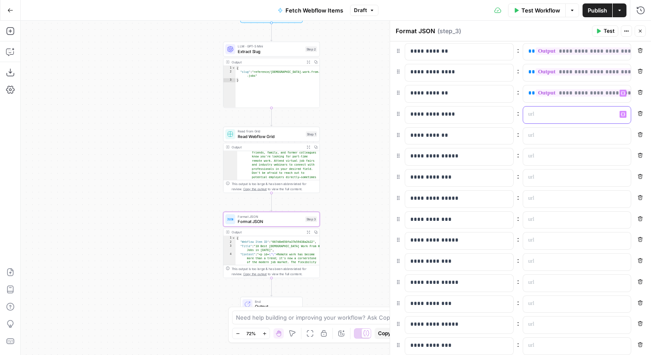
click at [622, 115] on icon "button" at bounding box center [623, 114] width 4 height 4
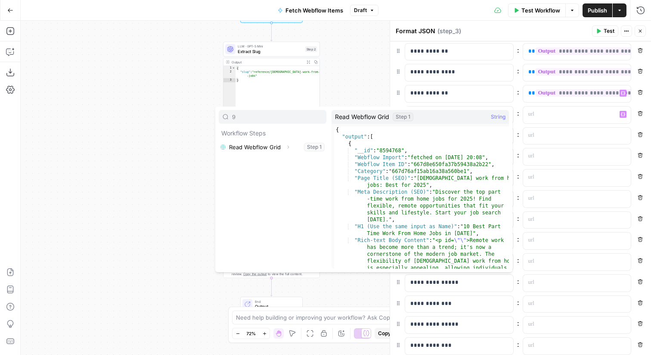
type input "9"
click at [288, 145] on icon "button" at bounding box center [288, 146] width 5 height 5
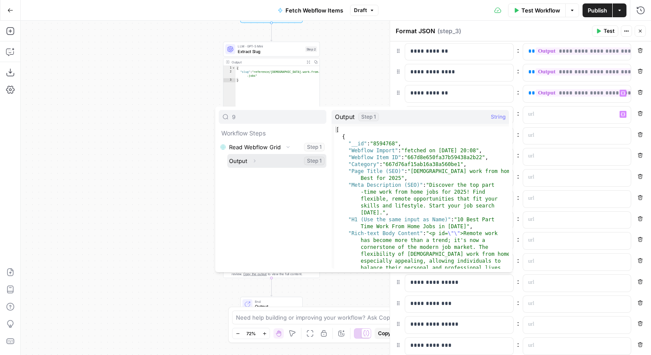
click at [255, 160] on icon "button" at bounding box center [254, 160] width 5 height 5
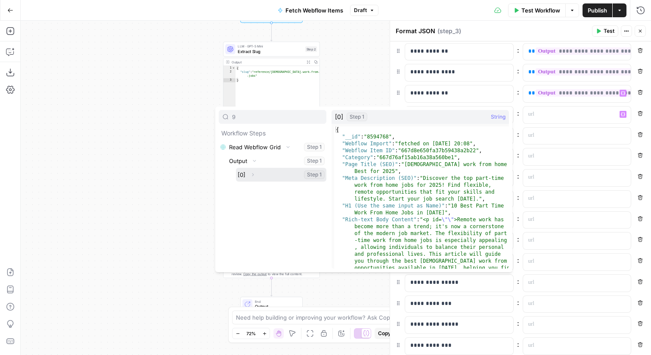
click at [255, 174] on icon "button" at bounding box center [252, 174] width 5 height 5
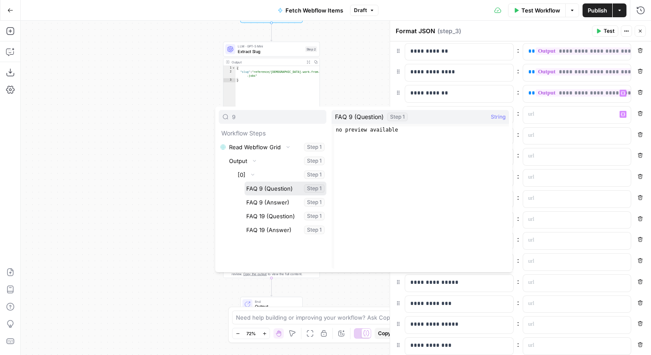
click at [273, 190] on button "Select variable FAQ 9 (Question)" at bounding box center [286, 188] width 82 height 14
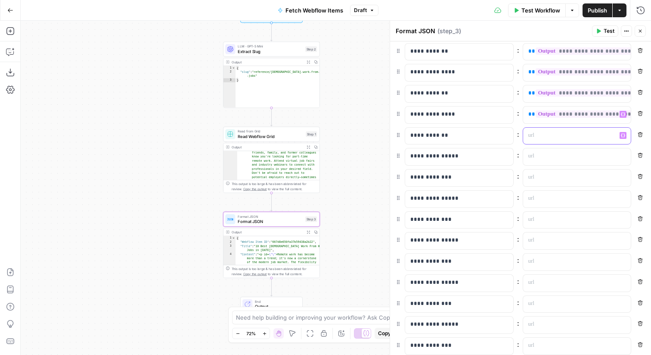
click at [621, 132] on button "Variables Menu" at bounding box center [623, 135] width 7 height 7
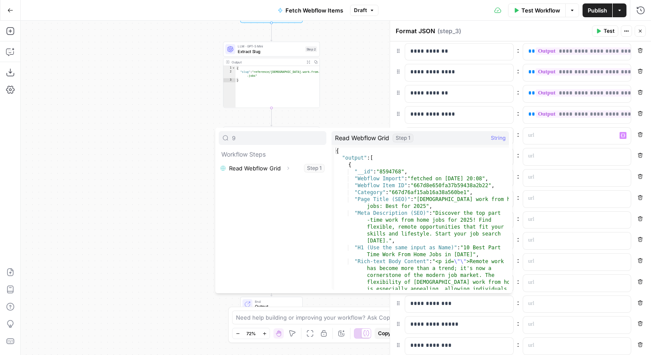
type input "9"
click at [289, 168] on icon "button" at bounding box center [288, 167] width 5 height 5
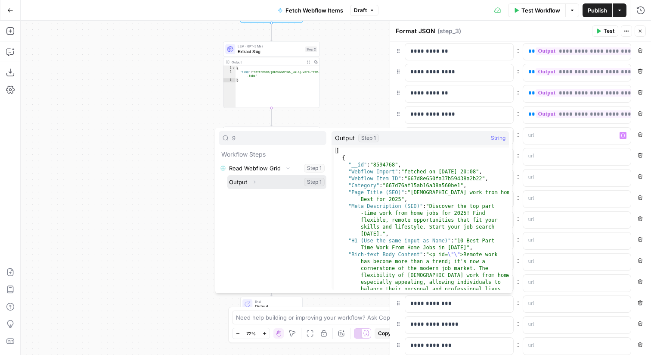
click at [254, 181] on icon "button" at bounding box center [254, 181] width 5 height 5
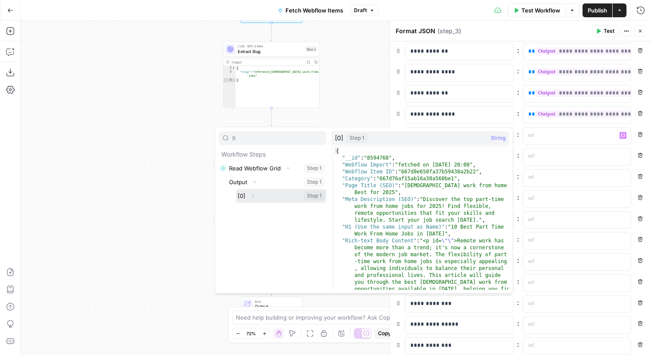
click at [254, 194] on icon "button" at bounding box center [252, 195] width 5 height 5
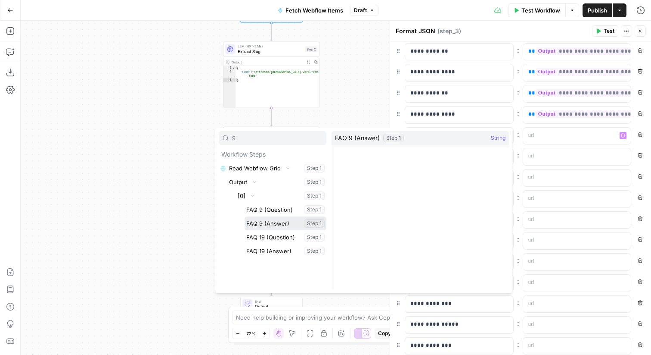
click at [279, 221] on button "Select variable FAQ 9 (Answer)" at bounding box center [286, 223] width 82 height 14
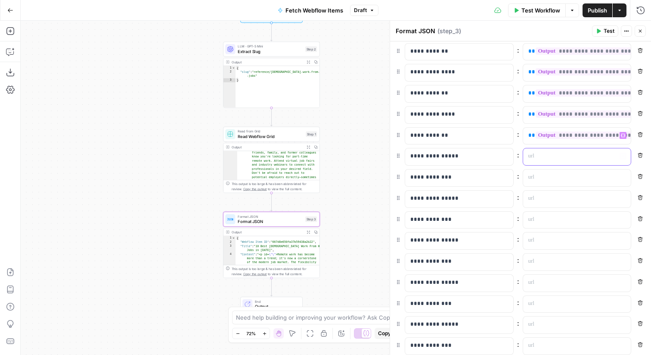
click at [625, 156] on icon "button" at bounding box center [623, 156] width 4 height 4
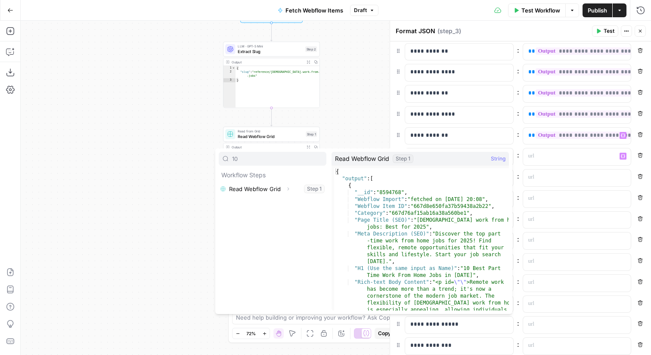
type input "10"
click at [287, 189] on icon "button" at bounding box center [288, 188] width 5 height 5
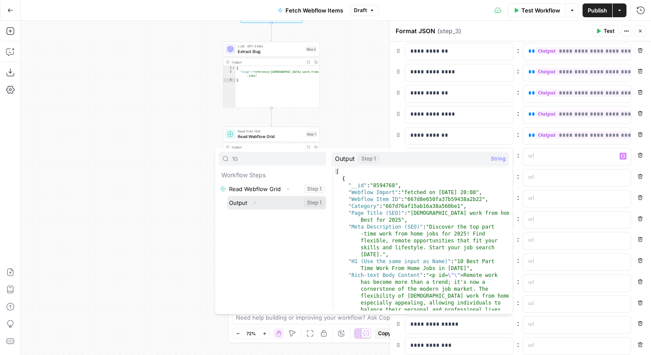
click at [256, 204] on icon "button" at bounding box center [254, 202] width 5 height 5
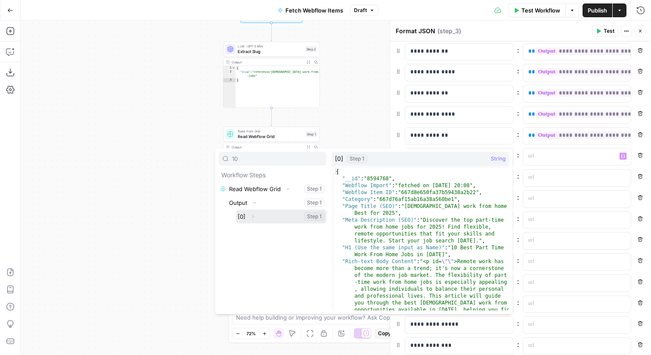
click at [250, 217] on icon "button" at bounding box center [252, 216] width 5 height 5
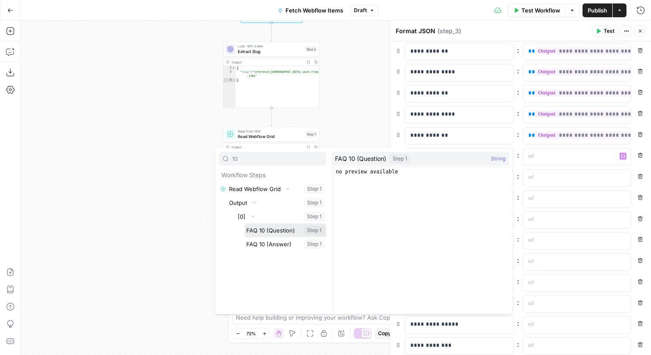
click at [261, 231] on button "Select variable FAQ 10 (Question)" at bounding box center [286, 230] width 82 height 14
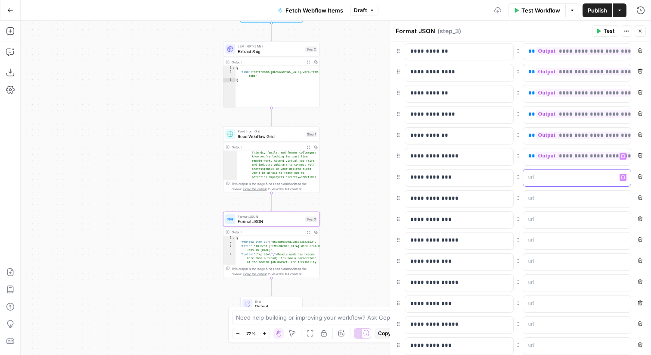
click at [625, 176] on icon "button" at bounding box center [623, 177] width 4 height 4
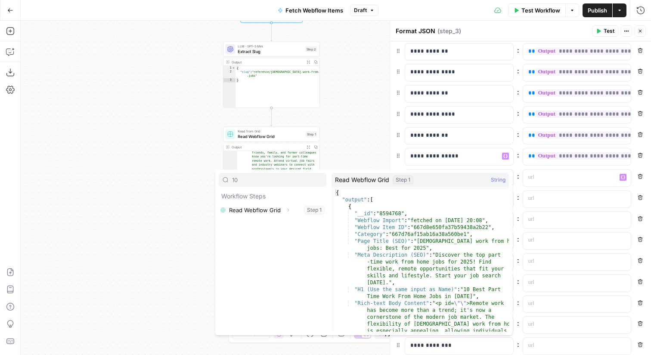
type input "10"
click at [286, 212] on icon "button" at bounding box center [288, 209] width 5 height 5
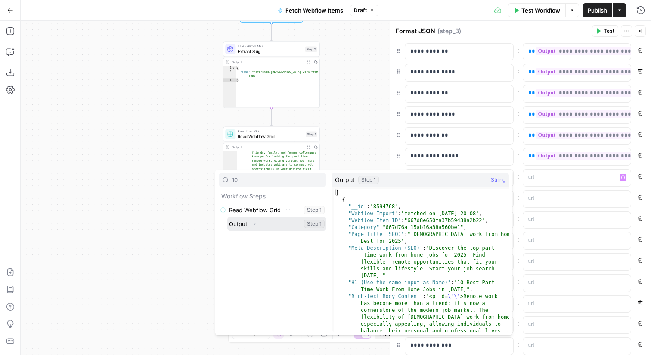
click at [258, 223] on button "Expand" at bounding box center [254, 223] width 11 height 11
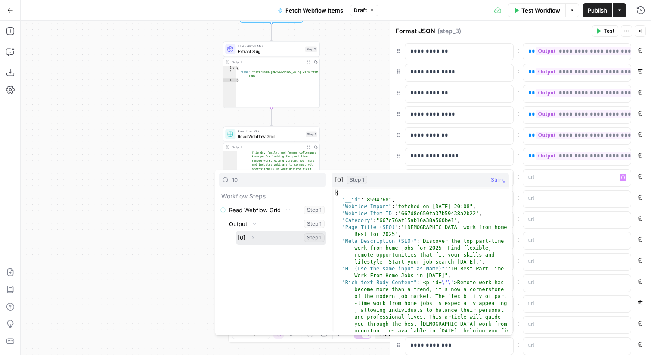
click at [252, 239] on icon "button" at bounding box center [252, 237] width 5 height 5
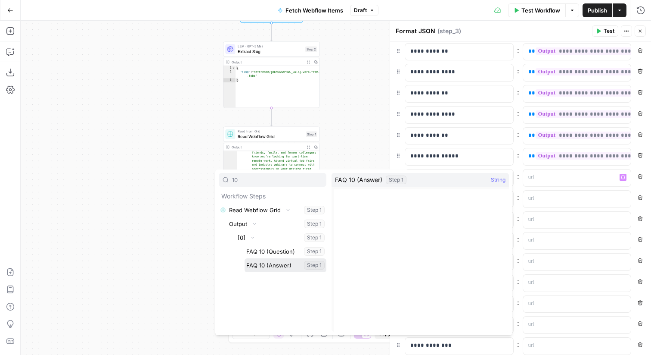
click at [266, 264] on button "Select variable FAQ 10 (Answer)" at bounding box center [286, 265] width 82 height 14
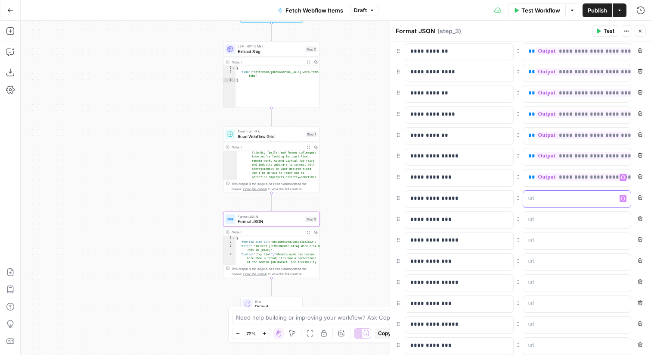
click at [622, 197] on icon "button" at bounding box center [623, 198] width 4 height 4
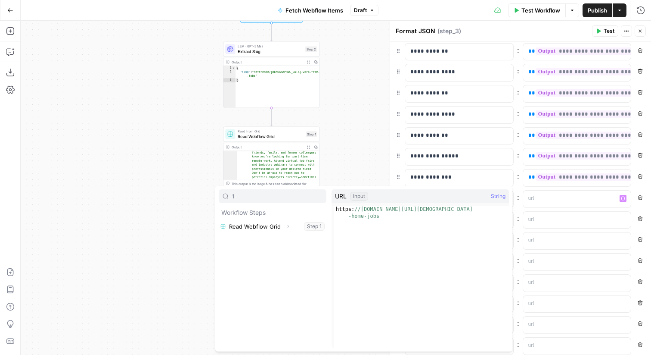
type input "11"
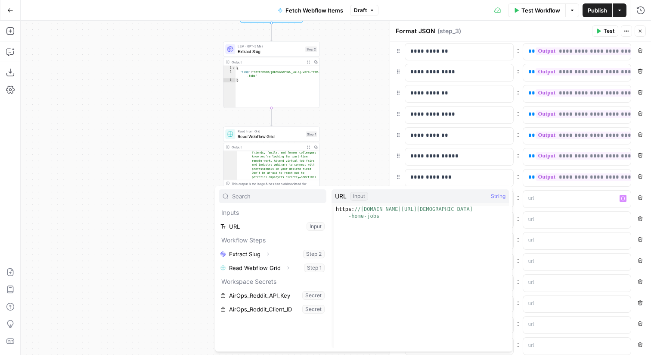
click at [592, 208] on div "**********" at bounding box center [521, 136] width 251 height 942
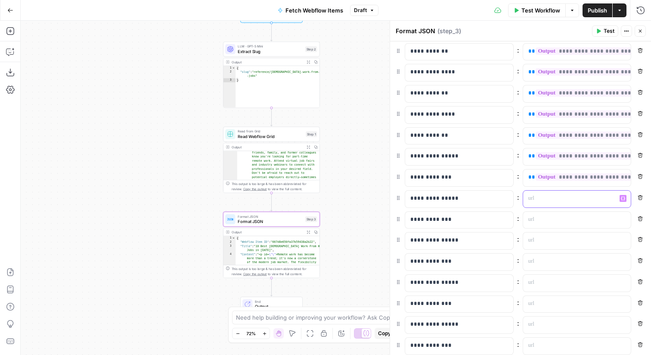
click at [576, 198] on p at bounding box center [571, 198] width 84 height 9
click at [623, 198] on icon "button" at bounding box center [623, 198] width 4 height 4
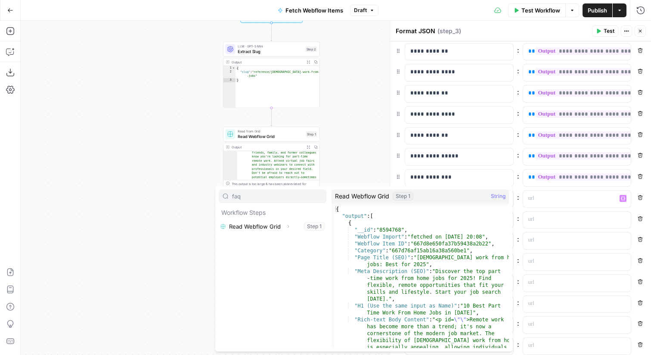
type input "faq"
click at [283, 224] on button "Expand" at bounding box center [288, 226] width 11 height 11
click at [252, 237] on icon "button" at bounding box center [254, 239] width 5 height 5
click at [252, 252] on icon "button" at bounding box center [252, 253] width 5 height 5
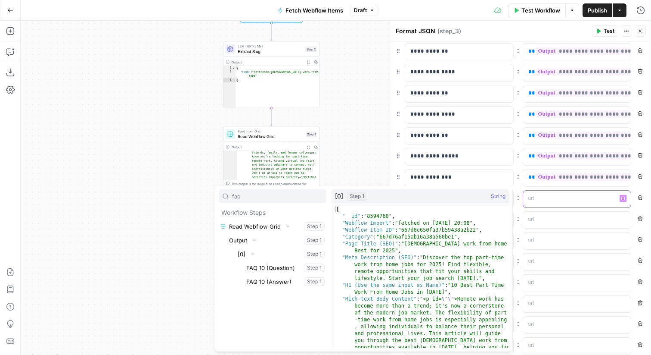
click at [567, 191] on div at bounding box center [570, 198] width 94 height 17
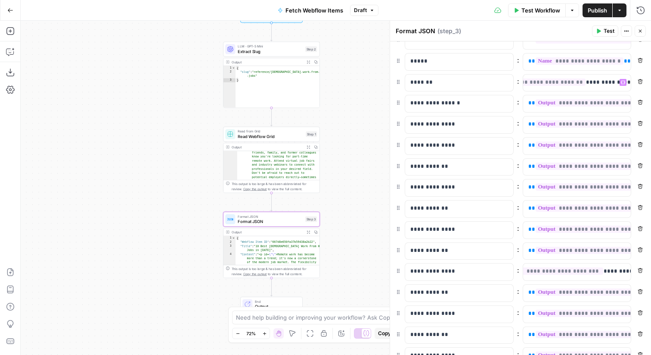
scroll to position [0, 49]
click at [641, 31] on icon "button" at bounding box center [640, 30] width 5 height 5
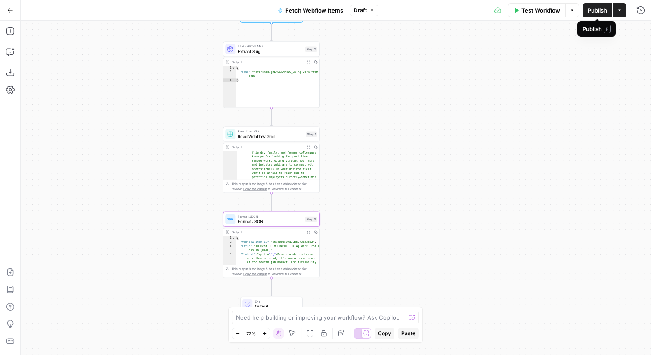
click at [595, 5] on button "Publish" at bounding box center [598, 10] width 30 height 14
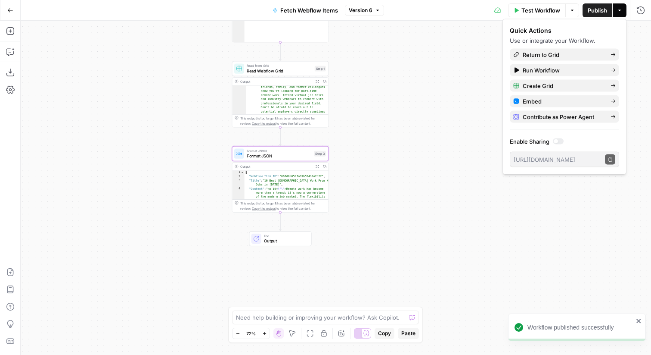
click at [318, 156] on div "Step 3" at bounding box center [320, 154] width 12 height 6
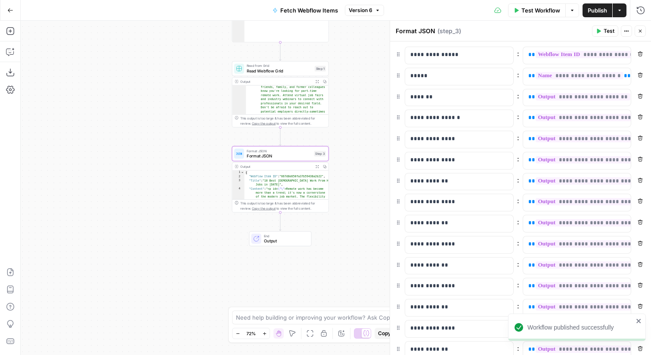
click at [314, 72] on div "Read from Grid Read Webflow Grid Step 1" at bounding box center [280, 68] width 92 height 11
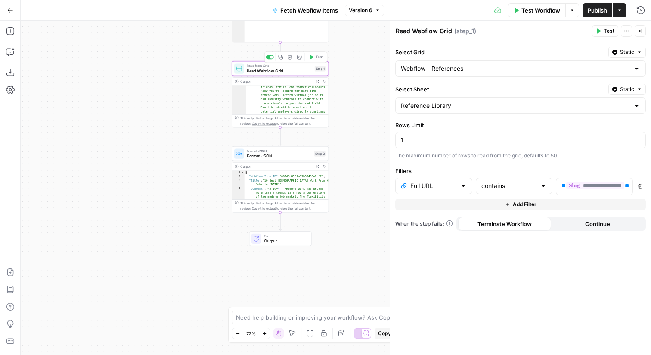
click at [323, 60] on button "Test" at bounding box center [315, 57] width 19 height 8
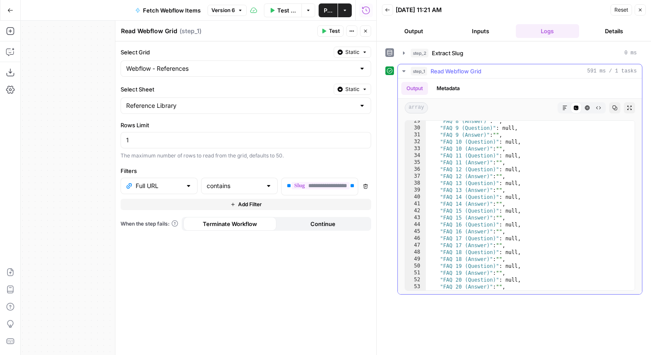
scroll to position [2002, 0]
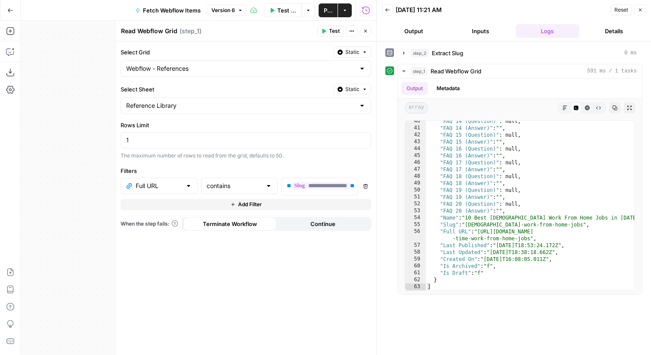
click at [640, 14] on button "Close" at bounding box center [640, 9] width 11 height 11
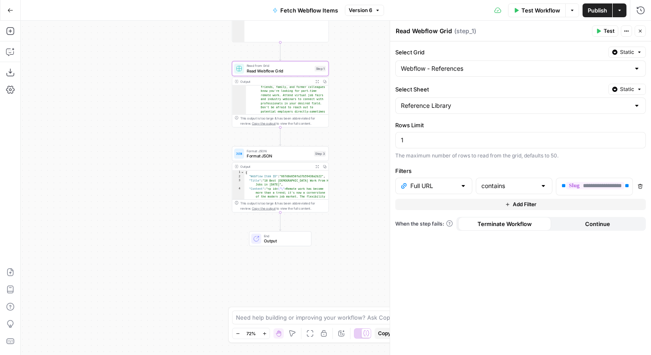
click at [287, 153] on span "Format JSON" at bounding box center [279, 156] width 65 height 6
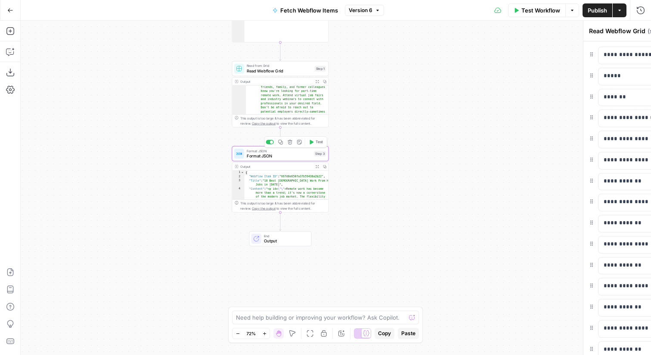
type textarea "Format JSON"
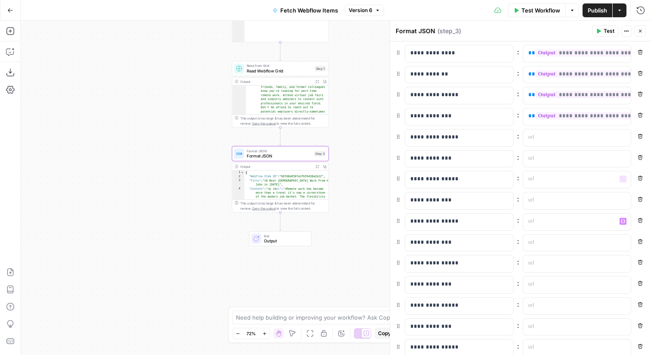
scroll to position [439, 0]
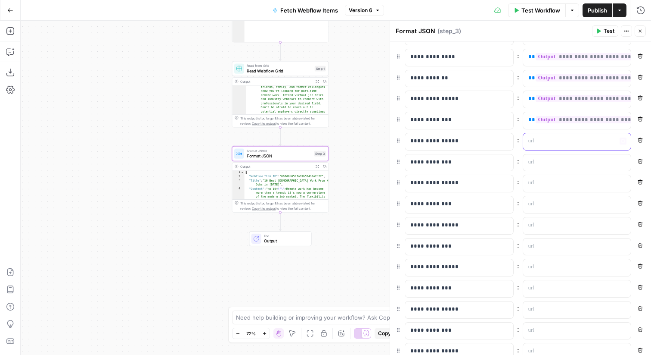
click at [625, 141] on icon "button" at bounding box center [623, 141] width 4 height 4
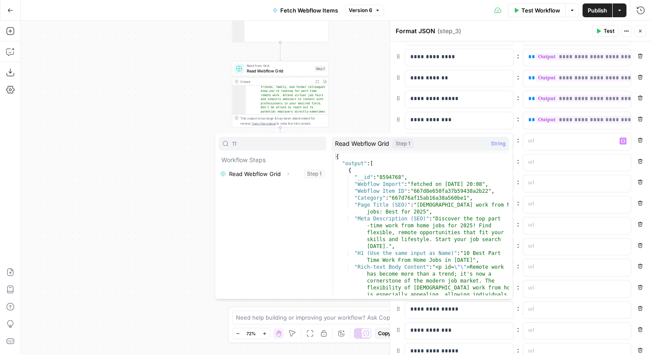
type input "11"
click at [288, 173] on icon "button" at bounding box center [288, 173] width 5 height 5
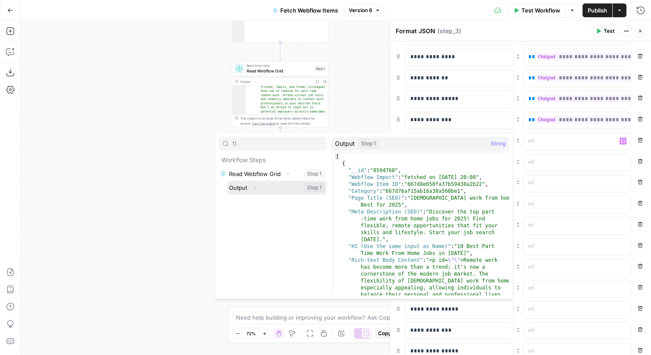
click at [255, 187] on icon "button" at bounding box center [255, 187] width 2 height 3
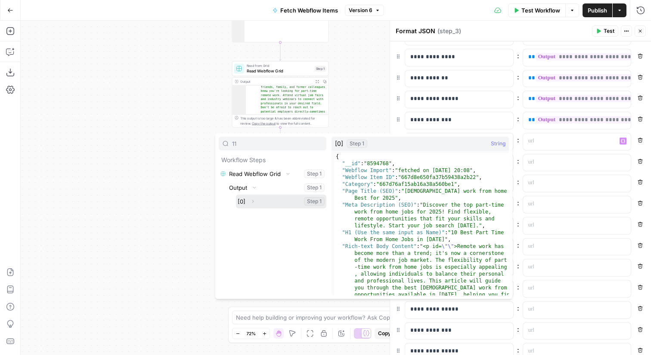
click at [252, 199] on icon "button" at bounding box center [252, 201] width 5 height 5
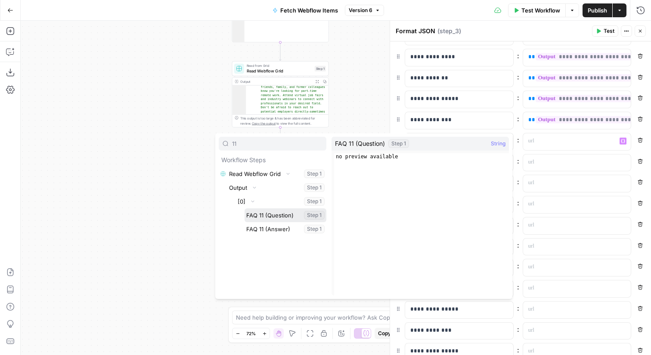
click at [262, 216] on button "Select variable FAQ 11 (Question)" at bounding box center [286, 215] width 82 height 14
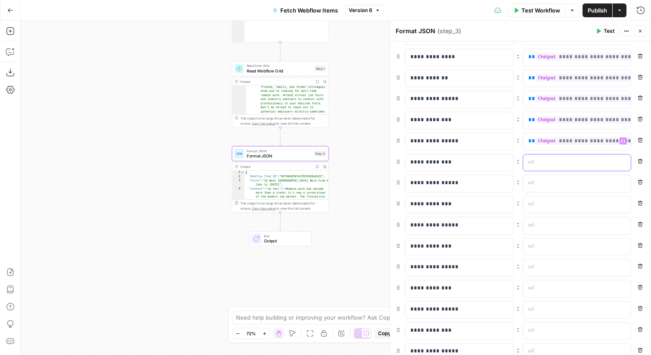
click at [624, 162] on icon "button" at bounding box center [623, 162] width 4 height 4
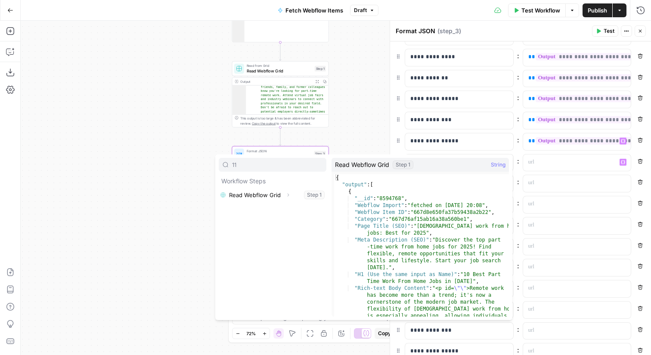
type input "11"
click at [288, 194] on icon "button" at bounding box center [288, 194] width 5 height 5
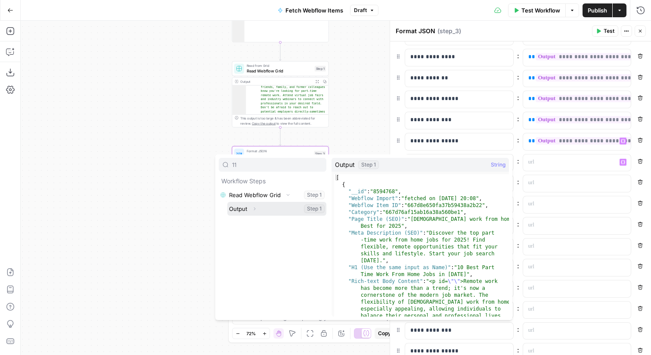
click at [256, 207] on icon "button" at bounding box center [254, 208] width 5 height 5
click at [253, 223] on icon "button" at bounding box center [252, 222] width 5 height 5
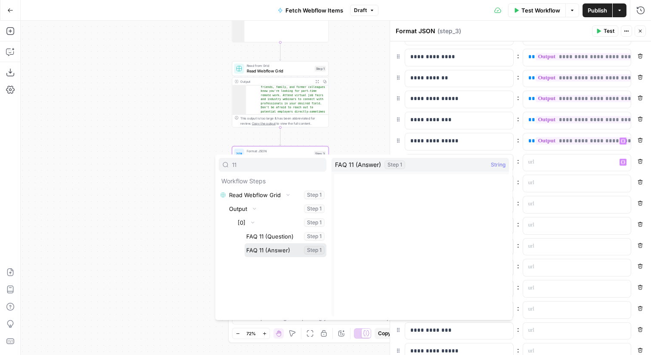
click at [266, 251] on button "Select variable FAQ 11 (Answer)" at bounding box center [286, 250] width 82 height 14
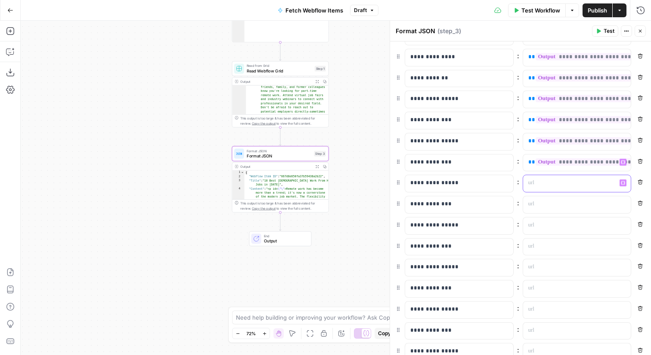
click at [622, 182] on icon "button" at bounding box center [623, 183] width 4 height 4
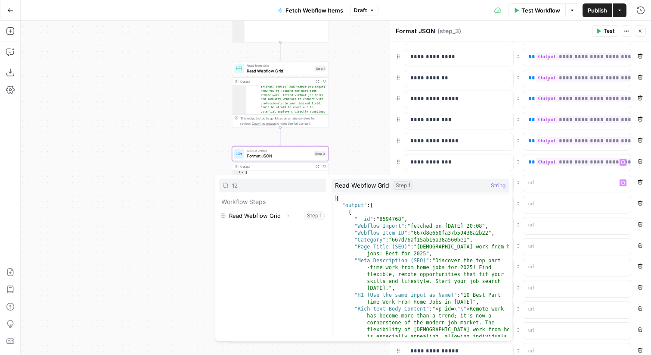
type input "12"
click at [287, 219] on button "Expand" at bounding box center [288, 215] width 11 height 11
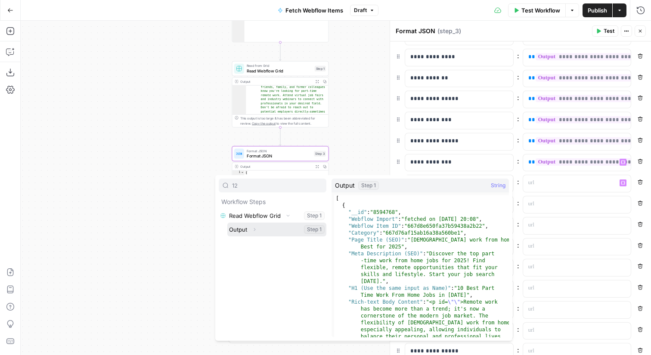
click at [257, 231] on icon "button" at bounding box center [254, 229] width 5 height 5
click at [253, 243] on icon "button" at bounding box center [252, 242] width 5 height 5
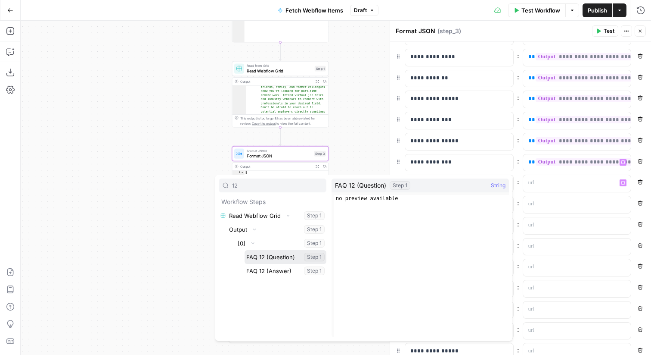
click at [258, 261] on button "Select variable FAQ 12 (Question)" at bounding box center [286, 257] width 82 height 14
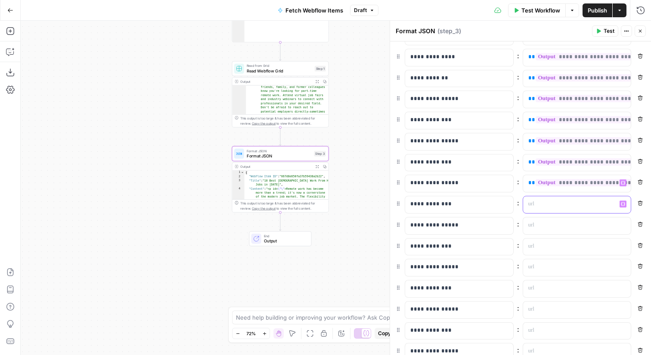
click at [625, 204] on icon "button" at bounding box center [623, 204] width 4 height 4
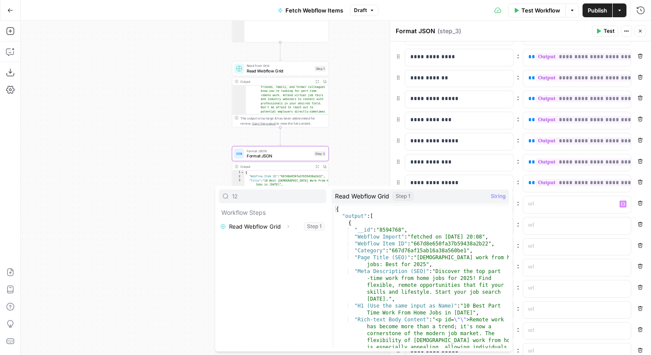
type input "12"
click at [290, 228] on icon "button" at bounding box center [288, 226] width 5 height 5
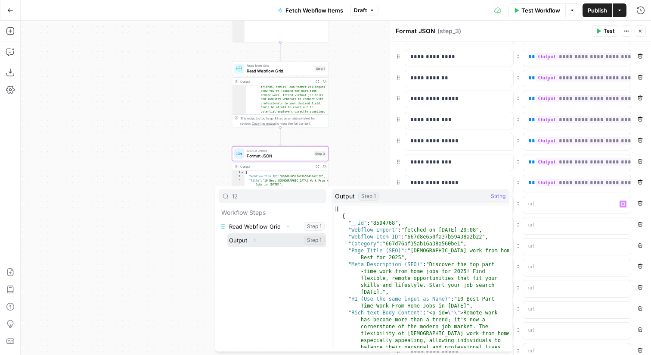
click at [257, 239] on icon "button" at bounding box center [254, 239] width 5 height 5
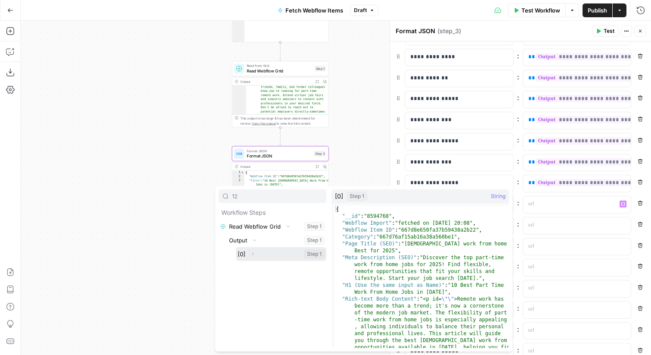
click at [255, 252] on icon "button" at bounding box center [252, 253] width 5 height 5
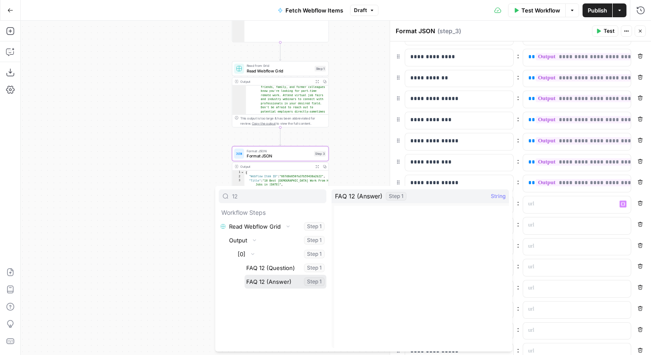
click at [276, 283] on button "Select variable FAQ 12 (Answer)" at bounding box center [286, 281] width 82 height 14
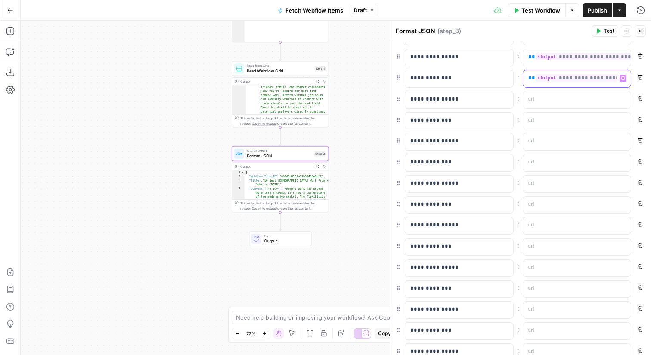
scroll to position [575, 0]
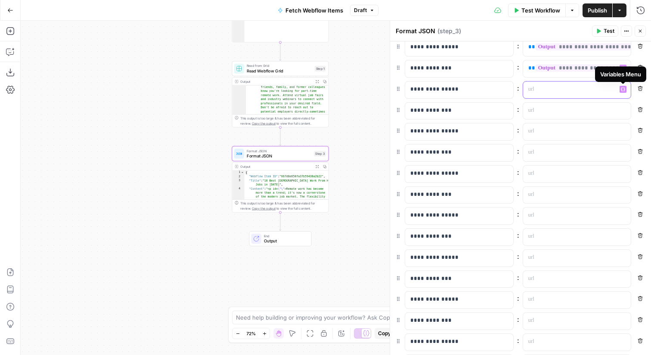
click at [623, 88] on icon "button" at bounding box center [623, 89] width 4 height 4
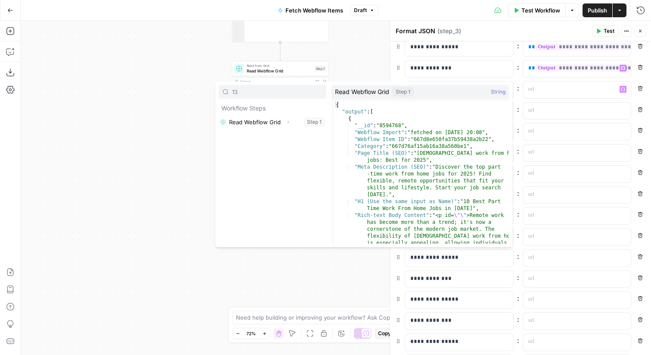
type input "13"
click at [286, 122] on icon "button" at bounding box center [288, 121] width 5 height 5
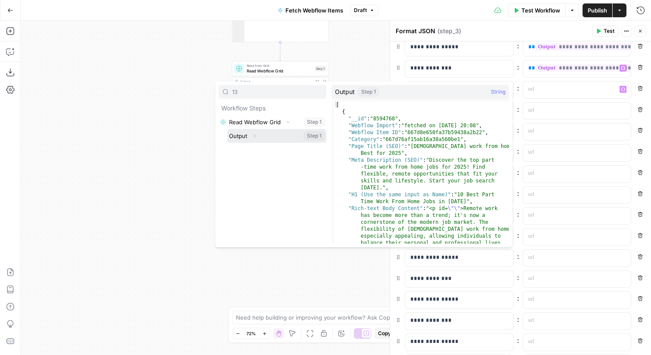
click at [257, 134] on button "Expand" at bounding box center [254, 135] width 11 height 11
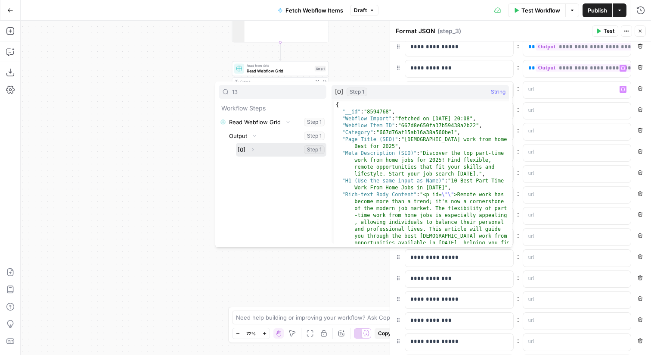
click at [254, 148] on icon "button" at bounding box center [252, 149] width 5 height 5
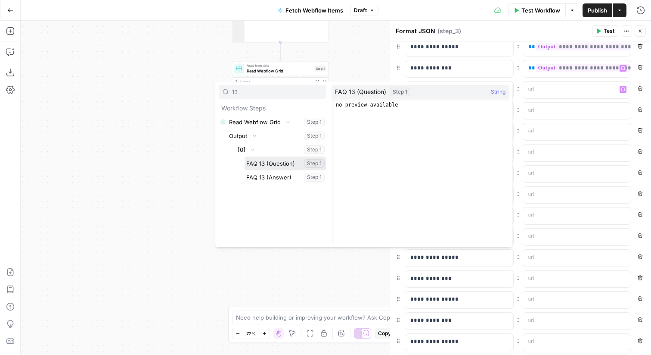
click at [265, 163] on button "Select variable FAQ 13 (Question)" at bounding box center [286, 163] width 82 height 14
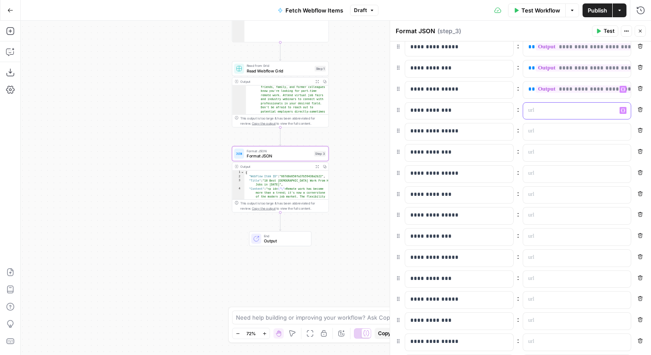
click at [622, 108] on icon "button" at bounding box center [623, 110] width 4 height 4
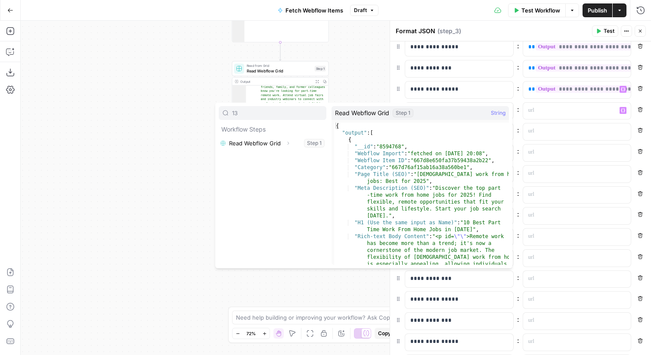
type input "13"
click at [283, 142] on button "Expand" at bounding box center [288, 142] width 11 height 11
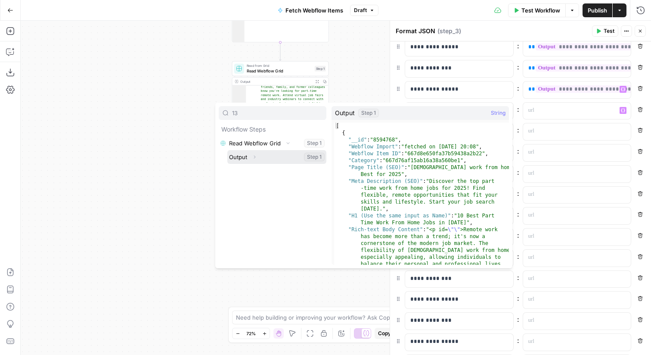
click at [258, 156] on button "Expand" at bounding box center [254, 156] width 11 height 11
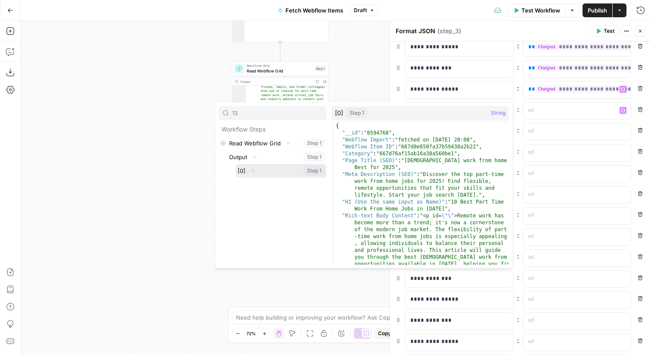
click at [255, 169] on icon "button" at bounding box center [252, 170] width 5 height 5
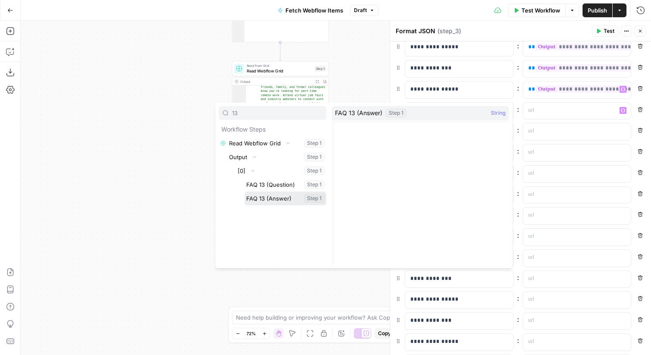
click at [268, 199] on button "Select variable FAQ 13 (Answer)" at bounding box center [286, 198] width 82 height 14
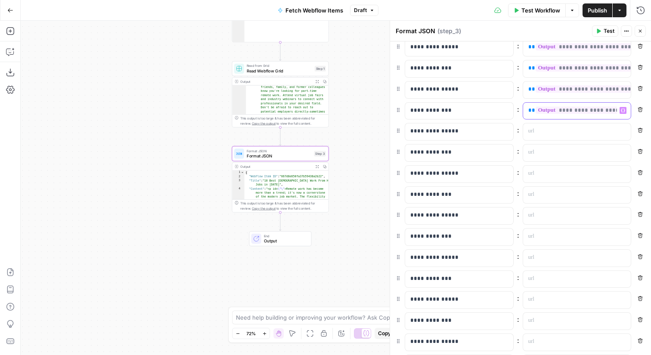
scroll to position [0, 45]
click at [624, 133] on button "Variables Menu" at bounding box center [623, 131] width 7 height 7
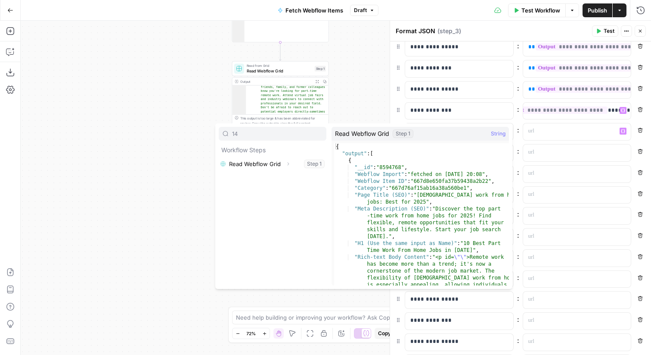
type input "14"
click at [287, 164] on icon "button" at bounding box center [288, 163] width 5 height 5
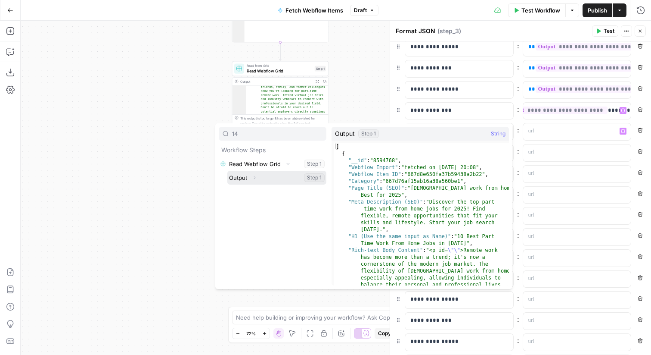
click at [254, 179] on icon "button" at bounding box center [255, 177] width 2 height 3
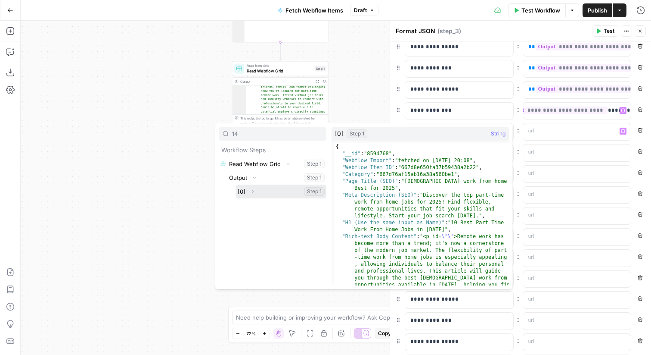
click at [250, 193] on icon "button" at bounding box center [252, 191] width 5 height 5
click at [256, 202] on button "Select variable FAQ 14 (Question)" at bounding box center [286, 205] width 82 height 14
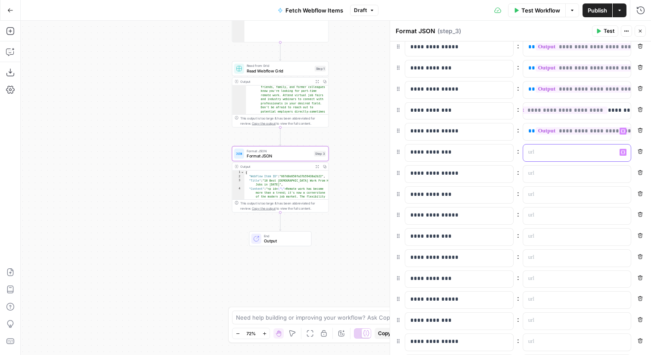
click at [623, 152] on icon "button" at bounding box center [623, 152] width 4 height 4
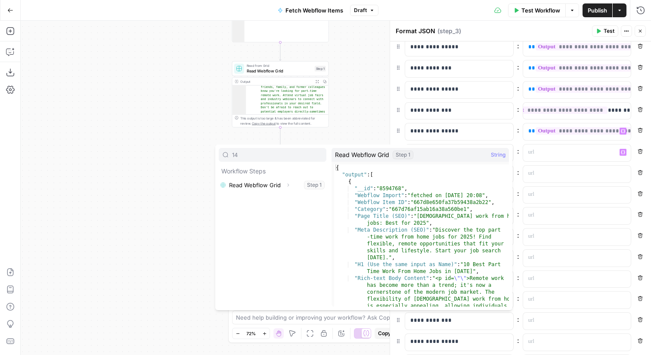
type input "14"
click at [286, 185] on icon "button" at bounding box center [288, 184] width 5 height 5
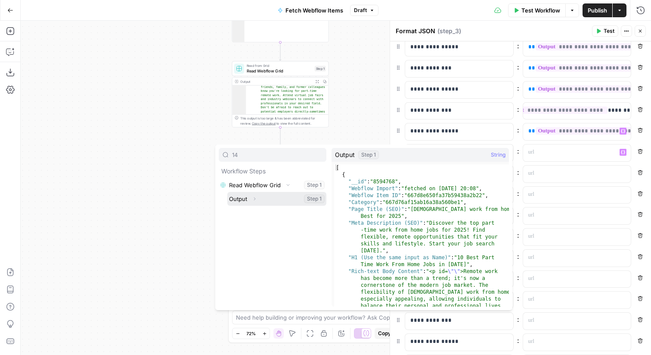
click at [256, 198] on icon "button" at bounding box center [254, 198] width 5 height 5
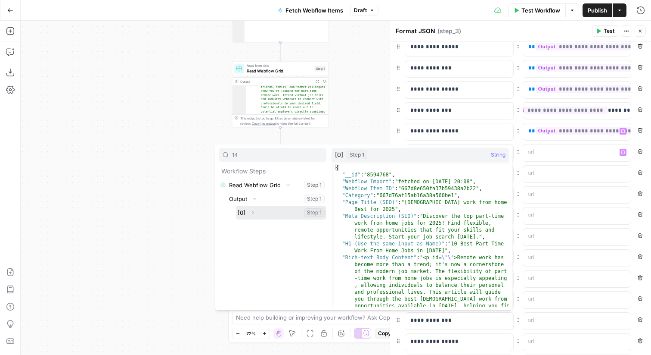
click at [252, 211] on icon "button" at bounding box center [253, 212] width 2 height 3
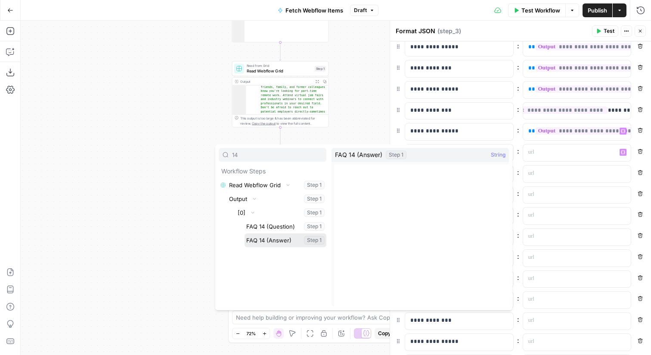
click at [269, 238] on button "Select variable FAQ 14 (Answer)" at bounding box center [286, 240] width 82 height 14
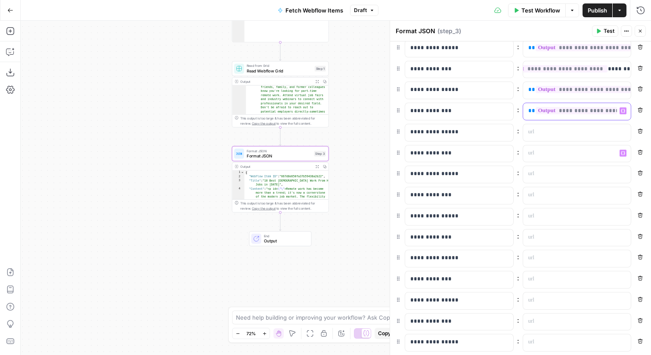
scroll to position [680, 0]
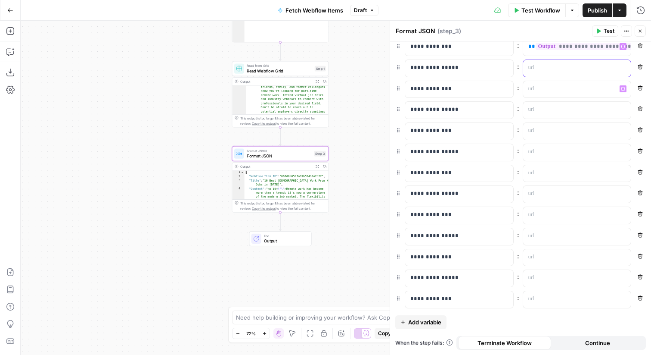
click at [623, 69] on icon "button" at bounding box center [623, 67] width 4 height 4
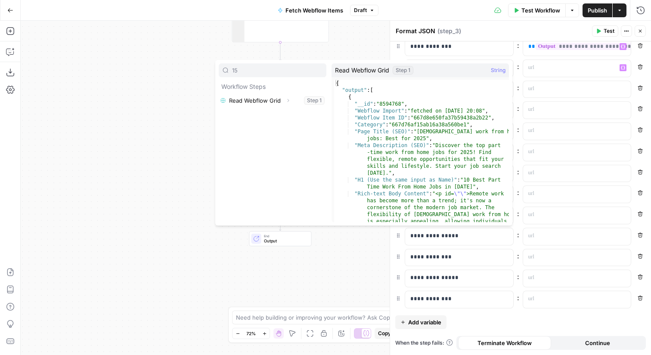
type input "15"
click at [288, 100] on icon "button" at bounding box center [288, 100] width 5 height 5
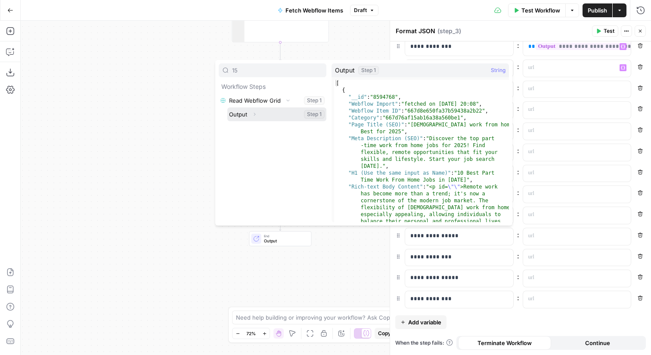
click at [259, 115] on button "Expand" at bounding box center [254, 114] width 11 height 11
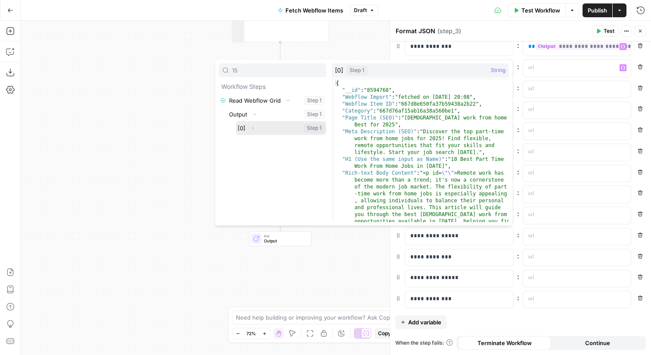
click at [253, 129] on icon "button" at bounding box center [252, 127] width 5 height 5
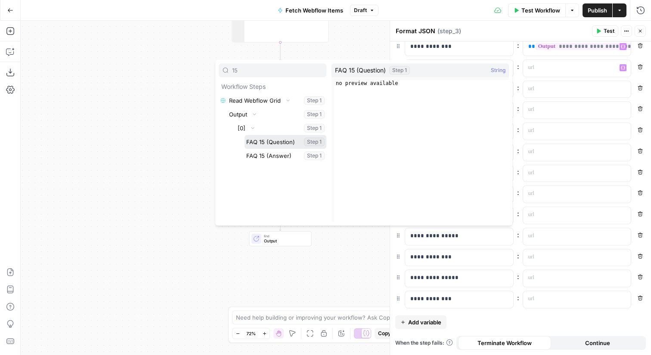
click at [260, 141] on button "Select variable FAQ 15 (Question)" at bounding box center [286, 142] width 82 height 14
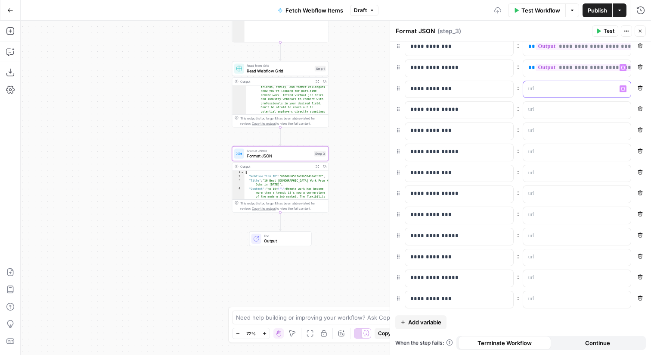
click at [624, 89] on icon "button" at bounding box center [623, 89] width 4 height 4
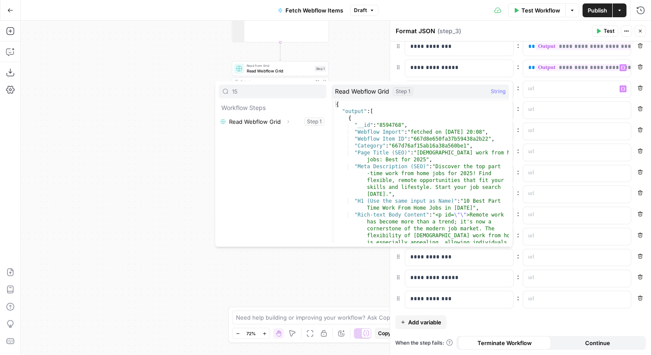
type input "15"
click at [288, 123] on icon "button" at bounding box center [288, 121] width 5 height 5
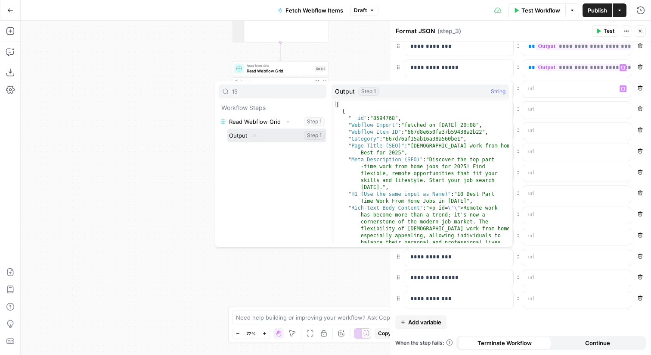
click at [253, 134] on icon "button" at bounding box center [254, 135] width 5 height 5
click at [252, 150] on icon "button" at bounding box center [253, 148] width 2 height 3
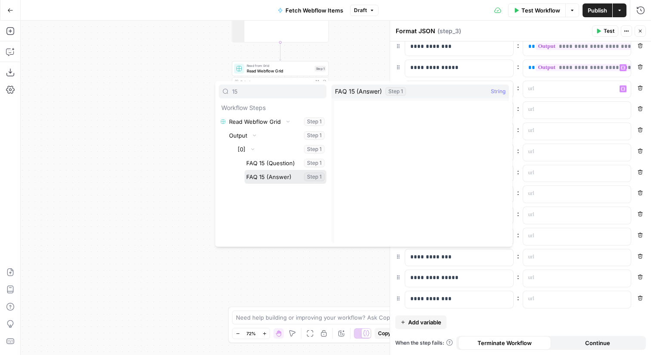
click at [271, 174] on button "Select variable FAQ 15 (Answer)" at bounding box center [286, 177] width 82 height 14
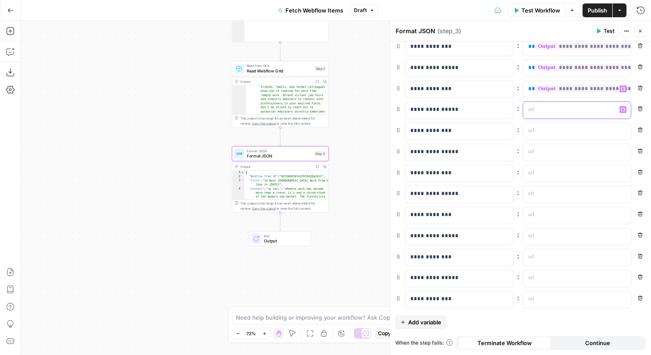
click at [622, 108] on icon "button" at bounding box center [623, 109] width 4 height 4
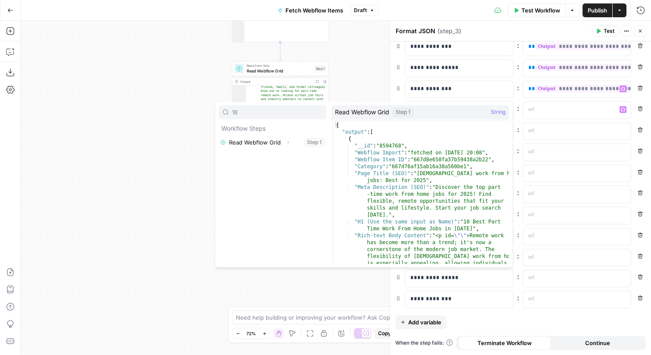
type input "16"
click at [288, 143] on icon "button" at bounding box center [288, 142] width 5 height 5
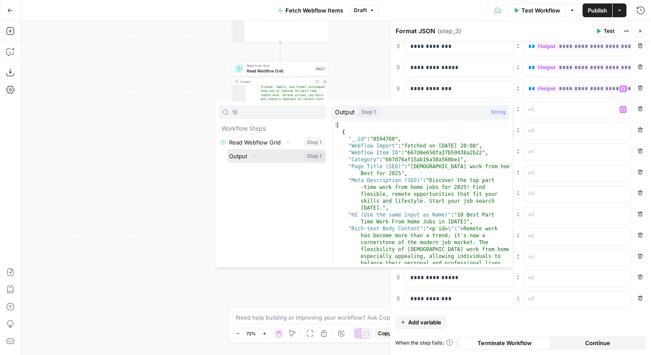
click at [254, 157] on icon "button" at bounding box center [254, 155] width 5 height 5
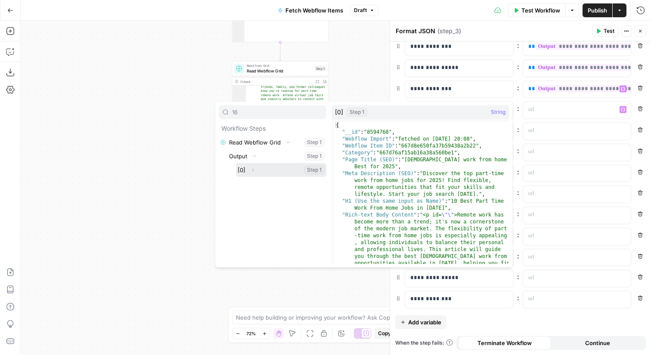
click at [255, 171] on icon "button" at bounding box center [252, 169] width 5 height 5
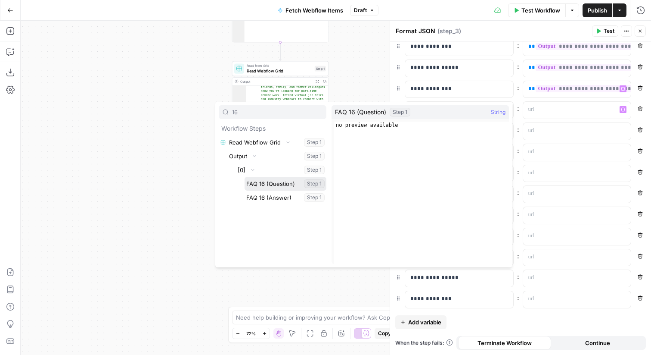
click at [273, 184] on button "Select variable FAQ 16 (Question)" at bounding box center [286, 184] width 82 height 14
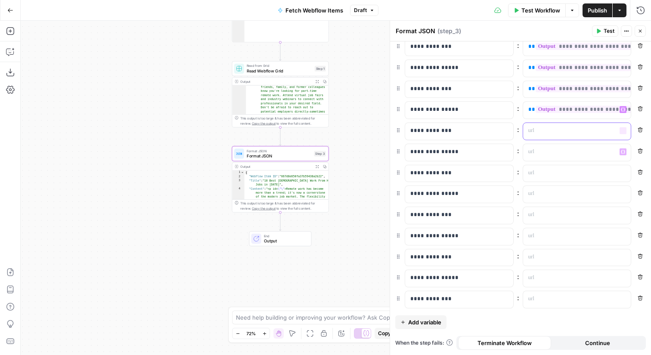
click at [623, 126] on div "“/” to reference Variables Menu" at bounding box center [577, 131] width 108 height 17
click at [623, 127] on button "Variables Menu" at bounding box center [623, 130] width 7 height 7
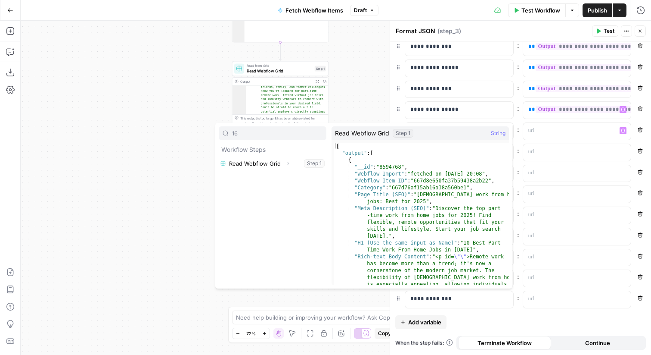
type input "16"
click at [287, 161] on icon "button" at bounding box center [288, 163] width 5 height 5
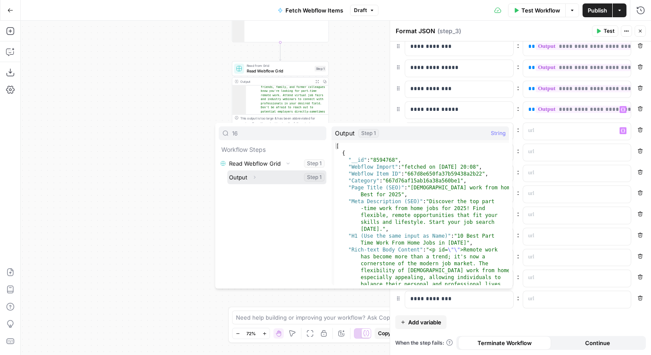
click at [255, 179] on icon "button" at bounding box center [254, 176] width 5 height 5
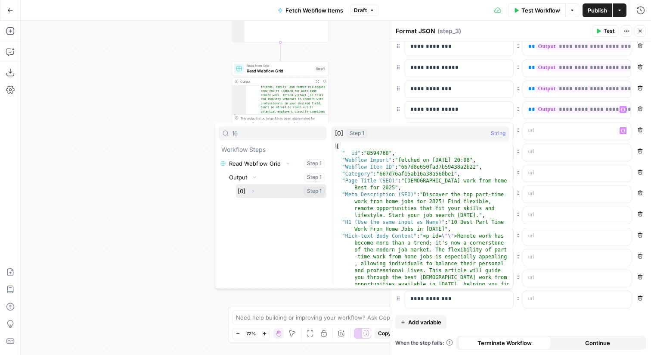
click at [252, 190] on icon "button" at bounding box center [252, 190] width 5 height 5
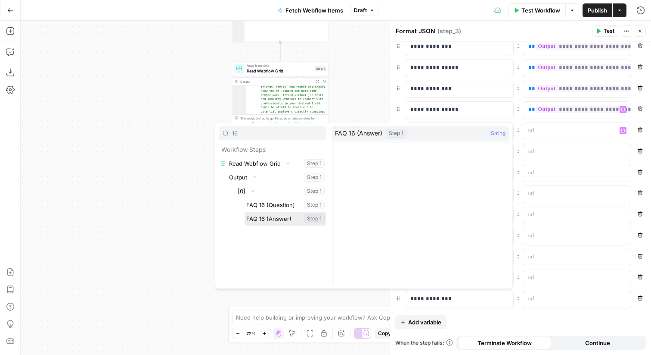
click at [270, 221] on button "Select variable FAQ 16 (Answer)" at bounding box center [286, 219] width 82 height 14
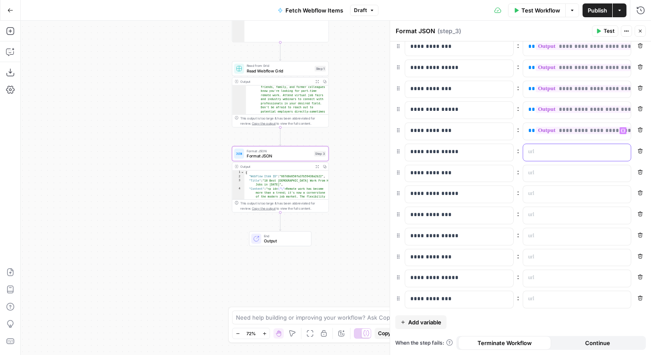
click at [623, 151] on icon "button" at bounding box center [623, 152] width 4 height 4
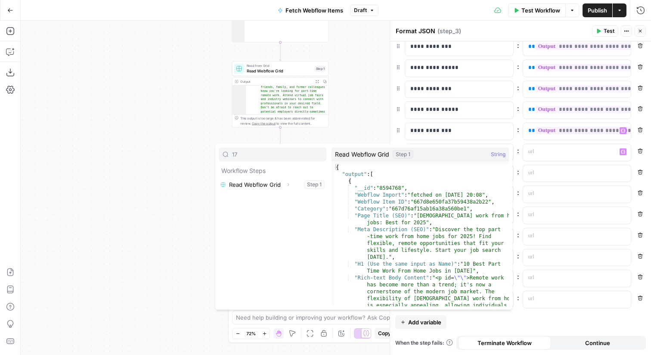
type input "17"
click at [286, 184] on icon "button" at bounding box center [288, 184] width 5 height 5
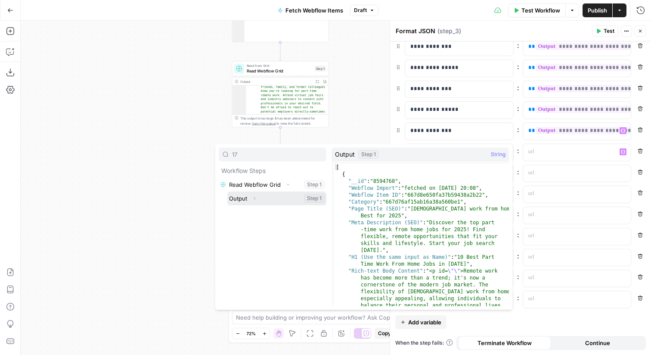
click at [257, 200] on icon "button" at bounding box center [254, 198] width 5 height 5
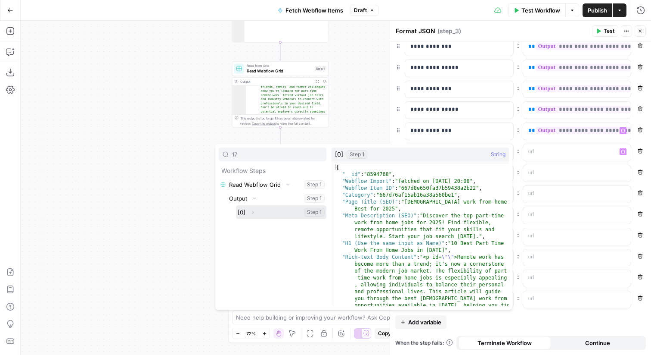
click at [254, 213] on icon "button" at bounding box center [252, 211] width 5 height 5
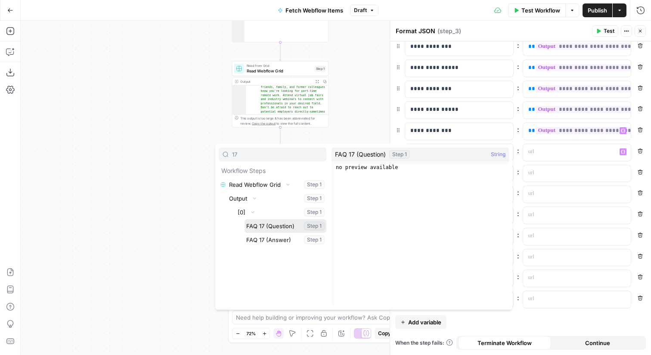
click at [267, 230] on button "Select variable FAQ 17 (Question)" at bounding box center [286, 226] width 82 height 14
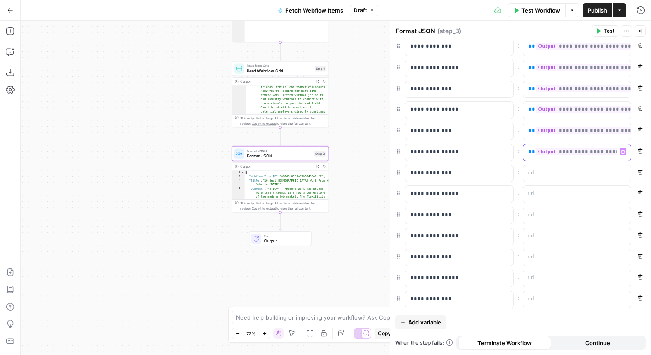
scroll to position [0, 48]
click at [623, 171] on icon "button" at bounding box center [623, 173] width 4 height 4
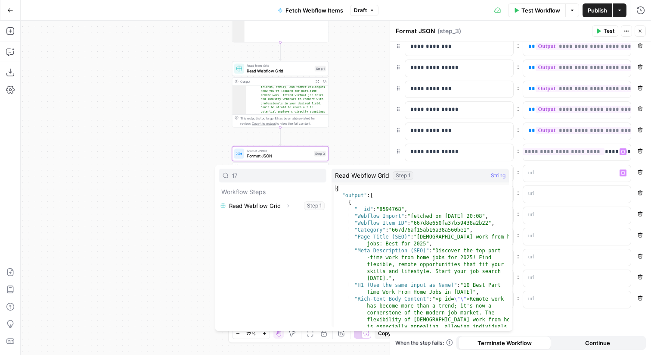
type input "17"
click at [288, 200] on button "Expand" at bounding box center [288, 205] width 11 height 11
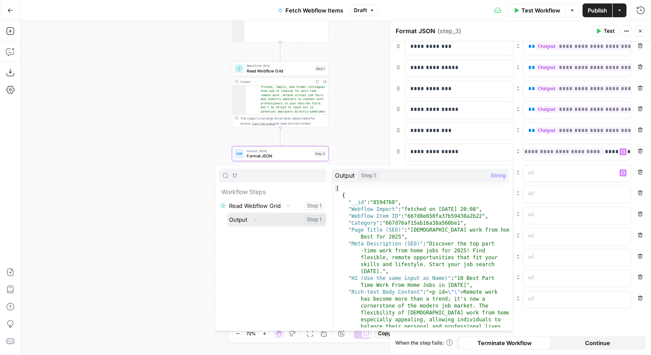
click at [255, 220] on icon "button" at bounding box center [254, 219] width 5 height 5
click at [255, 231] on button "Expand" at bounding box center [252, 232] width 11 height 11
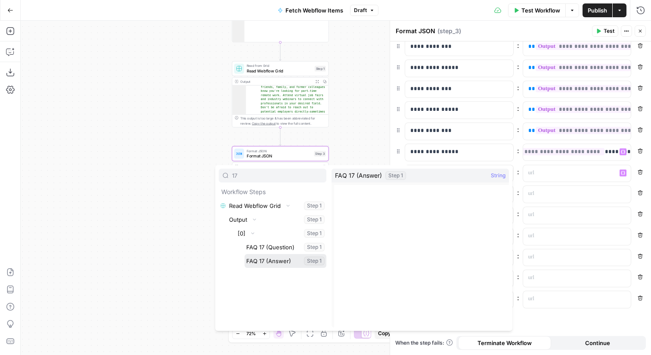
click at [284, 258] on button "Select variable FAQ 17 (Answer)" at bounding box center [286, 261] width 82 height 14
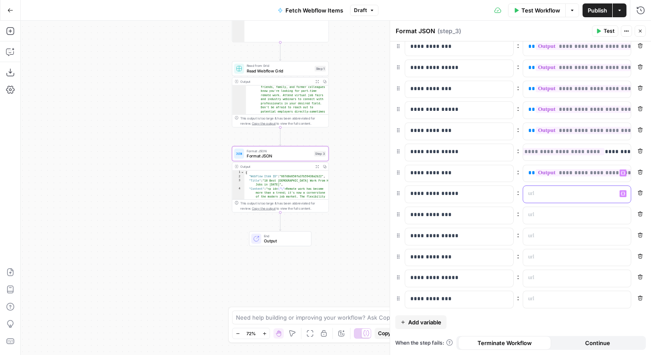
click at [624, 194] on icon "button" at bounding box center [623, 193] width 4 height 4
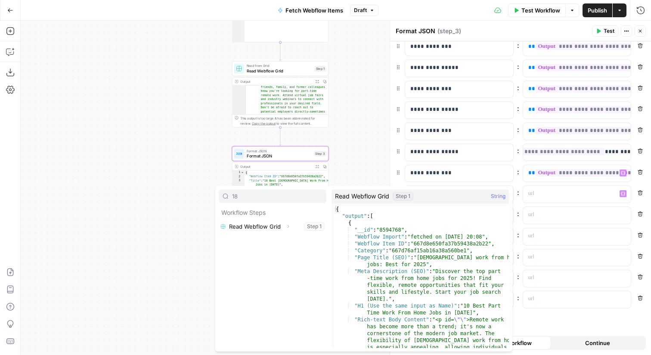
type input "18"
click at [288, 229] on button "Expand" at bounding box center [288, 226] width 11 height 11
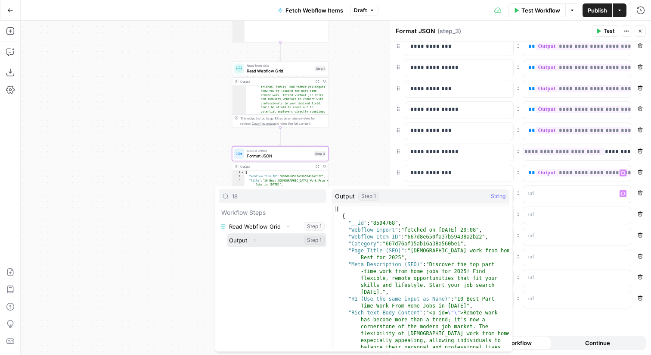
click at [257, 238] on icon "button" at bounding box center [254, 239] width 5 height 5
click at [254, 254] on icon "button" at bounding box center [252, 253] width 5 height 5
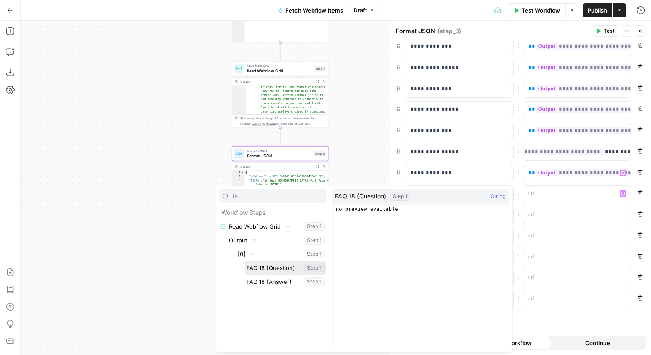
click at [262, 266] on button "Select variable FAQ 18 (Question)" at bounding box center [286, 268] width 82 height 14
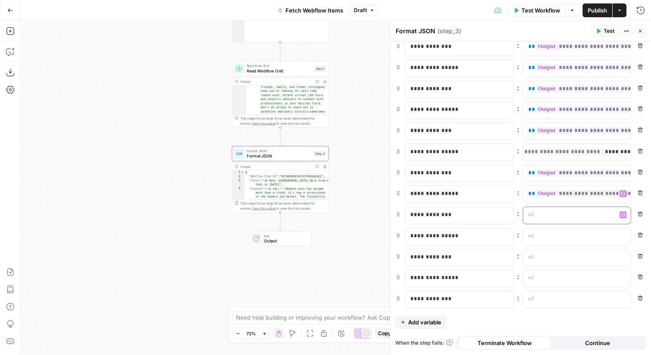
click at [623, 215] on icon "button" at bounding box center [623, 214] width 4 height 4
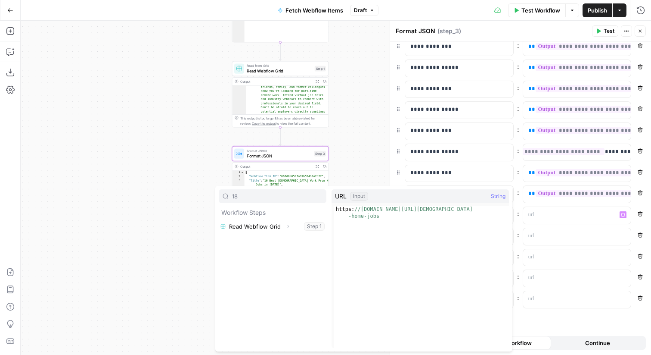
type input "18"
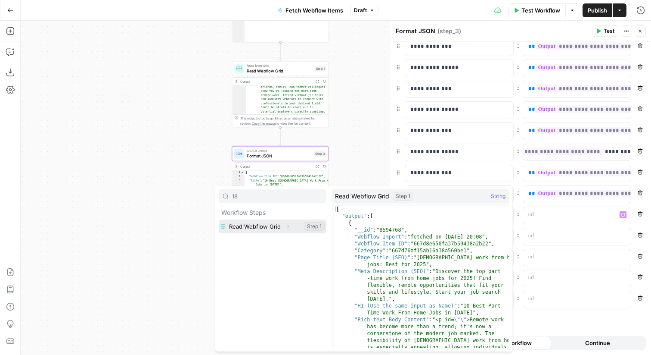
click at [287, 232] on button "Select variable Read Webflow Grid" at bounding box center [273, 226] width 108 height 14
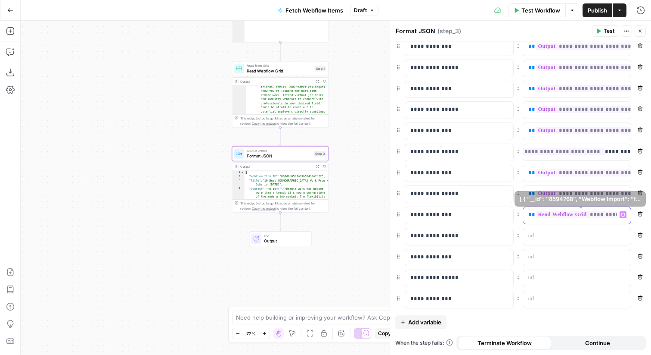
click at [530, 212] on span "**" at bounding box center [532, 215] width 7 height 6
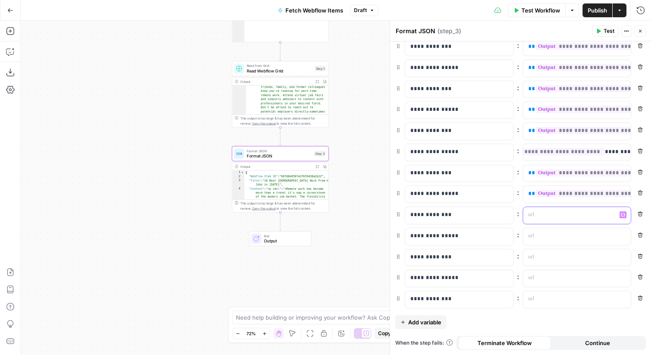
click at [623, 214] on icon "button" at bounding box center [623, 214] width 4 height 4
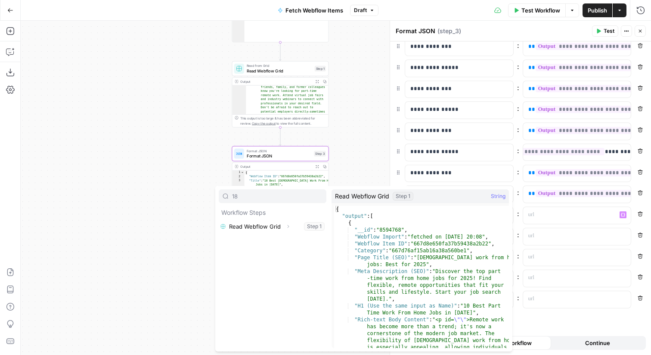
type input "18"
click at [286, 225] on icon "button" at bounding box center [288, 226] width 5 height 5
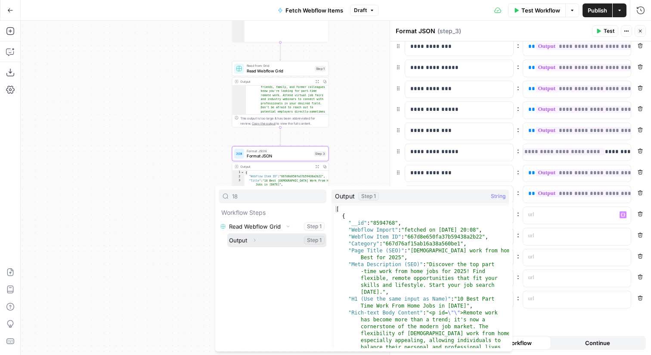
click at [256, 239] on icon "button" at bounding box center [254, 239] width 5 height 5
click at [252, 253] on icon "button" at bounding box center [252, 253] width 5 height 5
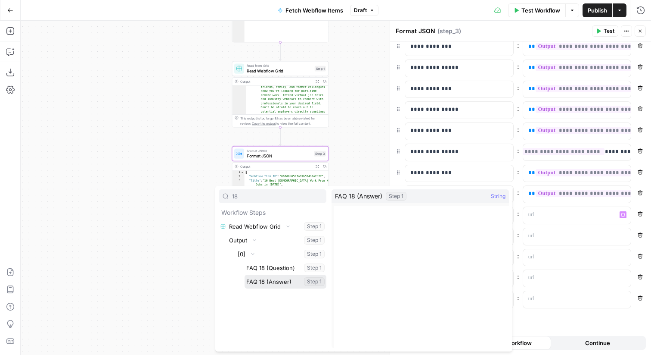
click at [261, 283] on button "Select variable FAQ 18 (Answer)" at bounding box center [286, 281] width 82 height 14
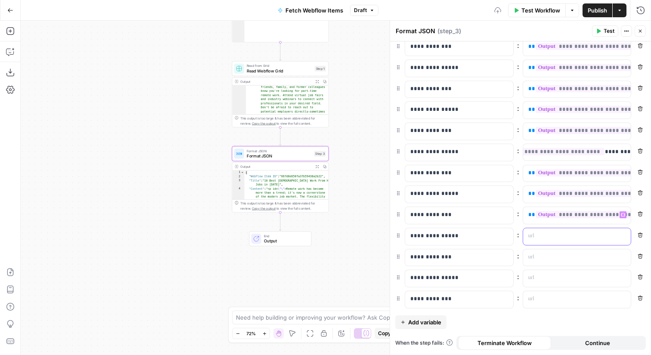
click at [542, 235] on p at bounding box center [571, 235] width 84 height 9
click at [624, 236] on icon "button" at bounding box center [623, 236] width 4 height 4
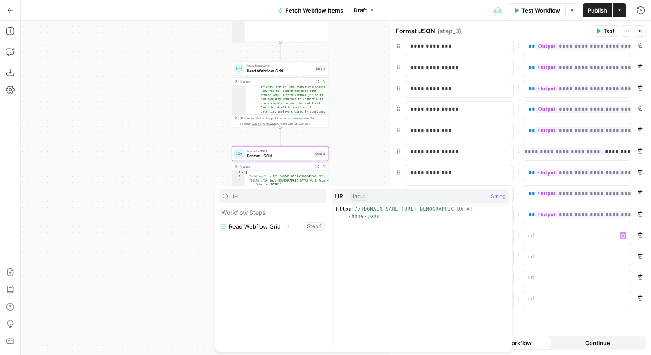
type input "19"
click at [286, 224] on icon "button" at bounding box center [288, 226] width 5 height 5
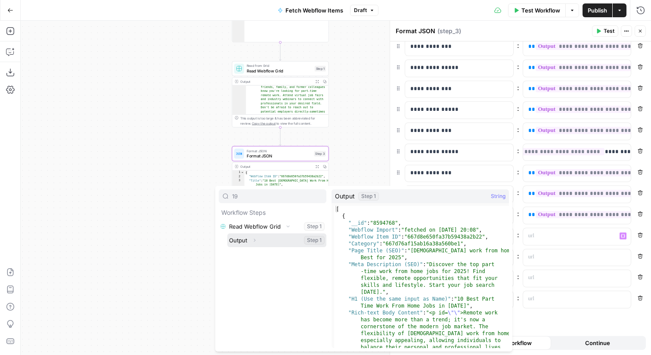
click at [256, 239] on icon "button" at bounding box center [254, 239] width 5 height 5
click at [255, 253] on icon "button" at bounding box center [252, 253] width 5 height 5
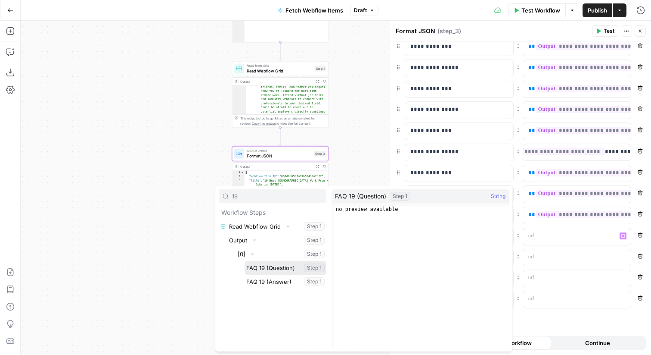
click at [262, 268] on button "Select variable FAQ 19 (Question)" at bounding box center [286, 268] width 82 height 14
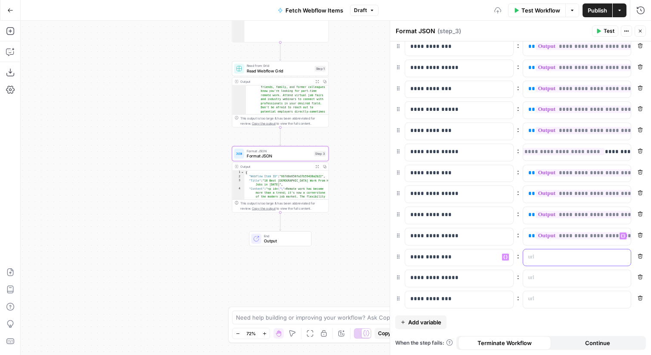
click at [539, 259] on p at bounding box center [571, 256] width 84 height 9
click at [621, 254] on button "Variables Menu" at bounding box center [623, 256] width 7 height 7
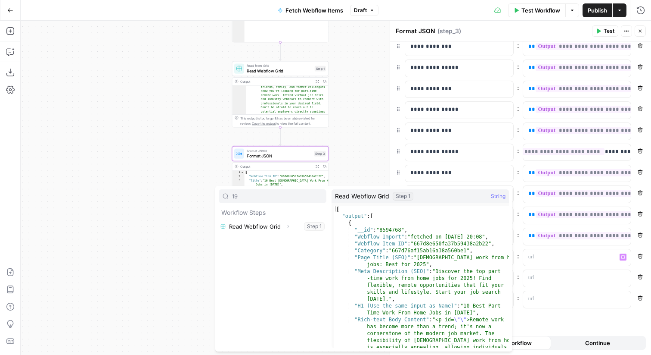
type input "19"
click at [289, 227] on icon "button" at bounding box center [288, 226] width 5 height 5
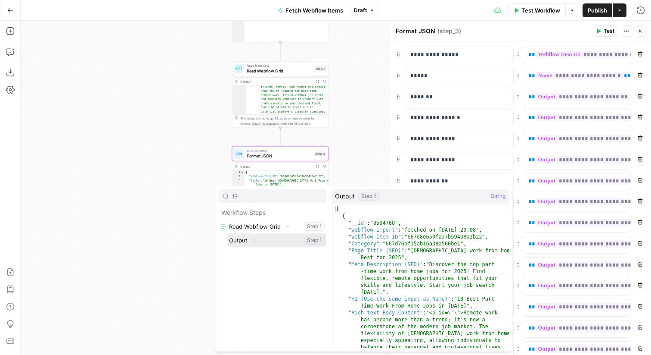
click at [255, 239] on icon "button" at bounding box center [254, 239] width 5 height 5
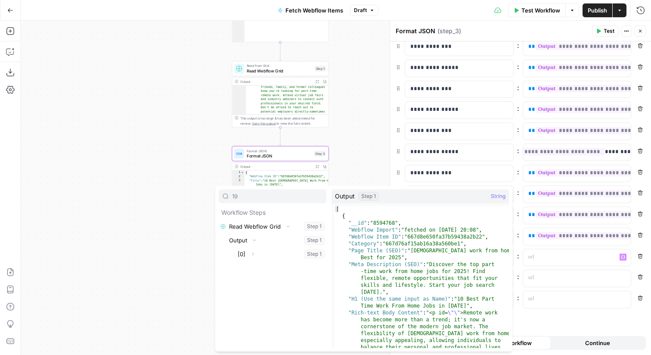
click at [255, 253] on icon "button" at bounding box center [252, 253] width 5 height 5
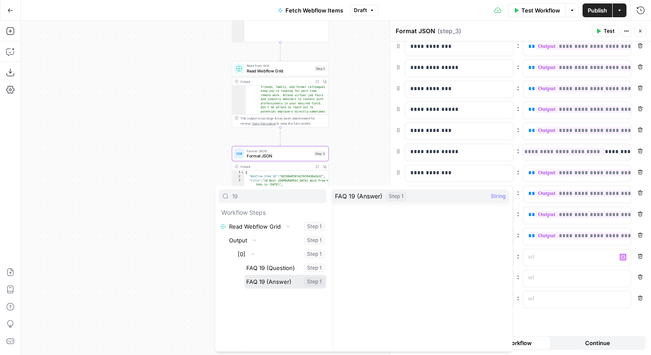
click at [261, 276] on button "Select variable FAQ 19 (Answer)" at bounding box center [286, 281] width 82 height 14
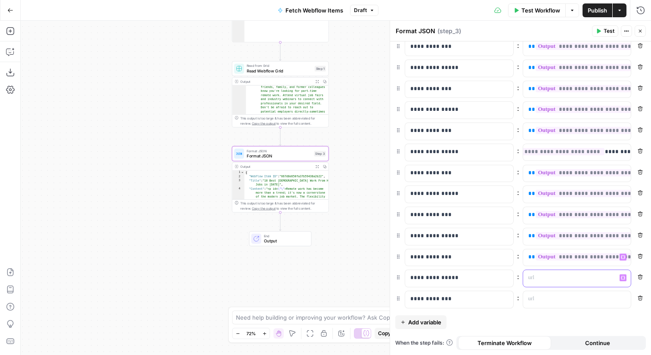
click at [623, 279] on icon "button" at bounding box center [623, 278] width 4 height 4
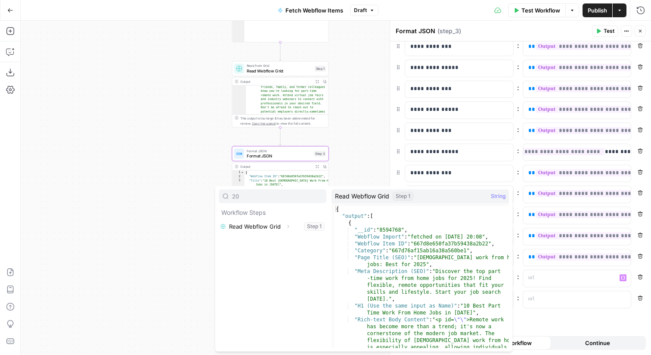
type input "20"
click at [283, 224] on button "Expand" at bounding box center [288, 226] width 11 height 11
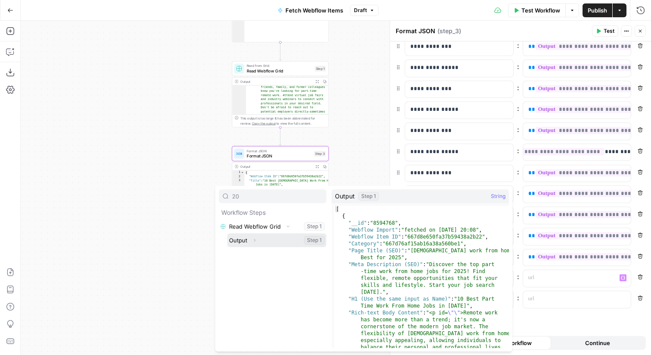
click at [256, 237] on icon "button" at bounding box center [254, 239] width 5 height 5
click at [253, 252] on icon "button" at bounding box center [252, 253] width 5 height 5
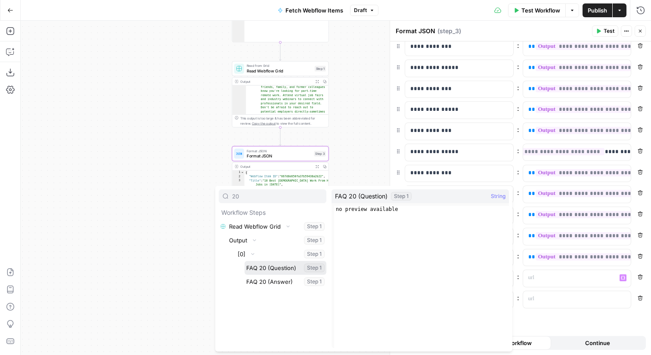
click at [256, 270] on button "Select variable FAQ 20 (Question)" at bounding box center [286, 268] width 82 height 14
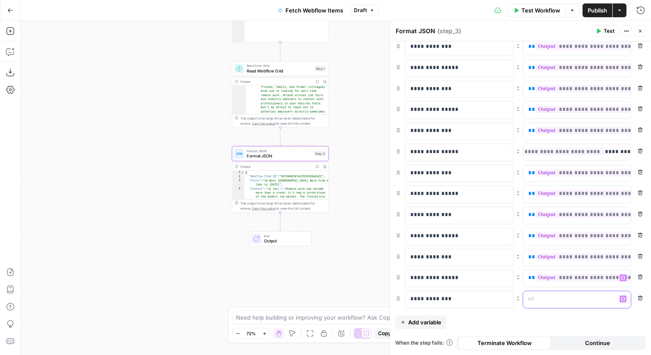
click at [622, 297] on icon "button" at bounding box center [623, 299] width 4 height 4
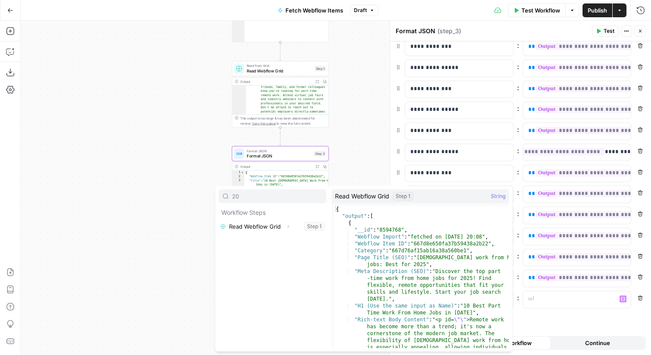
type input "20"
click at [288, 225] on icon "button" at bounding box center [288, 226] width 5 height 5
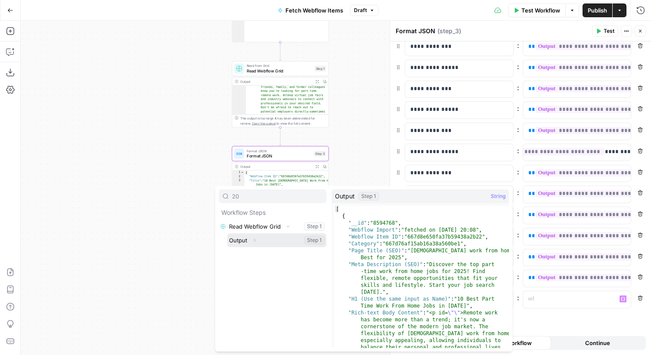
click at [259, 237] on button "Expand" at bounding box center [254, 239] width 11 height 11
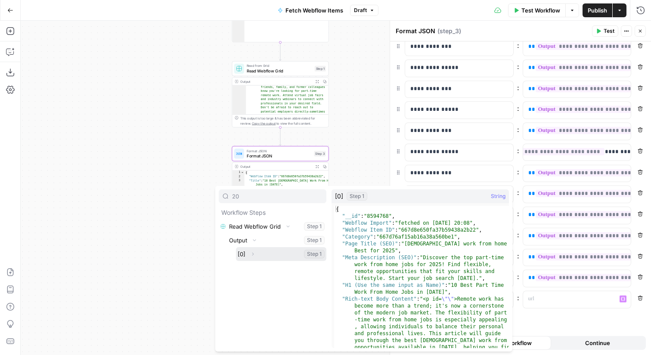
click at [253, 256] on button "Expand" at bounding box center [252, 253] width 11 height 11
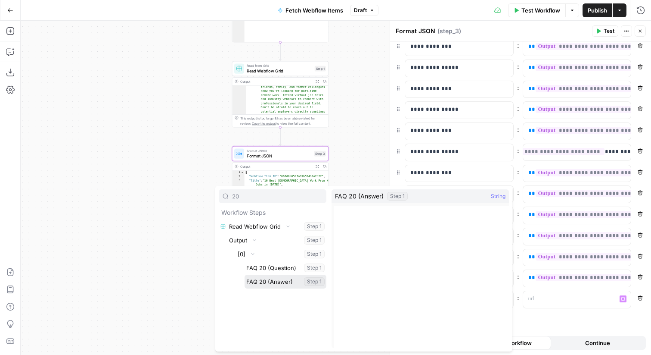
click at [265, 282] on button "Select variable FAQ 20 (Answer)" at bounding box center [286, 281] width 82 height 14
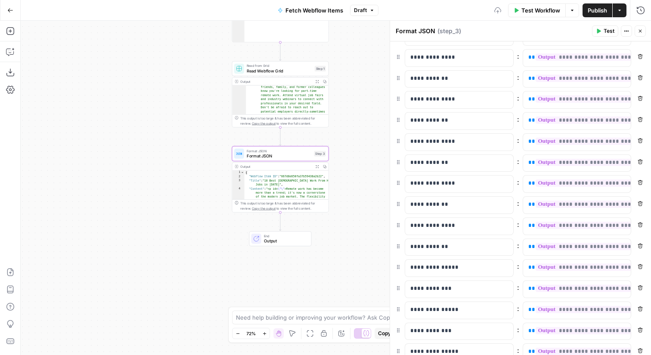
scroll to position [0, 0]
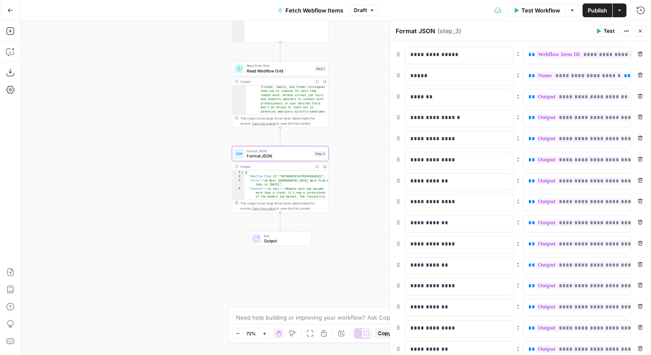
click at [642, 29] on icon "button" at bounding box center [640, 30] width 5 height 5
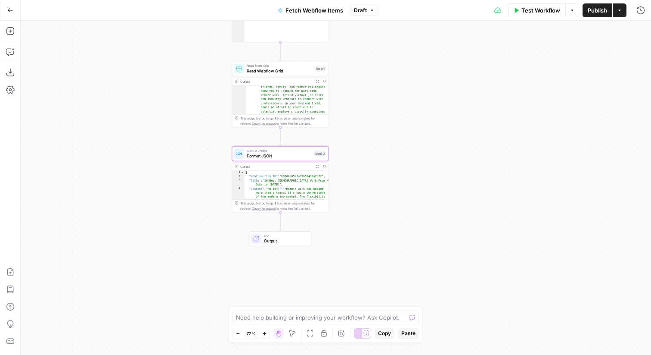
click at [603, 9] on span "Publish" at bounding box center [597, 10] width 19 height 9
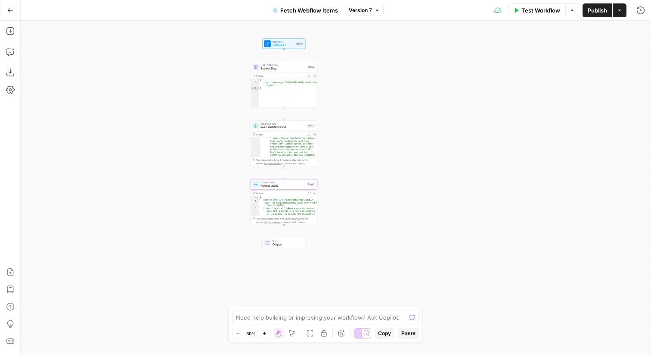
click at [15, 12] on button "Go Back" at bounding box center [11, 11] width 16 height 16
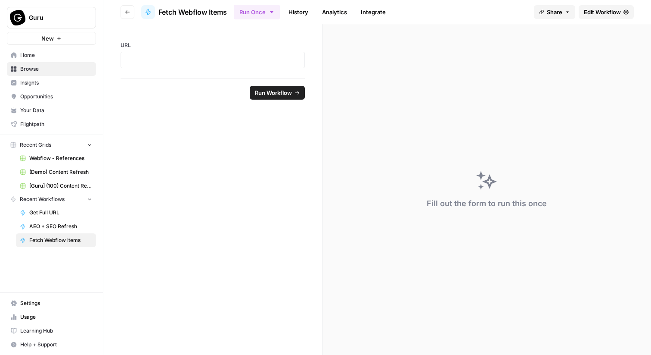
click at [125, 11] on icon "button" at bounding box center [127, 11] width 5 height 5
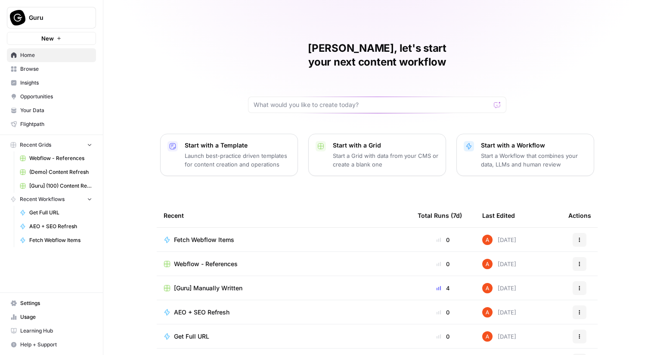
click at [202, 283] on span "[Guru] Manually Written" at bounding box center [208, 287] width 69 height 9
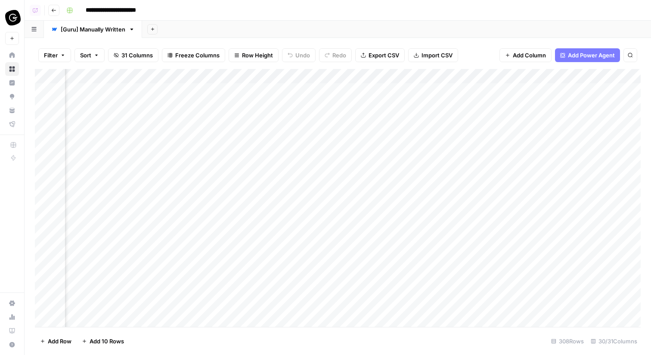
scroll to position [0, 569]
click at [254, 162] on div "Add Column" at bounding box center [338, 198] width 606 height 258
click at [397, 162] on div "Add Column" at bounding box center [338, 198] width 606 height 258
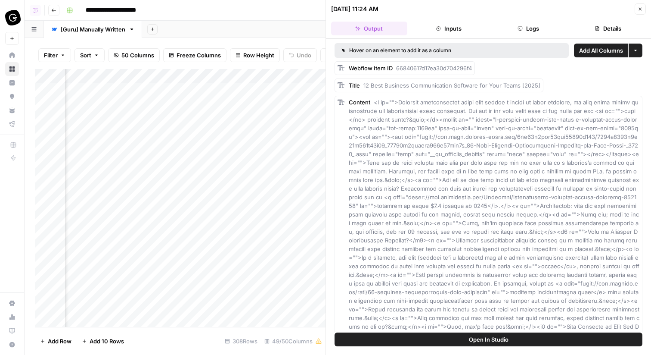
click at [643, 9] on span "Close" at bounding box center [643, 9] width 0 height 0
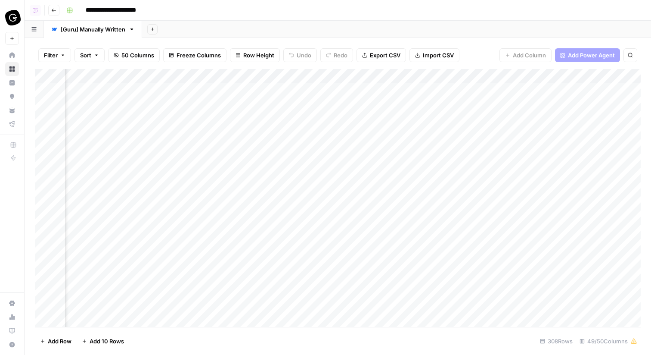
scroll to position [0, 380]
click at [459, 163] on div "Add Column" at bounding box center [338, 198] width 606 height 258
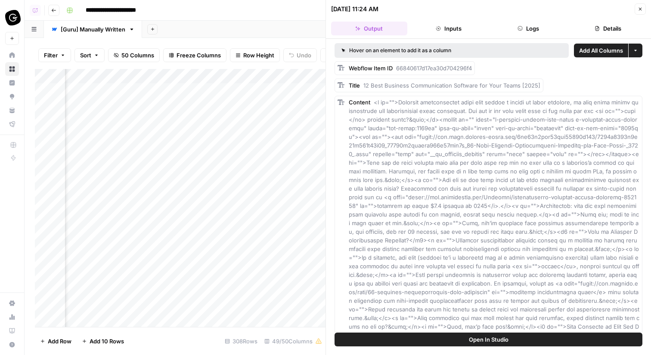
click at [609, 51] on span "Add All Columns" at bounding box center [601, 50] width 44 height 9
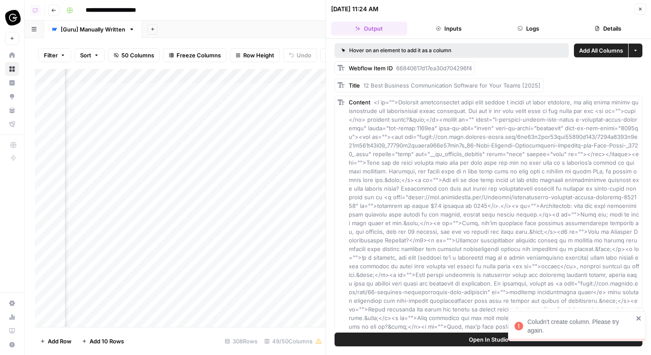
click at [645, 6] on button "Close" at bounding box center [640, 8] width 11 height 11
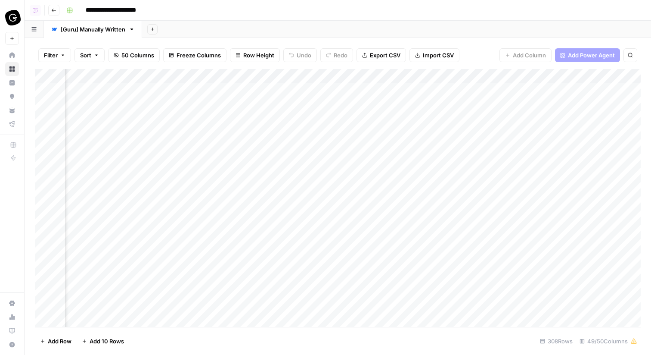
scroll to position [0, 1676]
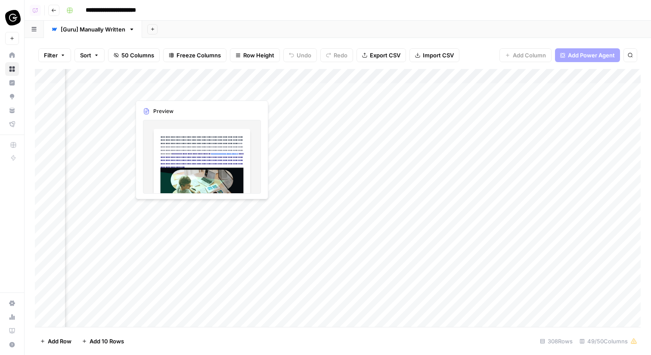
click at [190, 89] on div "Add Column" at bounding box center [338, 198] width 606 height 258
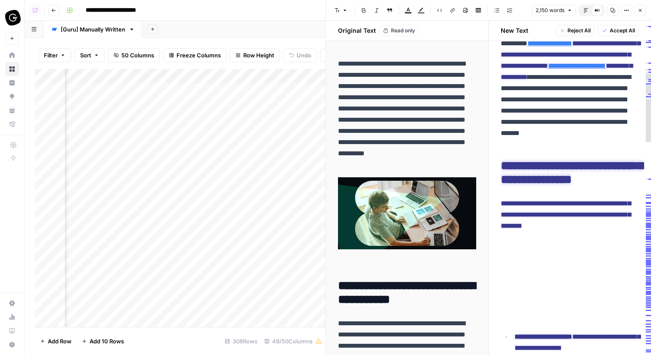
scroll to position [647, 0]
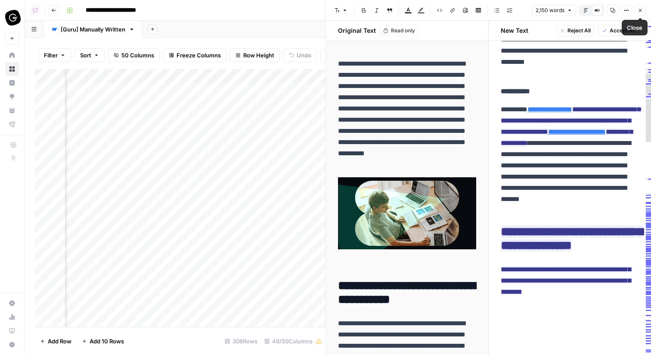
click at [643, 11] on button "Close" at bounding box center [640, 10] width 11 height 11
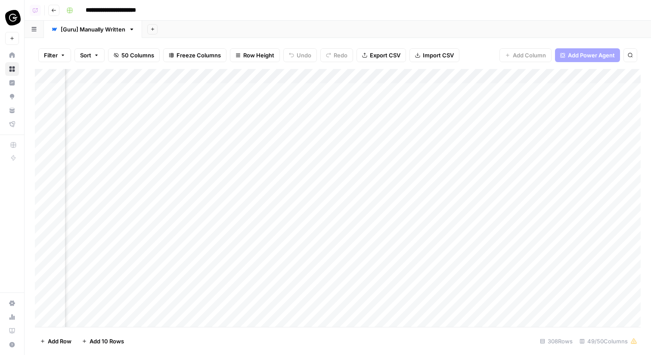
scroll to position [0, 445]
click at [370, 180] on div "Add Column" at bounding box center [338, 198] width 606 height 258
click at [406, 105] on div "Add Column" at bounding box center [338, 198] width 606 height 258
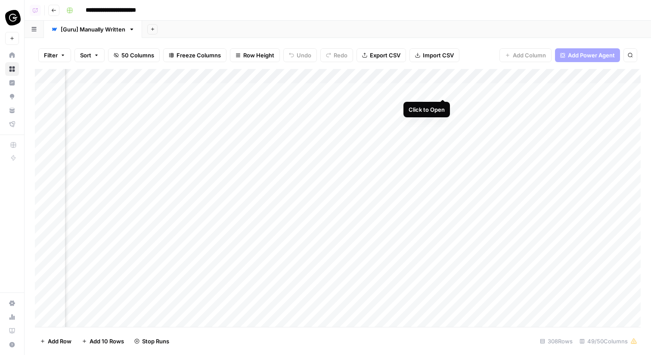
click at [443, 90] on div "Add Column" at bounding box center [338, 198] width 606 height 258
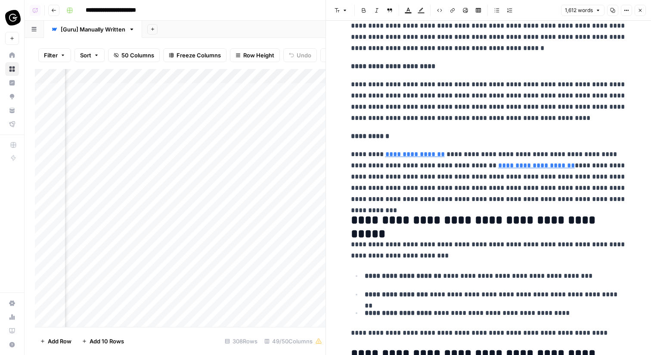
scroll to position [306, 0]
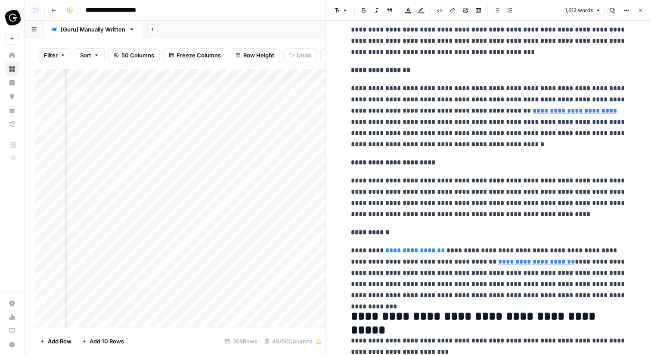
click at [642, 12] on icon "button" at bounding box center [640, 10] width 5 height 5
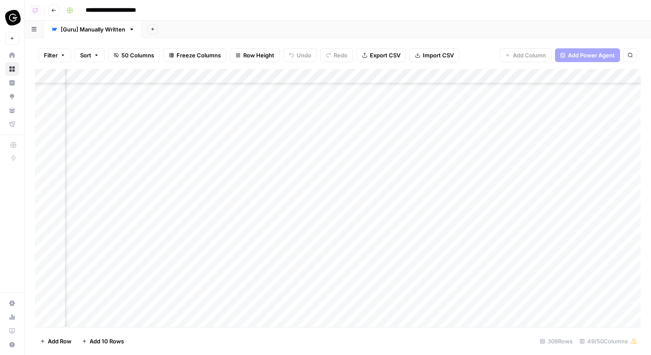
scroll to position [0, 1622]
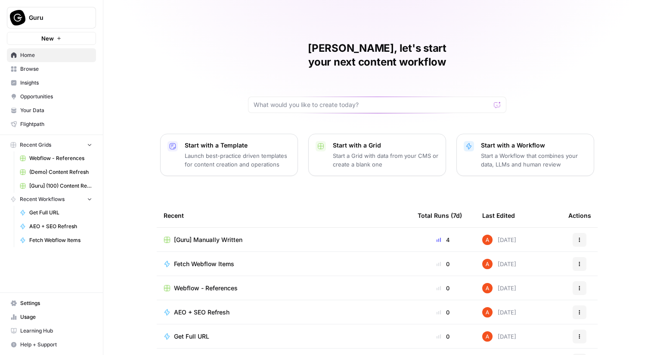
click at [69, 85] on span "Insights" at bounding box center [56, 83] width 72 height 8
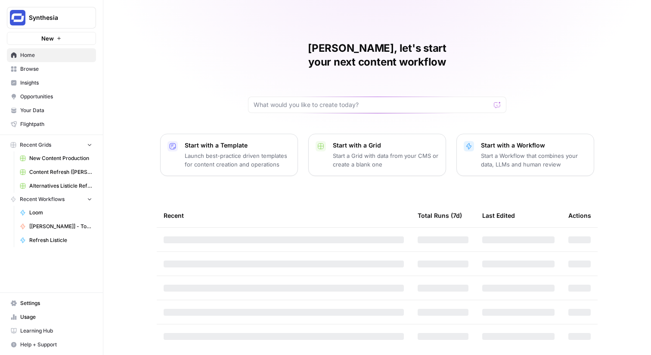
click at [47, 302] on span "Settings" at bounding box center [56, 303] width 72 height 8
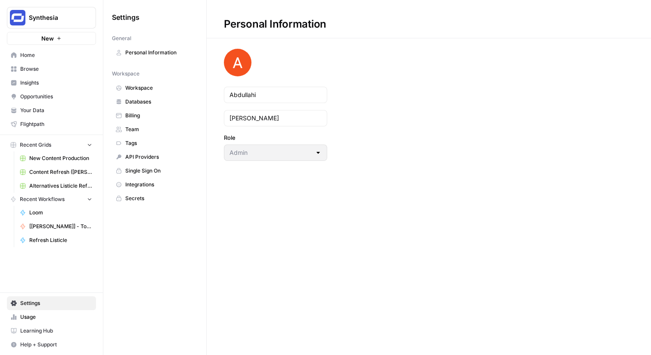
click at [142, 89] on span "Workspace" at bounding box center [159, 88] width 69 height 8
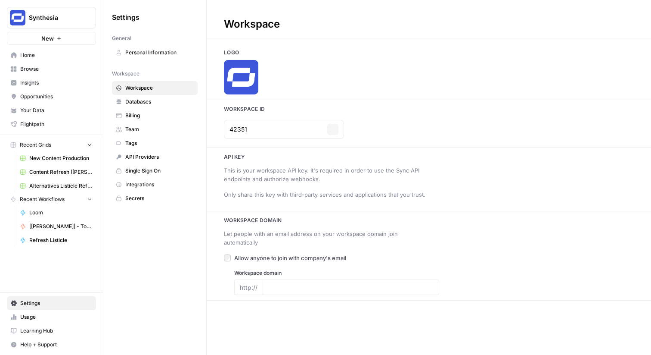
type input "[DOMAIN_NAME]"
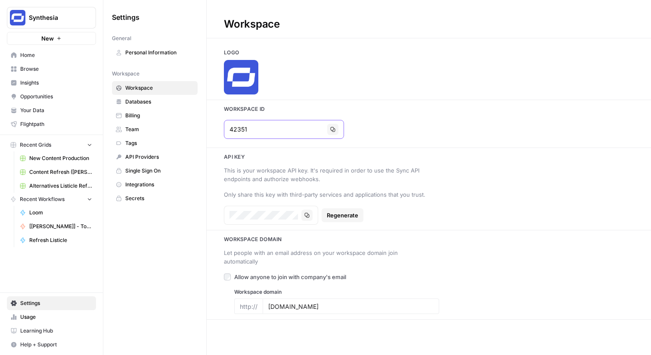
click at [327, 132] on button "Copy" at bounding box center [332, 129] width 11 height 11
click at [67, 18] on span "Synthesia" at bounding box center [55, 17] width 52 height 9
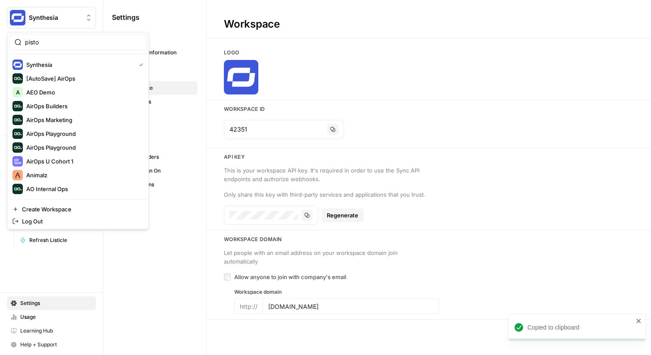
type input "pisto"
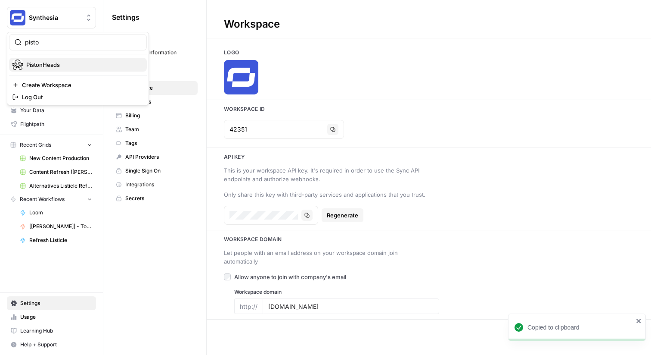
click at [44, 66] on span "PistonHeads" at bounding box center [83, 64] width 114 height 9
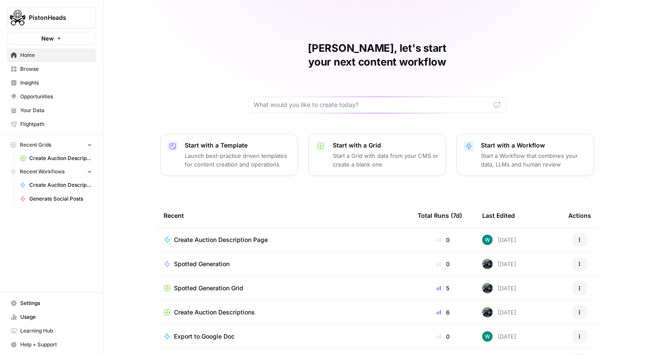
click at [47, 105] on link "Your Data" at bounding box center [51, 110] width 89 height 14
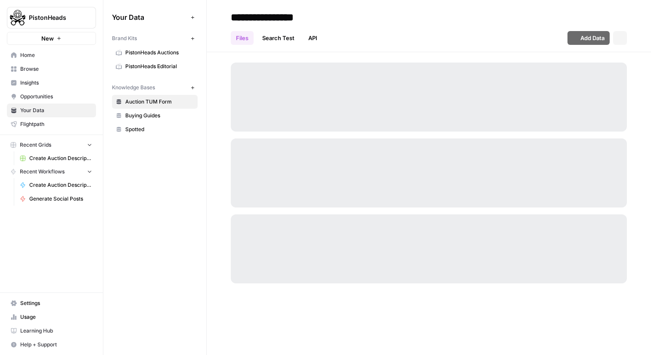
click at [45, 69] on span "Browse" at bounding box center [56, 69] width 72 height 8
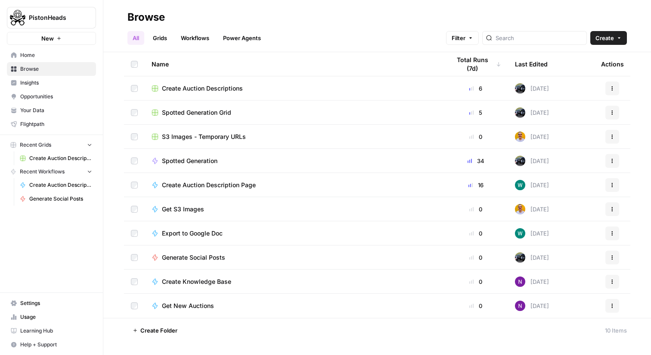
click at [74, 112] on span "Your Data" at bounding box center [56, 110] width 72 height 8
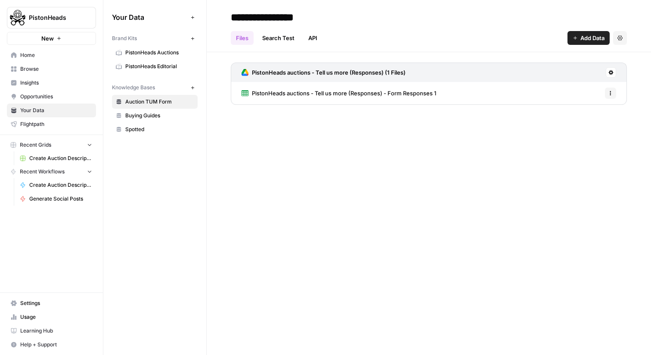
click at [157, 53] on span "PistonHeads Auctions" at bounding box center [159, 53] width 69 height 8
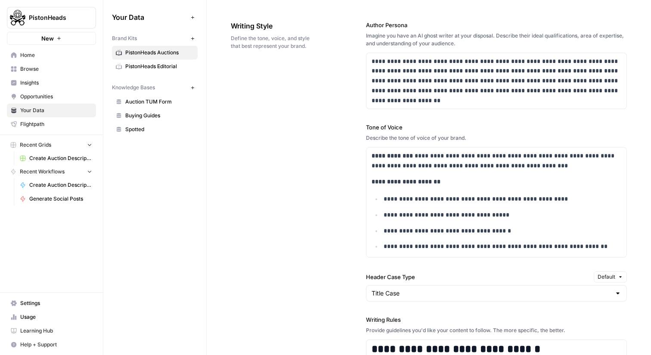
scroll to position [548, 0]
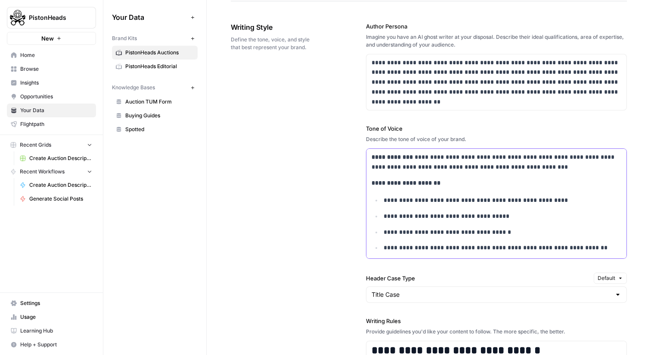
click at [438, 161] on p "**********" at bounding box center [497, 162] width 250 height 20
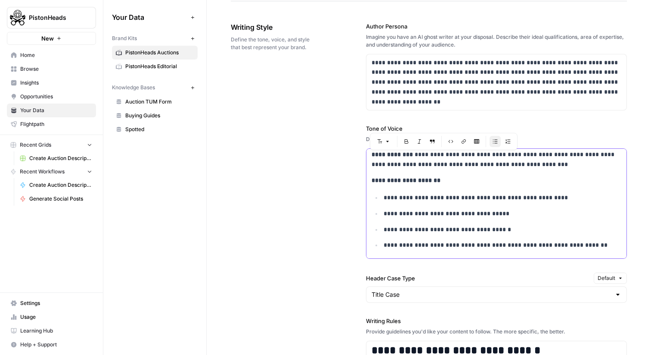
scroll to position [0, 0]
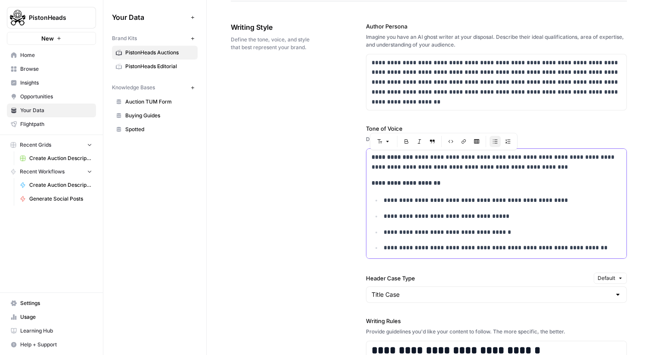
click at [442, 185] on p "**********" at bounding box center [497, 183] width 250 height 10
click at [445, 156] on p "**********" at bounding box center [497, 162] width 250 height 20
copy p "**********"
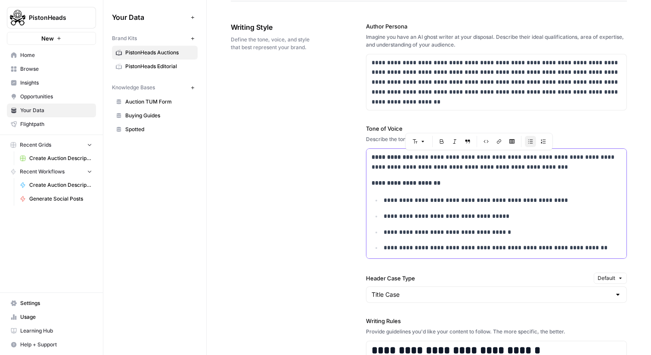
drag, startPoint x: 528, startPoint y: 171, endPoint x: 437, endPoint y: 158, distance: 91.9
click at [437, 158] on p "**********" at bounding box center [497, 162] width 250 height 20
click at [548, 170] on p "**********" at bounding box center [497, 162] width 250 height 20
drag, startPoint x: 526, startPoint y: 159, endPoint x: 568, endPoint y: 159, distance: 41.4
click at [546, 159] on p "**********" at bounding box center [497, 162] width 250 height 20
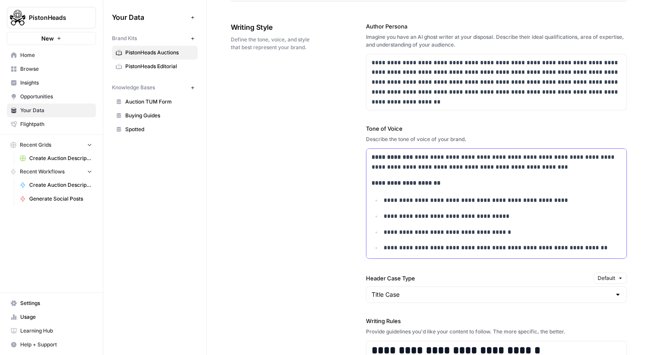
drag, startPoint x: 414, startPoint y: 162, endPoint x: 462, endPoint y: 160, distance: 47.9
click at [463, 161] on p "**********" at bounding box center [497, 162] width 250 height 20
click at [454, 235] on p "**********" at bounding box center [503, 232] width 238 height 10
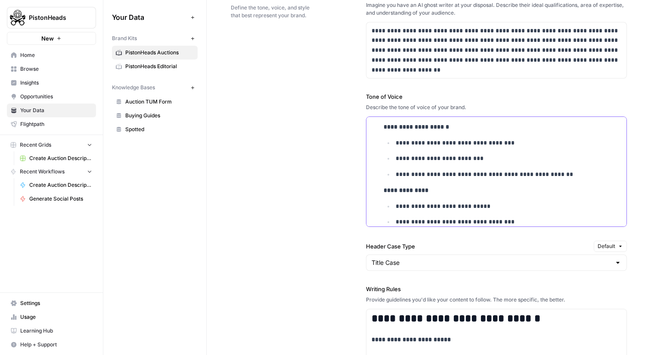
scroll to position [199, 0]
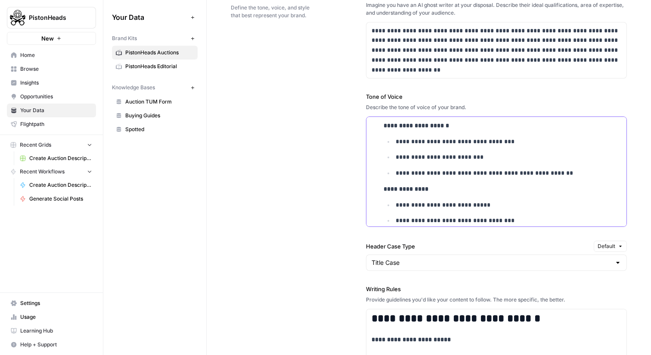
drag, startPoint x: 424, startPoint y: 143, endPoint x: 553, endPoint y: 142, distance: 128.8
click at [553, 142] on p "**********" at bounding box center [509, 142] width 226 height 10
click at [476, 207] on p "**********" at bounding box center [509, 205] width 226 height 10
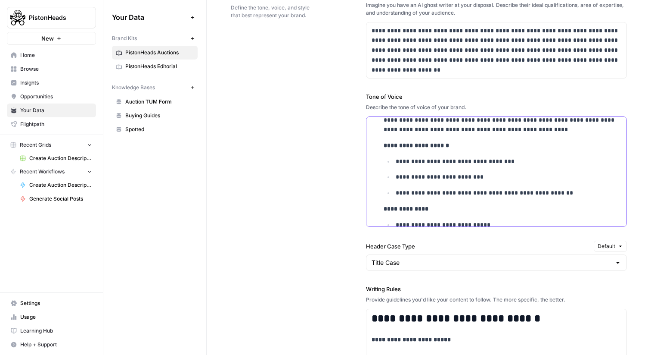
drag, startPoint x: 483, startPoint y: 174, endPoint x: 396, endPoint y: 162, distance: 88.3
click at [396, 163] on ul "**********" at bounding box center [503, 176] width 238 height 41
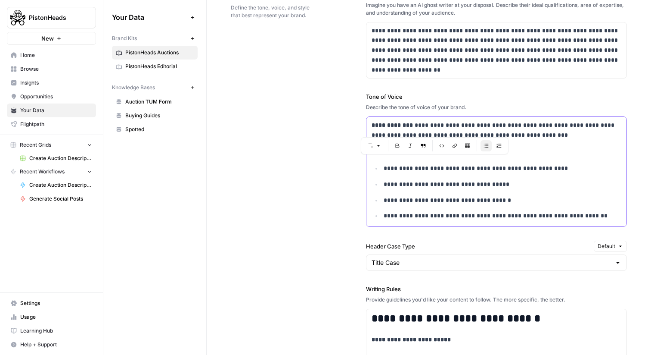
click at [434, 129] on p "**********" at bounding box center [497, 130] width 250 height 20
